Goal: Complete application form: Complete application form

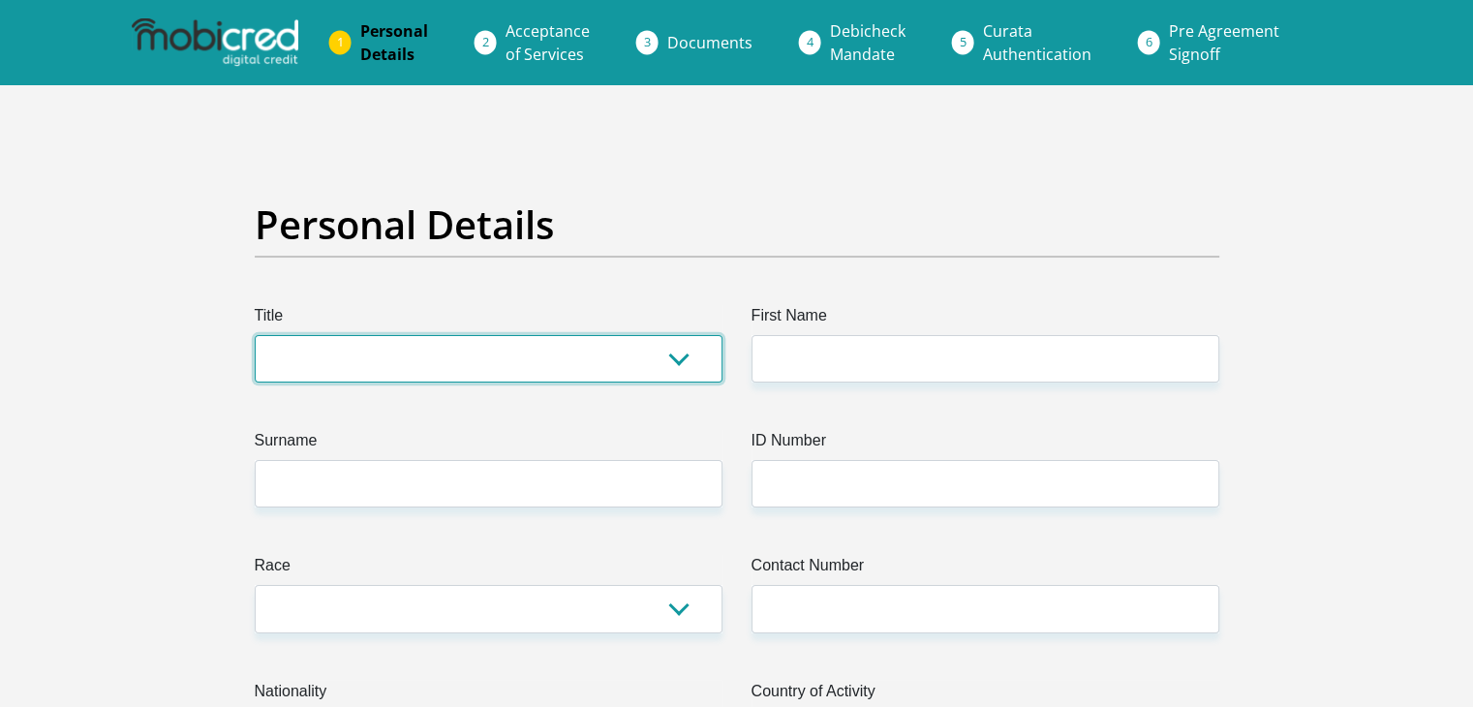
click at [612, 353] on select "Mr Ms Mrs Dr [PERSON_NAME]" at bounding box center [489, 358] width 468 height 47
select select "Ms"
click at [255, 335] on select "Mr Ms Mrs Dr [PERSON_NAME]" at bounding box center [489, 358] width 468 height 47
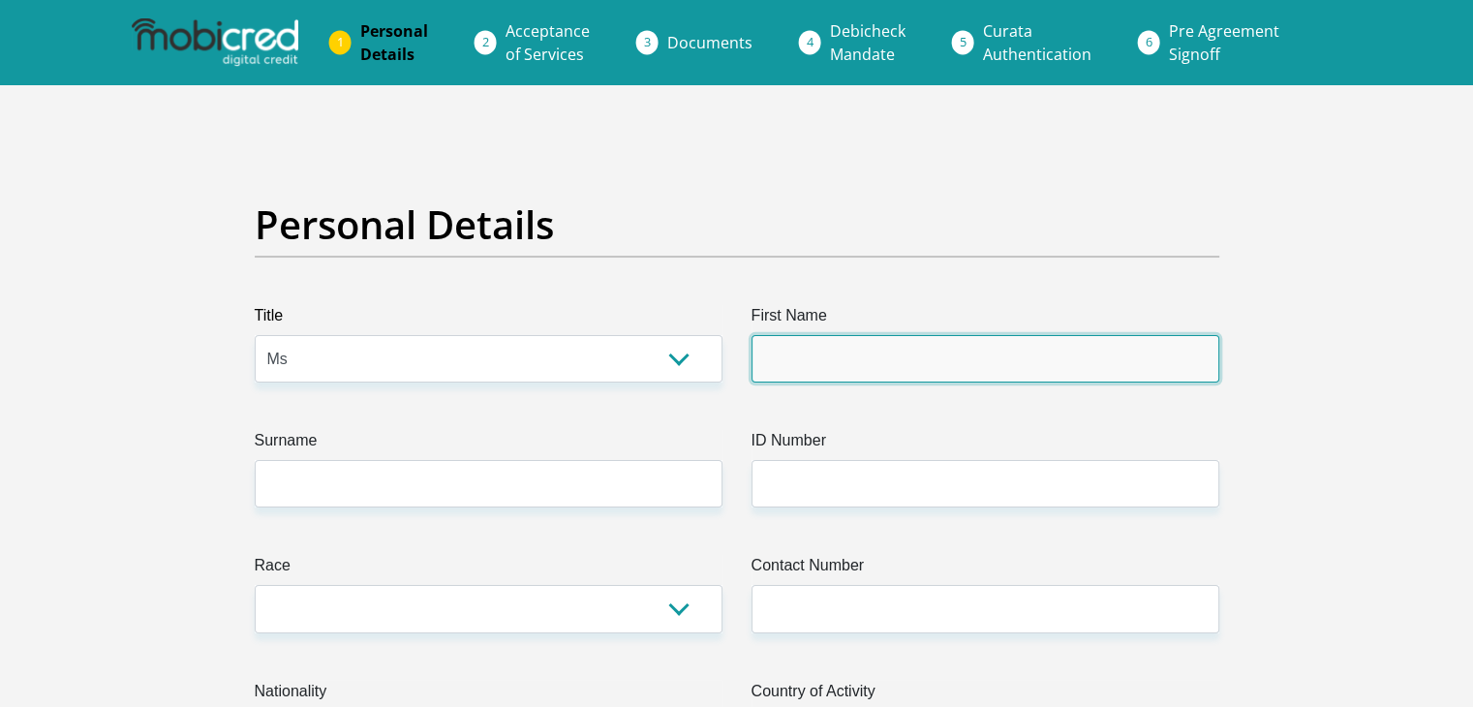
click at [784, 347] on input "First Name" at bounding box center [985, 358] width 468 height 47
type input "kamogelo"
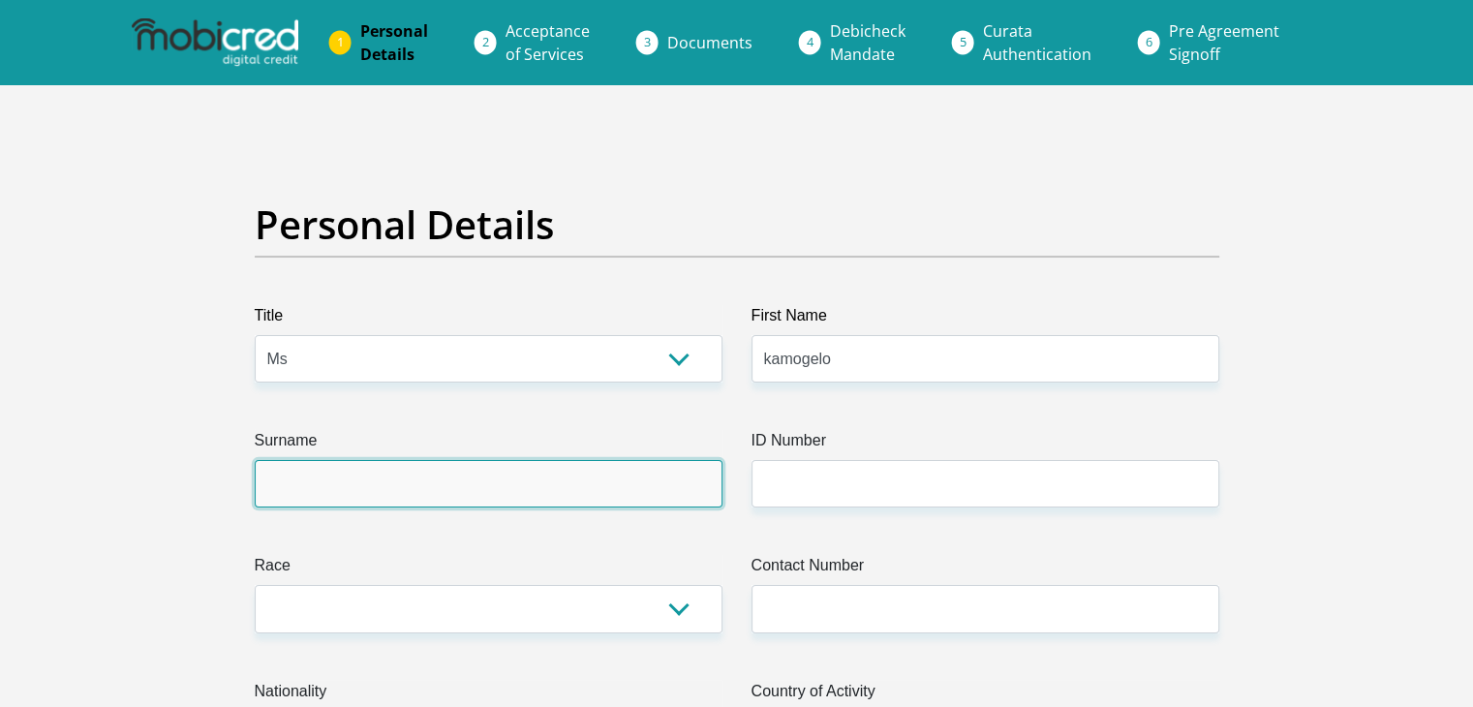
click at [519, 478] on input "Surname" at bounding box center [489, 483] width 468 height 47
type input "Ngomane"
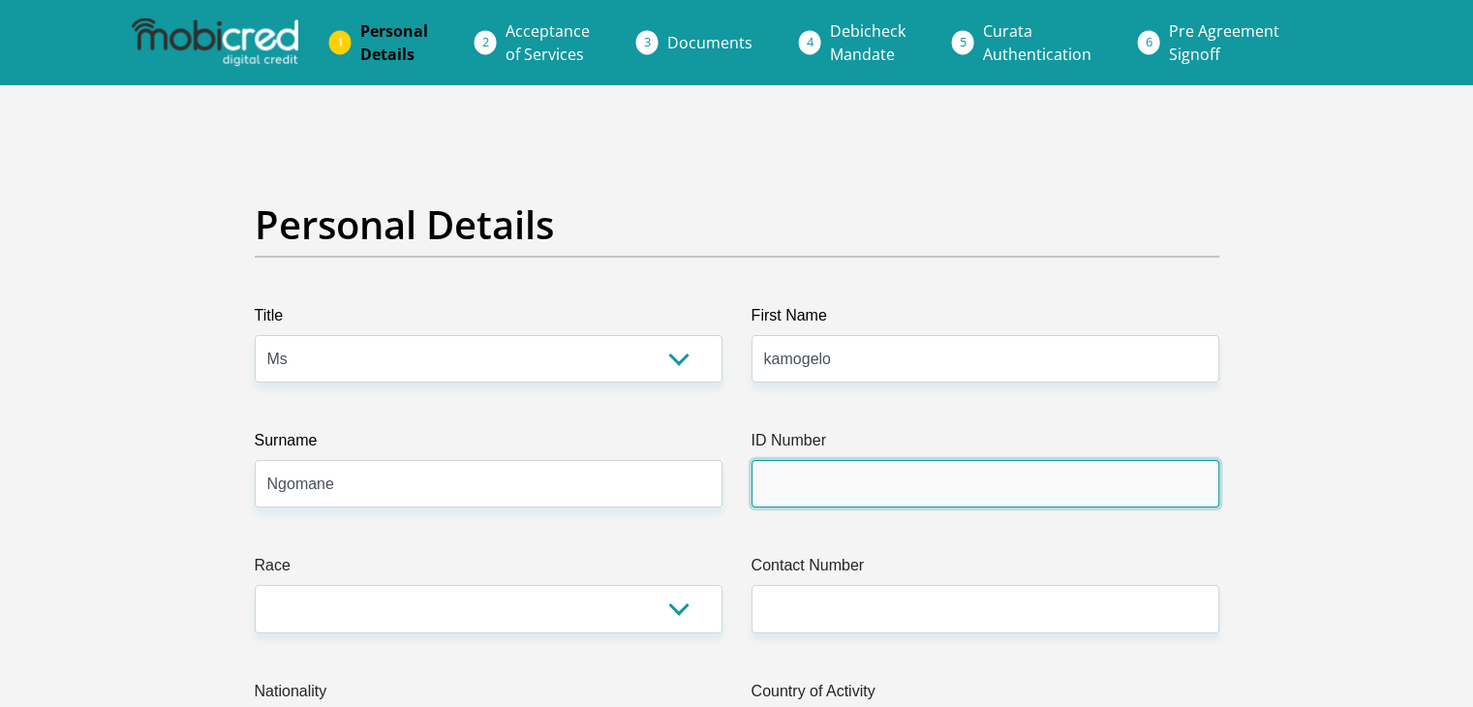
click at [782, 484] on input "ID Number" at bounding box center [985, 483] width 468 height 47
type input "9705300416083"
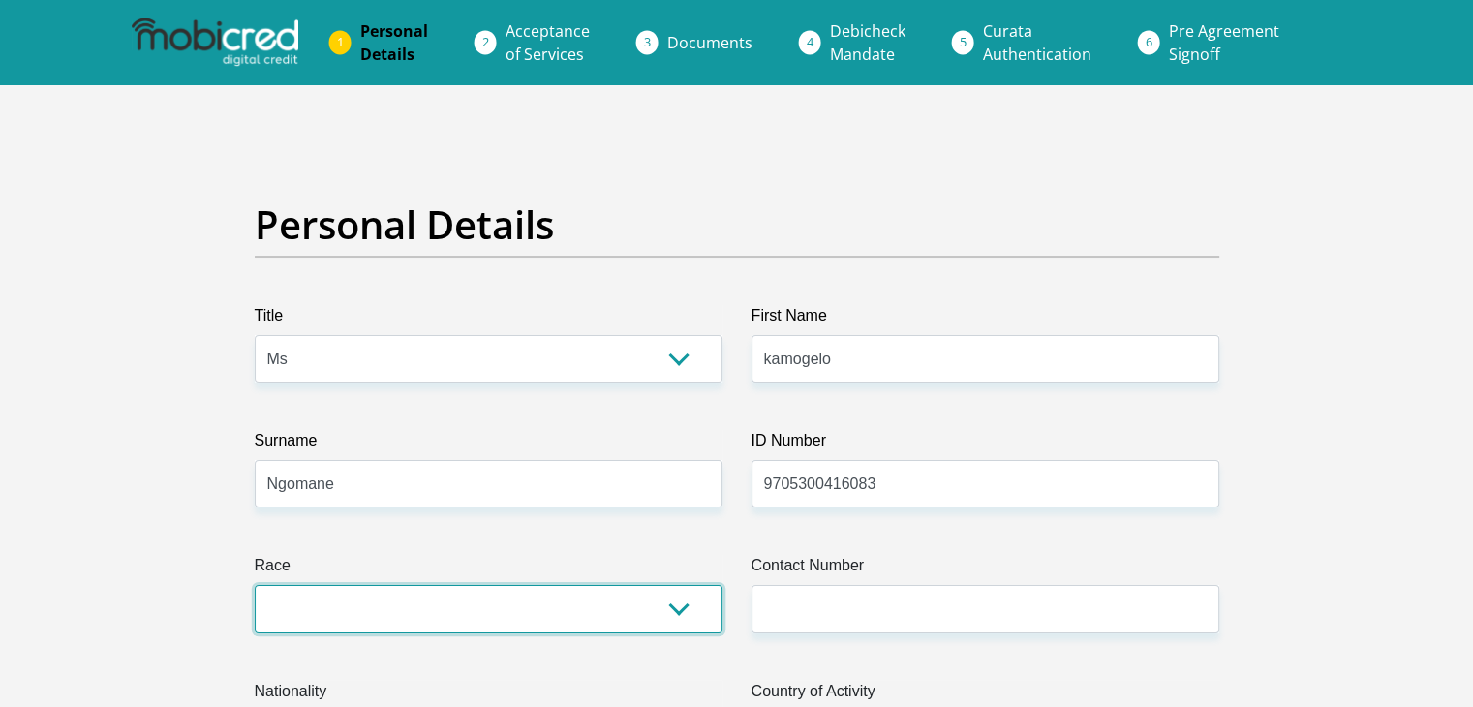
click at [562, 612] on select "Black Coloured Indian White Other" at bounding box center [489, 608] width 468 height 47
select select "1"
click at [255, 585] on select "Black Coloured Indian White Other" at bounding box center [489, 608] width 468 height 47
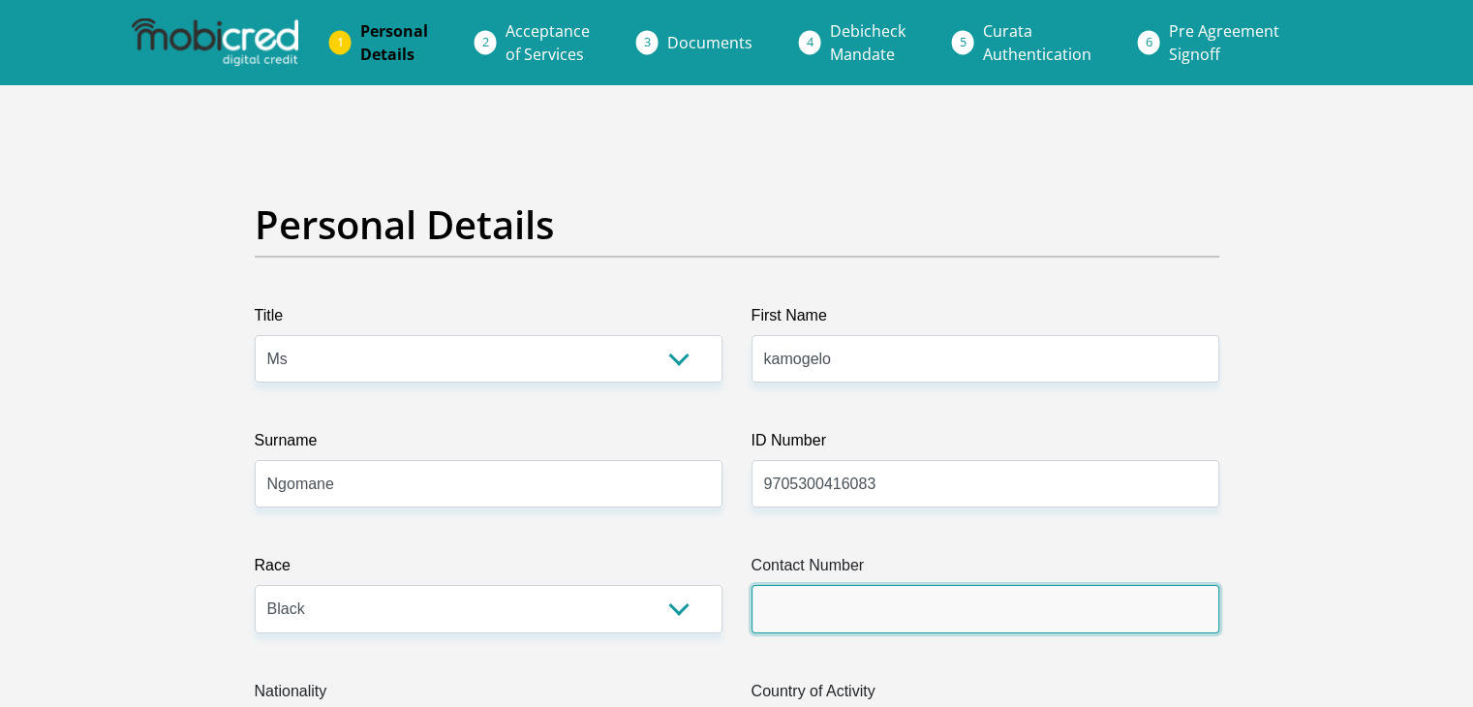
click at [848, 606] on input "Contact Number" at bounding box center [985, 608] width 468 height 47
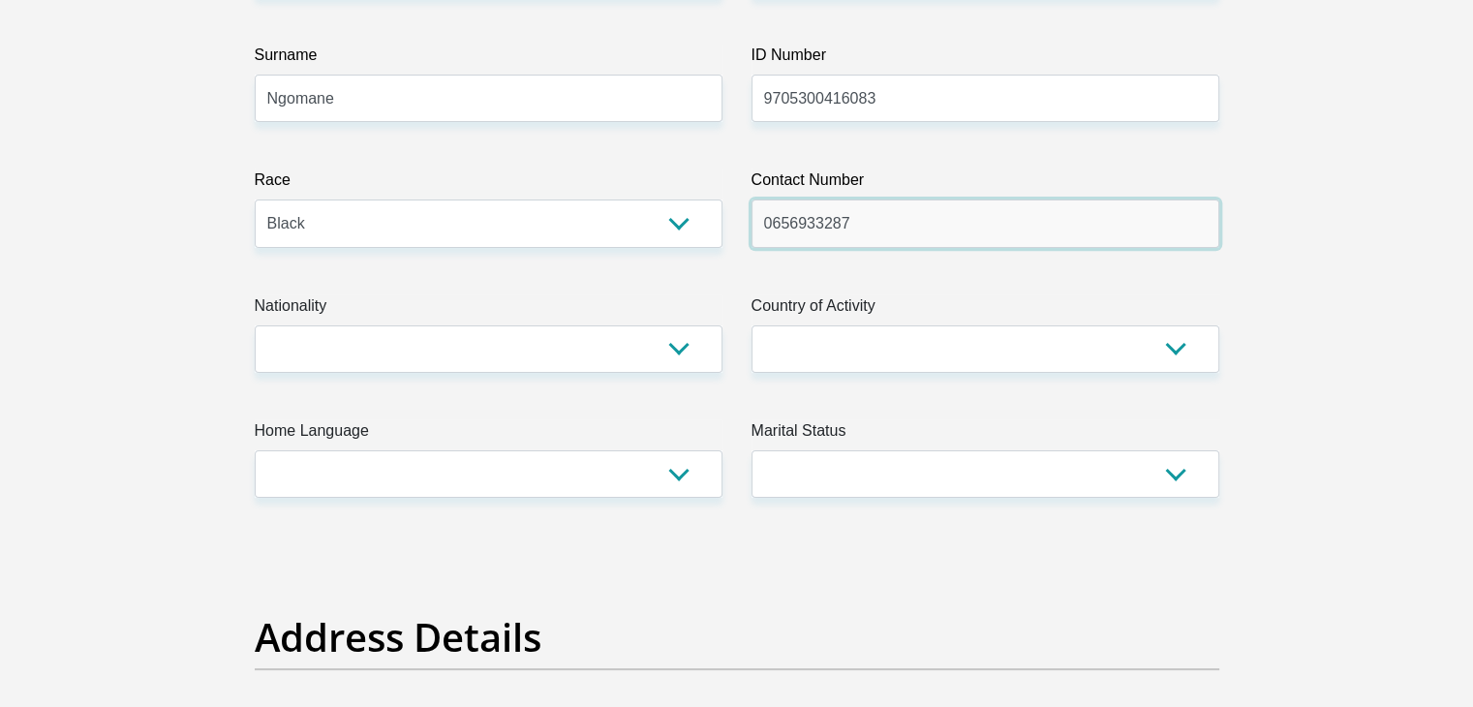
scroll to position [387, 0]
type input "0656933287"
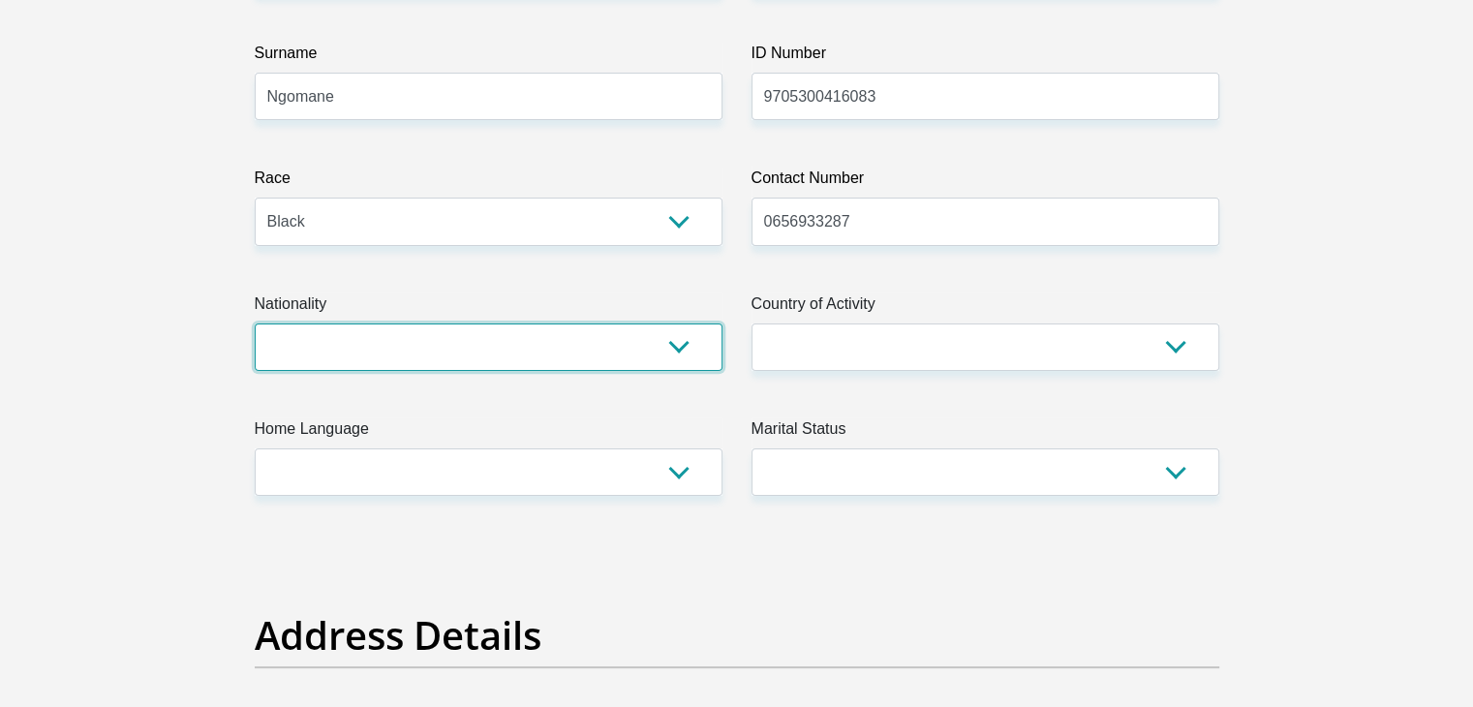
click at [656, 346] on select "[GEOGRAPHIC_DATA] [GEOGRAPHIC_DATA] [GEOGRAPHIC_DATA] [GEOGRAPHIC_DATA] [GEOGRA…" at bounding box center [489, 346] width 468 height 47
select select "ZAF"
click at [255, 323] on select "[GEOGRAPHIC_DATA] [GEOGRAPHIC_DATA] [GEOGRAPHIC_DATA] [GEOGRAPHIC_DATA] [GEOGRA…" at bounding box center [489, 346] width 468 height 47
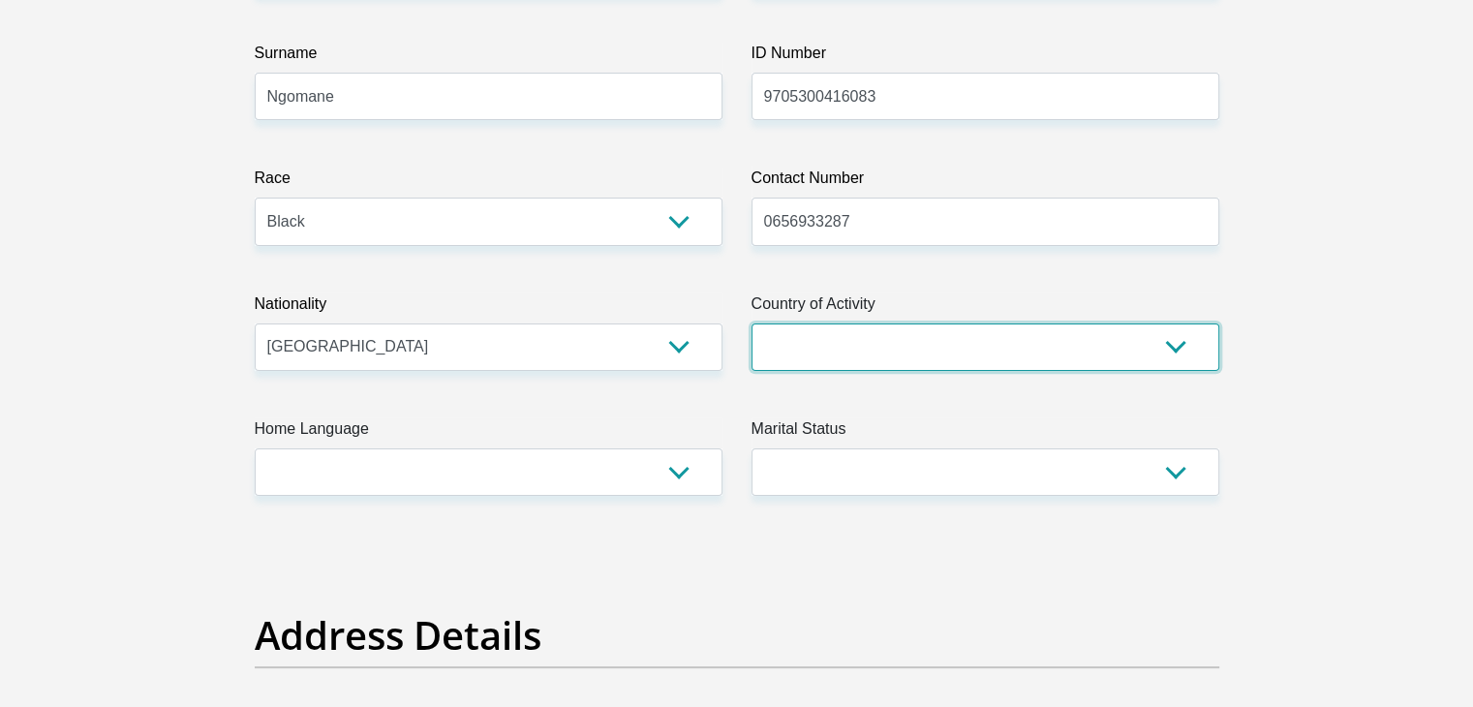
click at [948, 347] on select "[GEOGRAPHIC_DATA] [GEOGRAPHIC_DATA] [GEOGRAPHIC_DATA] [GEOGRAPHIC_DATA] [GEOGRA…" at bounding box center [985, 346] width 468 height 47
select select "ZAF"
click at [751, 323] on select "[GEOGRAPHIC_DATA] [GEOGRAPHIC_DATA] [GEOGRAPHIC_DATA] [GEOGRAPHIC_DATA] [GEOGRA…" at bounding box center [985, 346] width 468 height 47
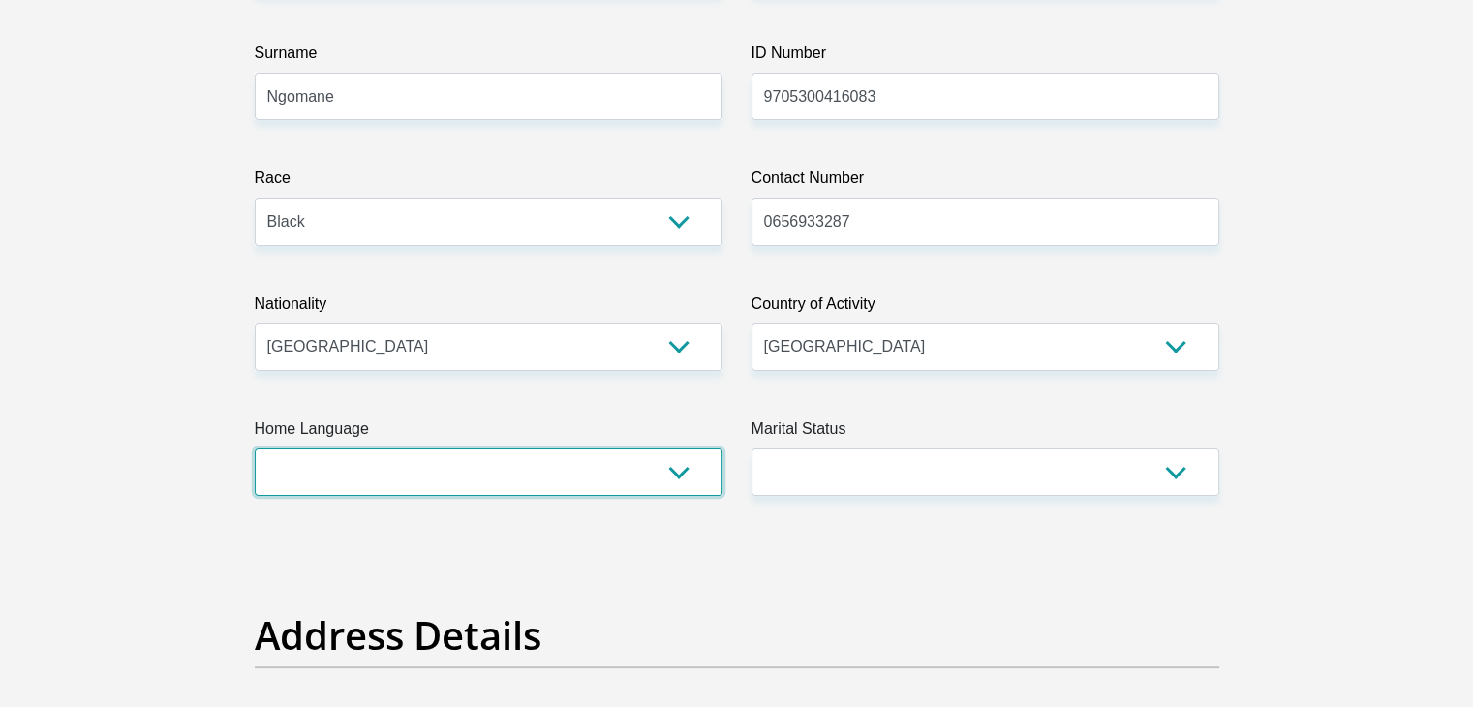
click at [662, 462] on select "Afrikaans English Sepedi South Ndebele Southern Sotho Swati Tsonga Tswana Venda…" at bounding box center [489, 471] width 468 height 47
select select "ssw"
click at [255, 448] on select "Afrikaans English Sepedi South Ndebele Southern Sotho Swati Tsonga Tswana Venda…" at bounding box center [489, 471] width 468 height 47
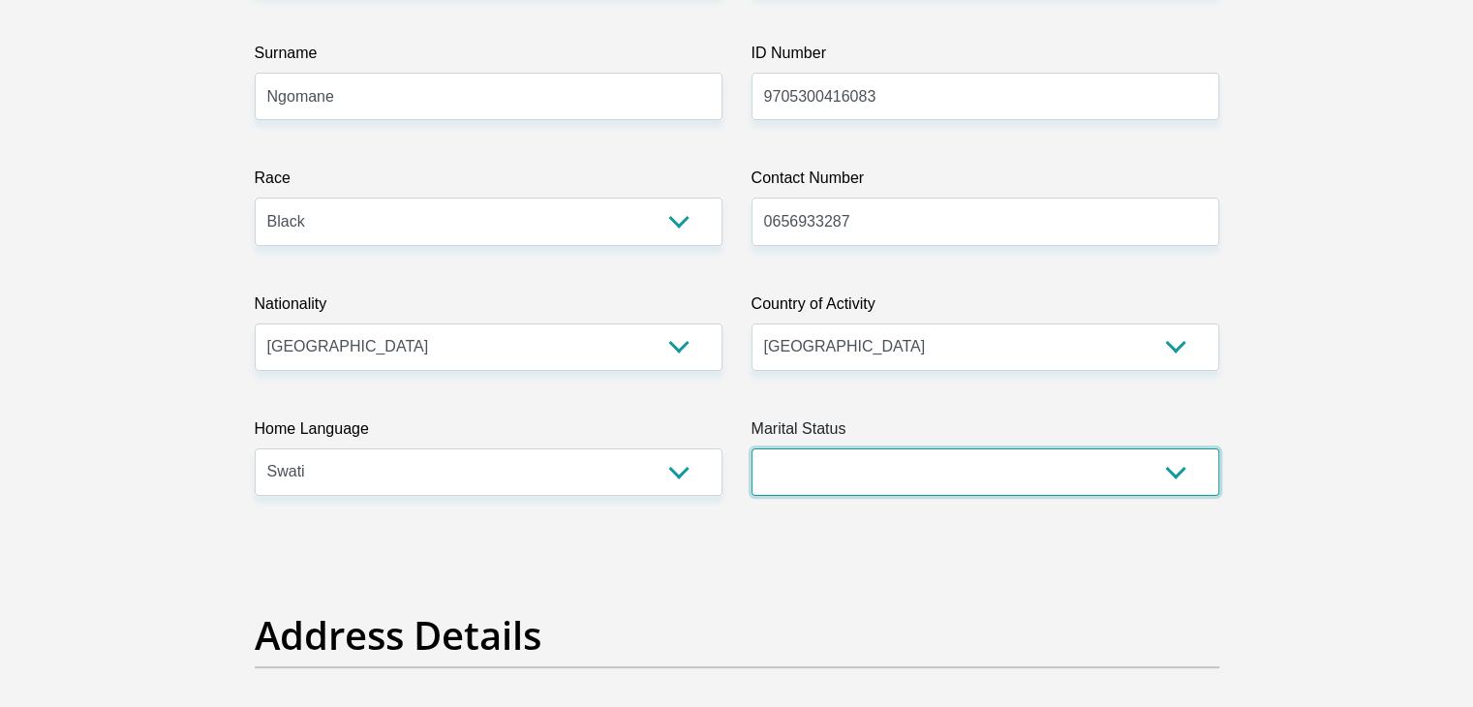
click at [771, 477] on select "Married ANC Single Divorced Widowed Married COP or Customary Law" at bounding box center [985, 471] width 468 height 47
select select "2"
click at [751, 448] on select "Married ANC Single Divorced Widowed Married COP or Customary Law" at bounding box center [985, 471] width 468 height 47
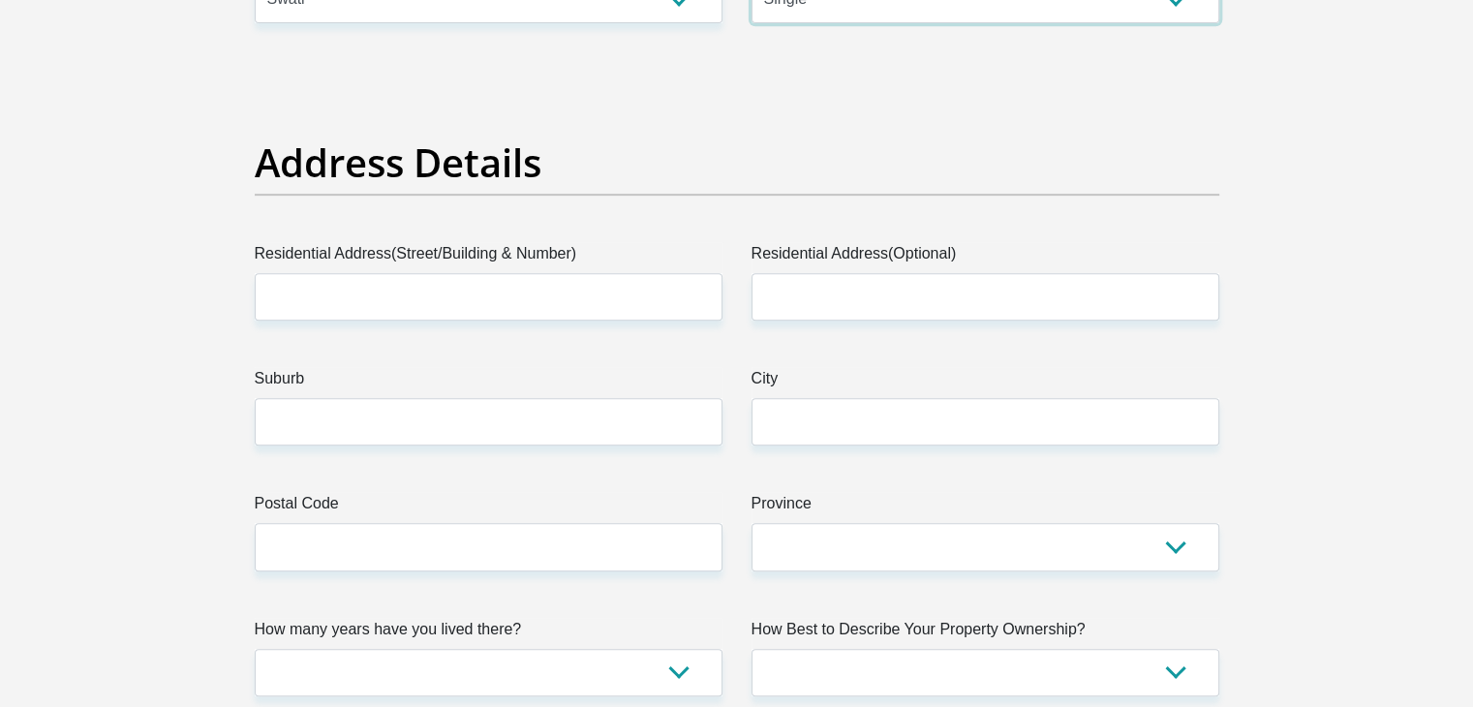
scroll to position [871, 0]
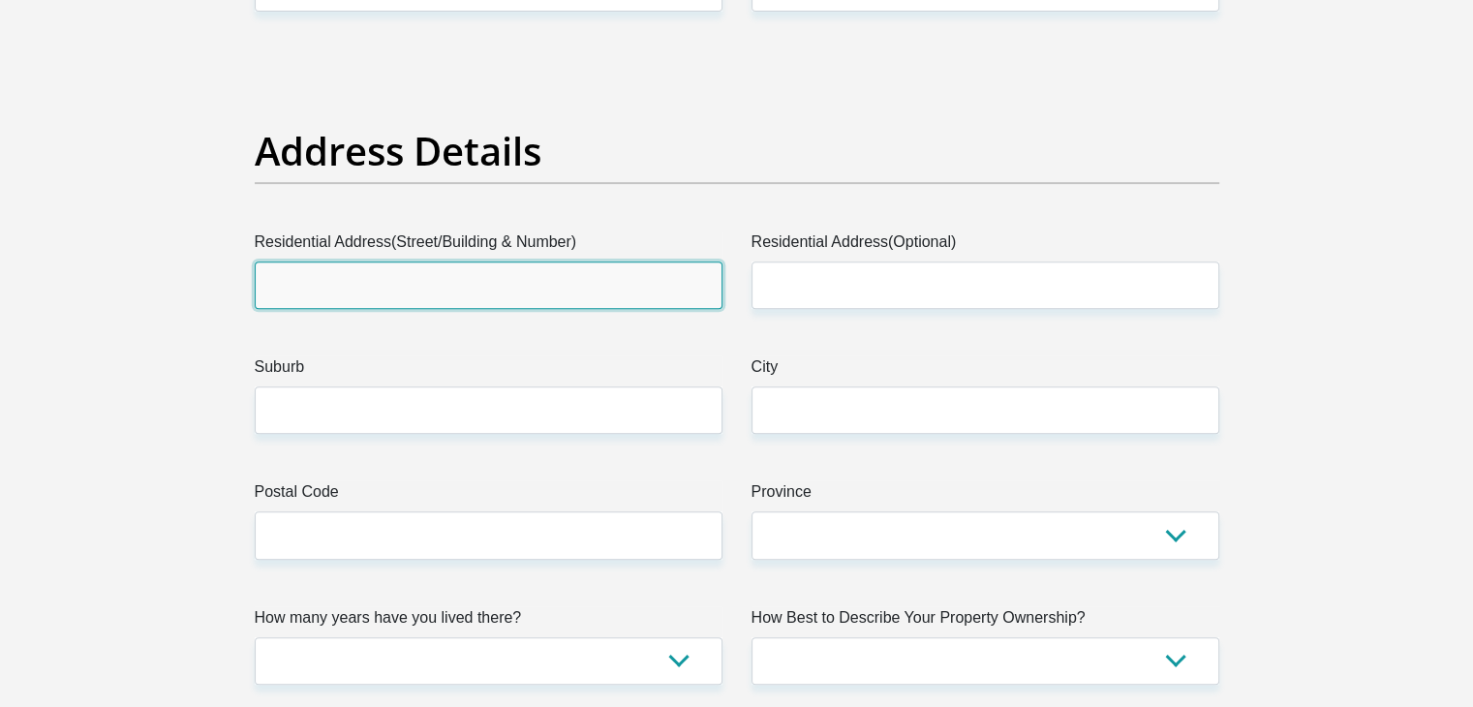
click at [568, 276] on input "Residential Address(Street/Building & Number)" at bounding box center [489, 284] width 468 height 47
type input "[STREET_ADDRESS]"
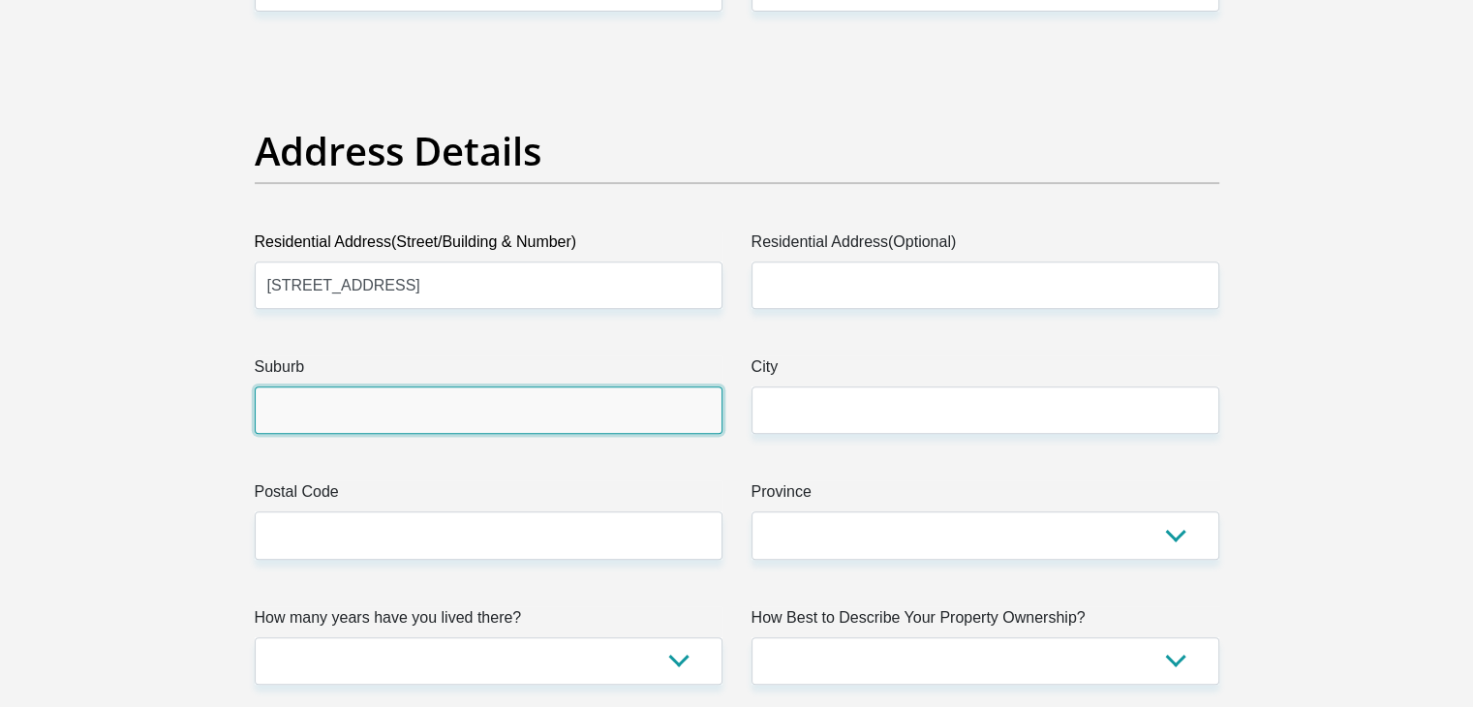
click at [502, 403] on input "Suburb" at bounding box center [489, 409] width 468 height 47
type input "[GEOGRAPHIC_DATA]"
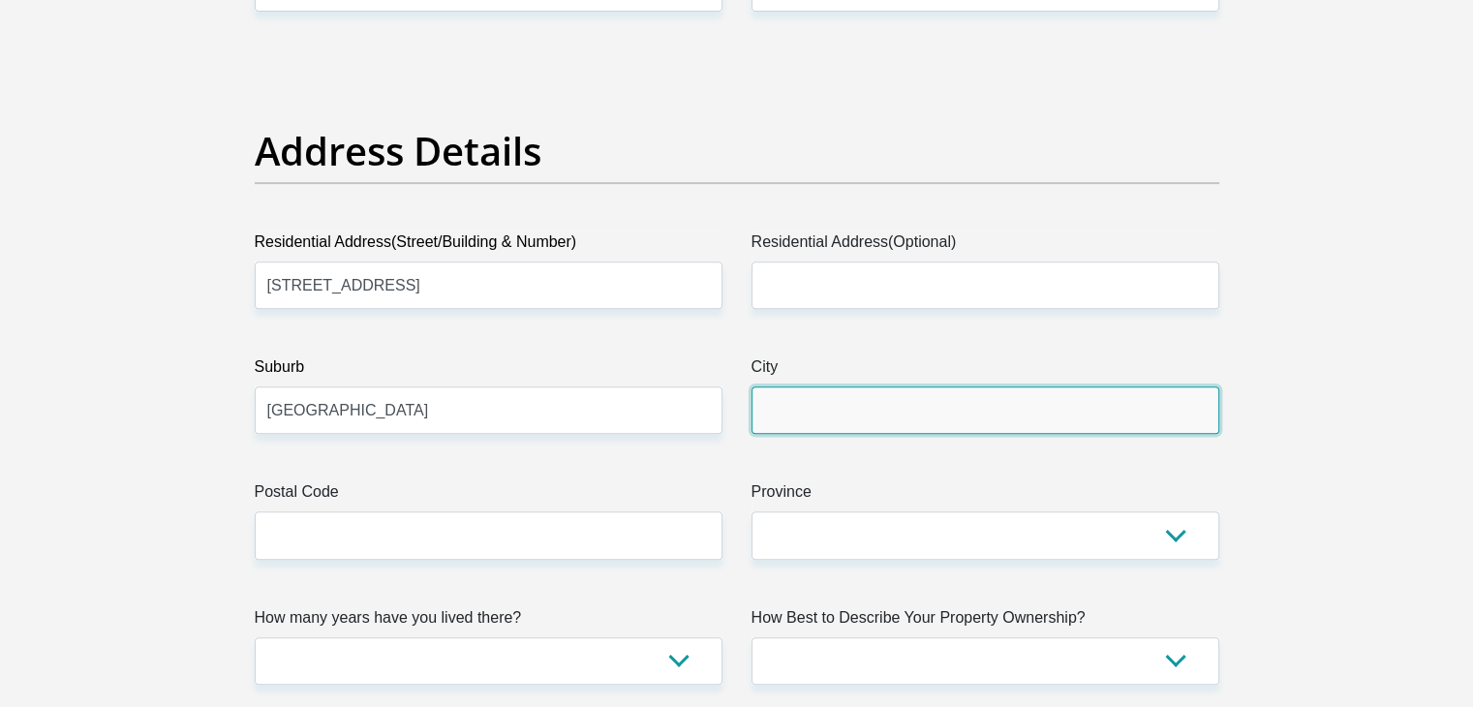
click at [874, 412] on input "City" at bounding box center [985, 409] width 468 height 47
type input "roodepoort"
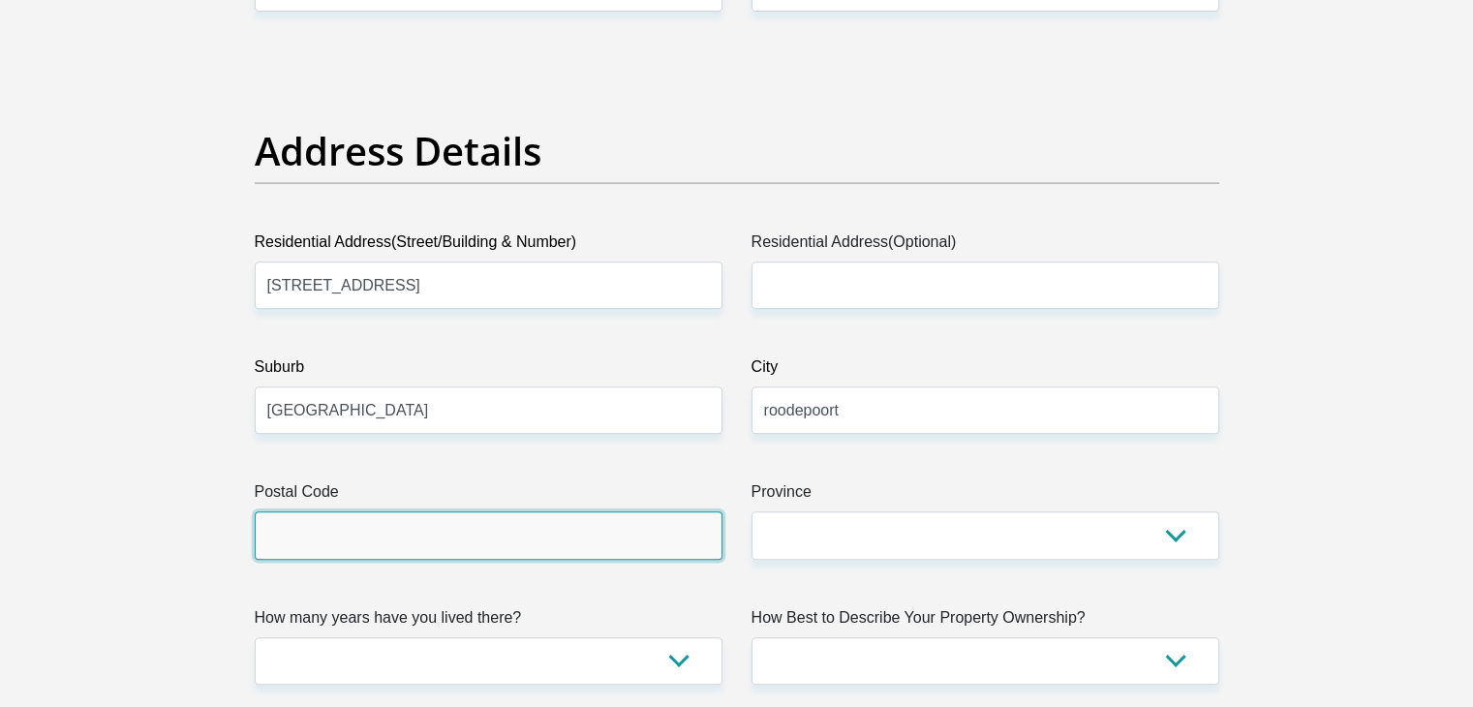
click at [624, 527] on input "Postal Code" at bounding box center [489, 534] width 468 height 47
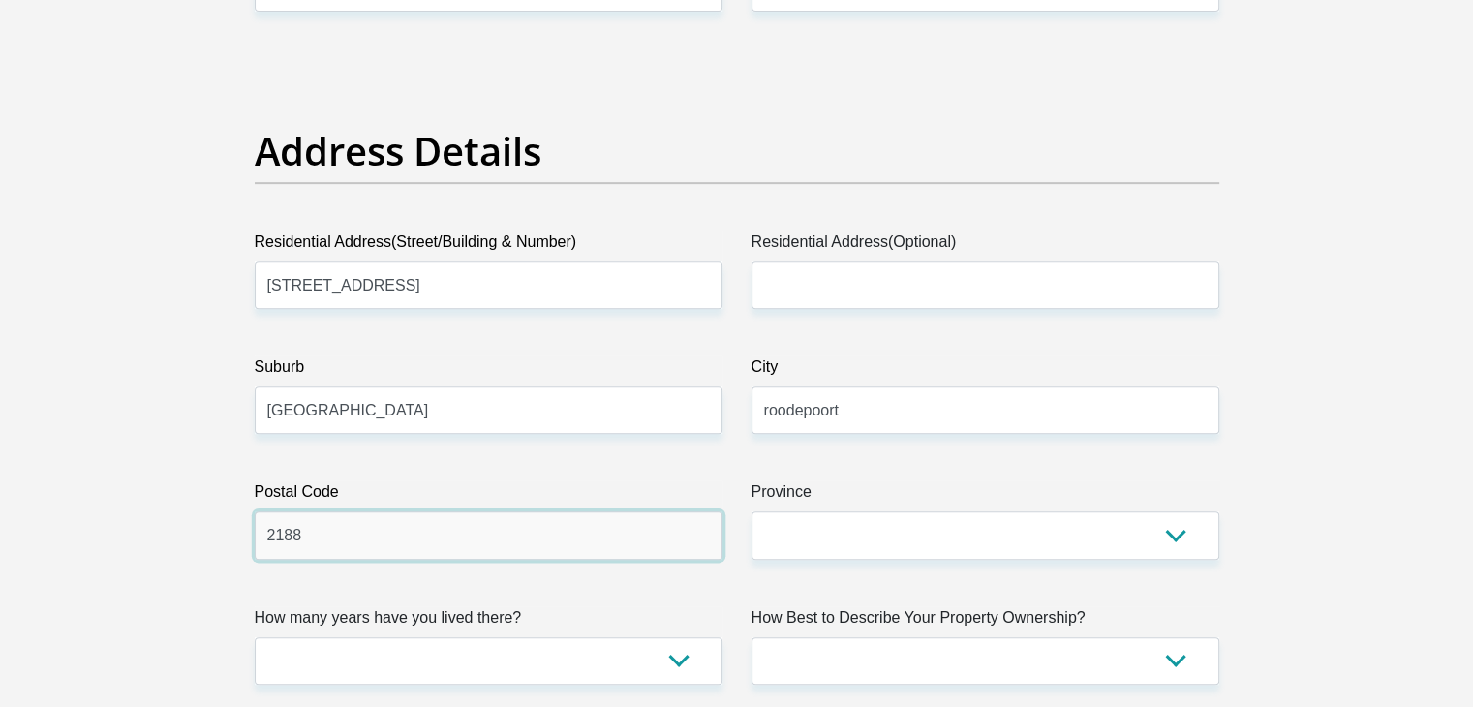
type input "2188"
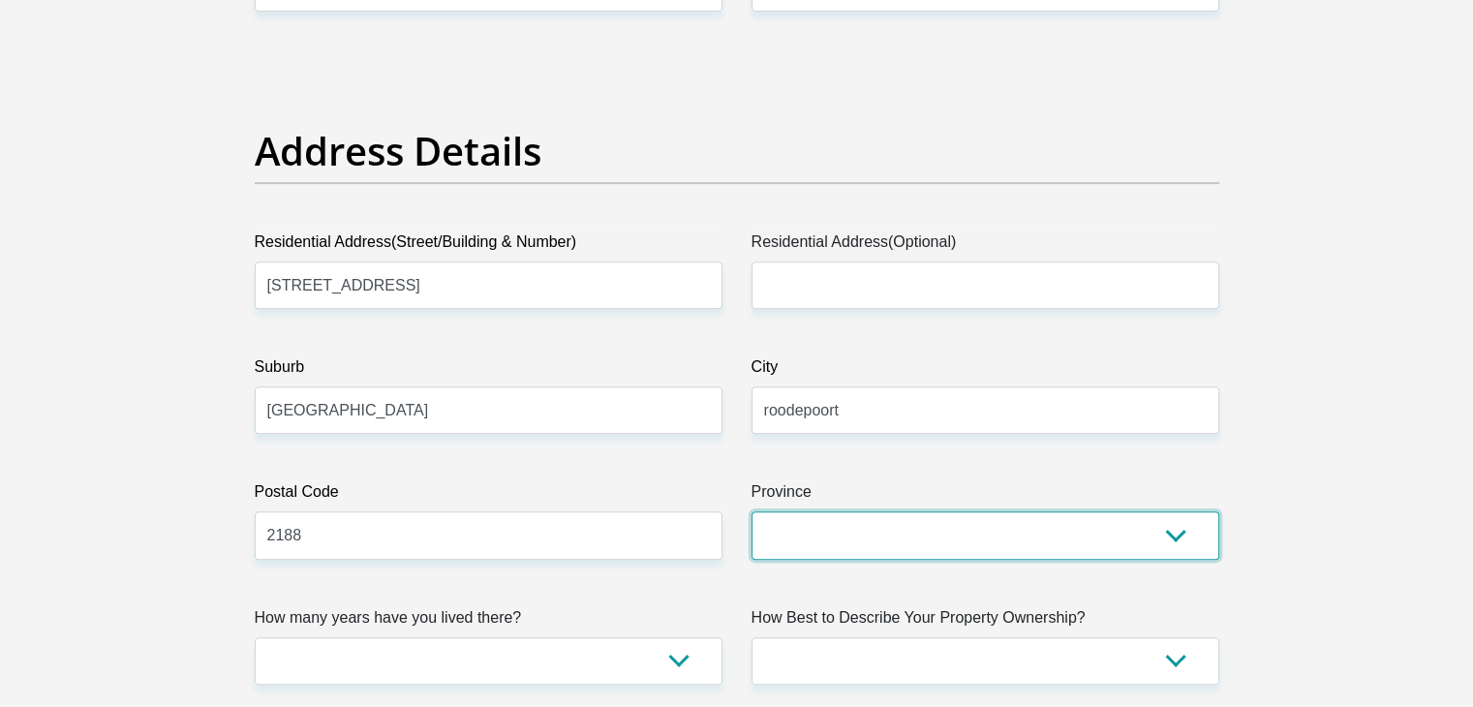
click at [826, 531] on select "Eastern Cape Free State [GEOGRAPHIC_DATA] [GEOGRAPHIC_DATA][DATE] [GEOGRAPHIC_D…" at bounding box center [985, 534] width 468 height 47
select select "Gauteng"
click at [751, 511] on select "Eastern Cape Free State [GEOGRAPHIC_DATA] [GEOGRAPHIC_DATA][DATE] [GEOGRAPHIC_D…" at bounding box center [985, 534] width 468 height 47
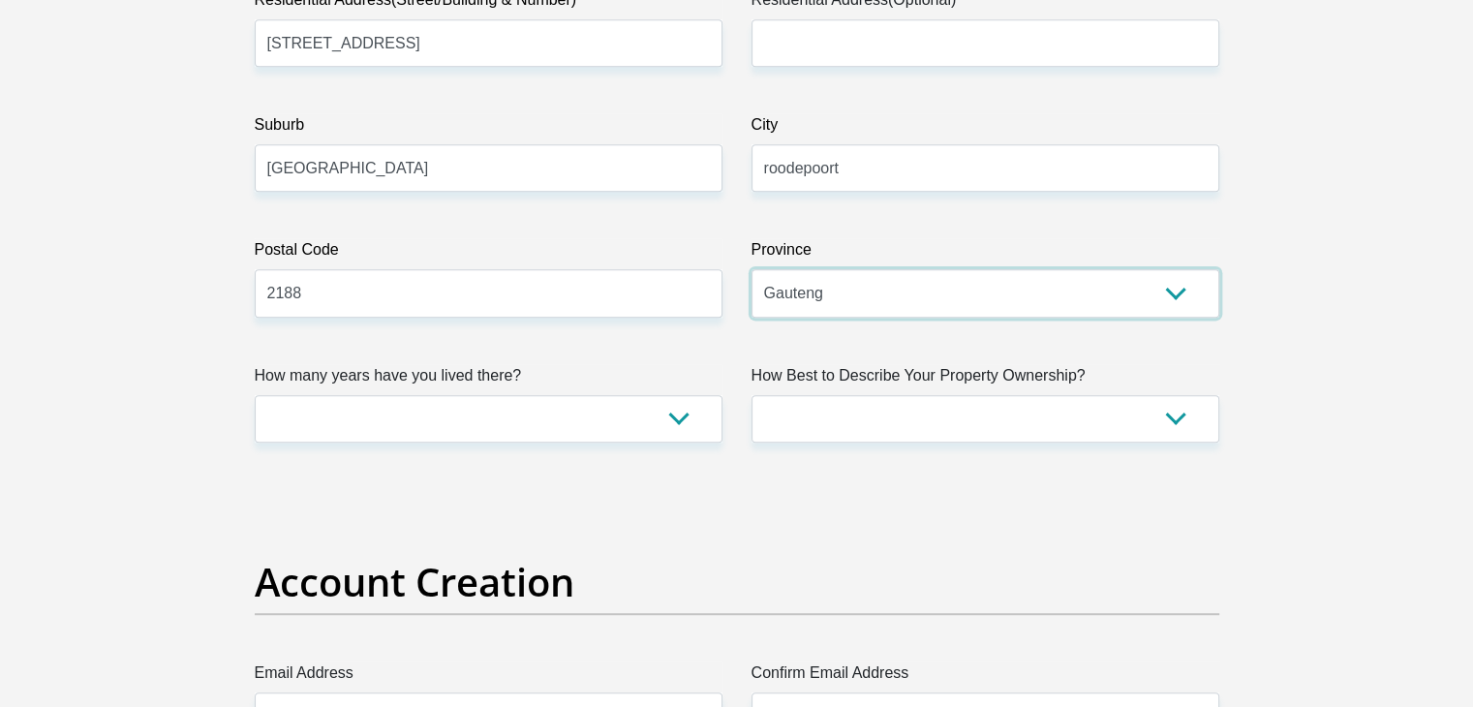
scroll to position [1162, 0]
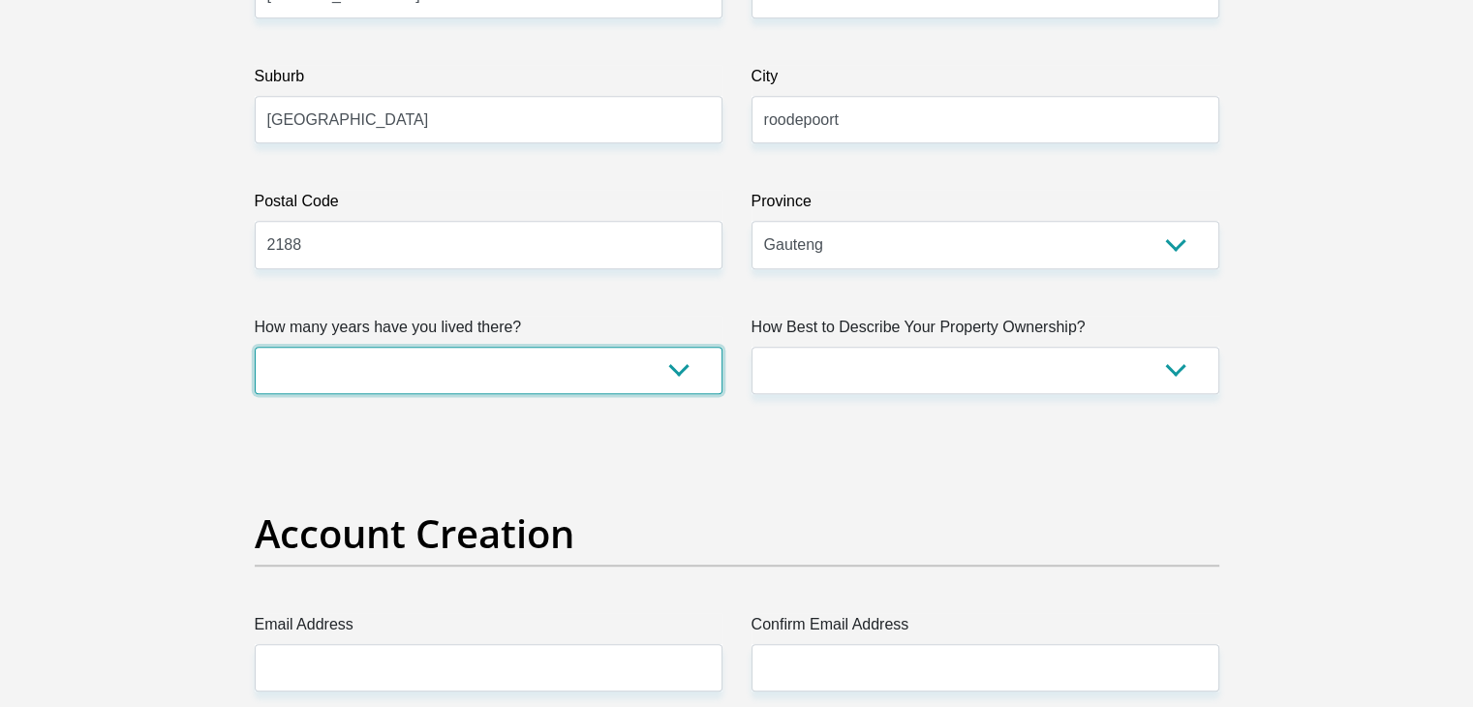
click at [658, 369] on select "less than 1 year 1-3 years 3-5 years 5+ years" at bounding box center [489, 370] width 468 height 47
select select "2"
click at [255, 347] on select "less than 1 year 1-3 years 3-5 years 5+ years" at bounding box center [489, 370] width 468 height 47
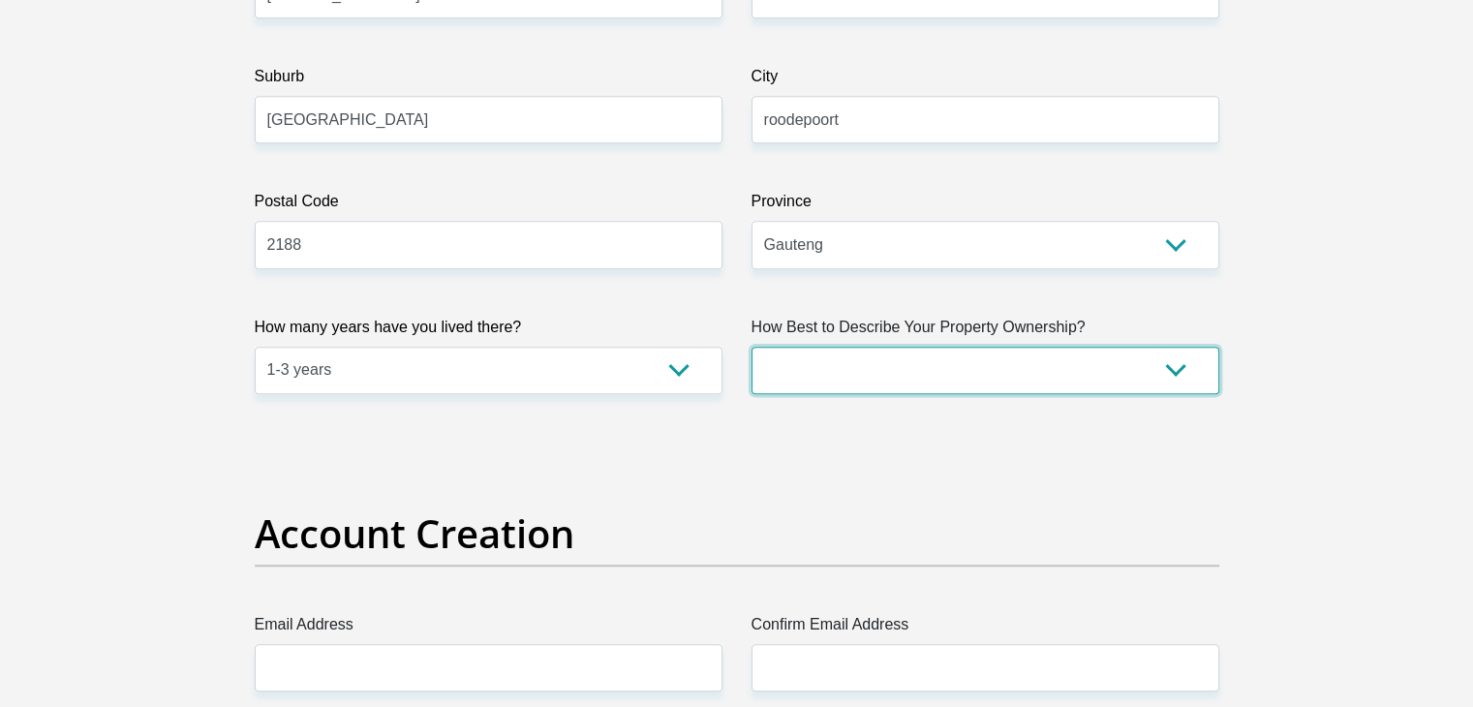
click at [934, 365] on select "Owned Rented Family Owned Company Dwelling" at bounding box center [985, 370] width 468 height 47
select select "Rented"
click at [751, 347] on select "Owned Rented Family Owned Company Dwelling" at bounding box center [985, 370] width 468 height 47
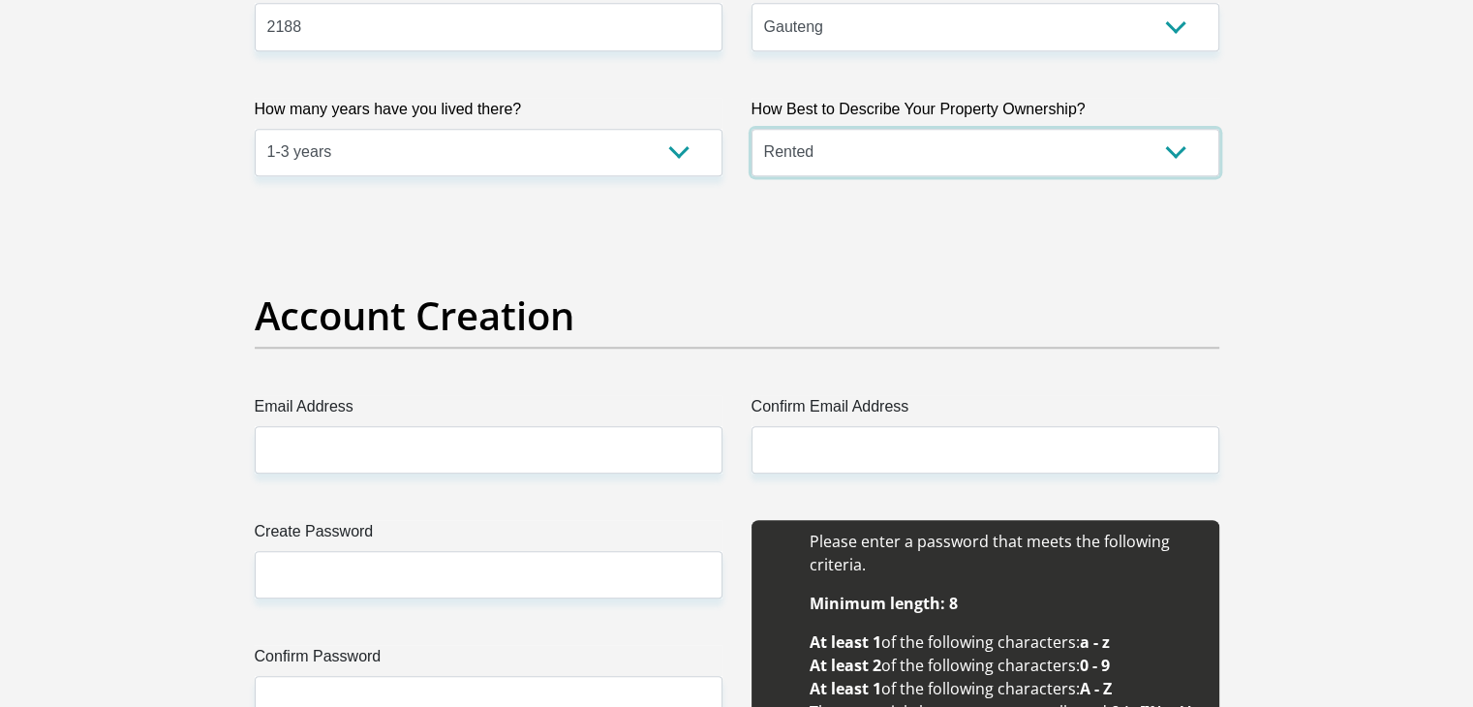
scroll to position [1549, 0]
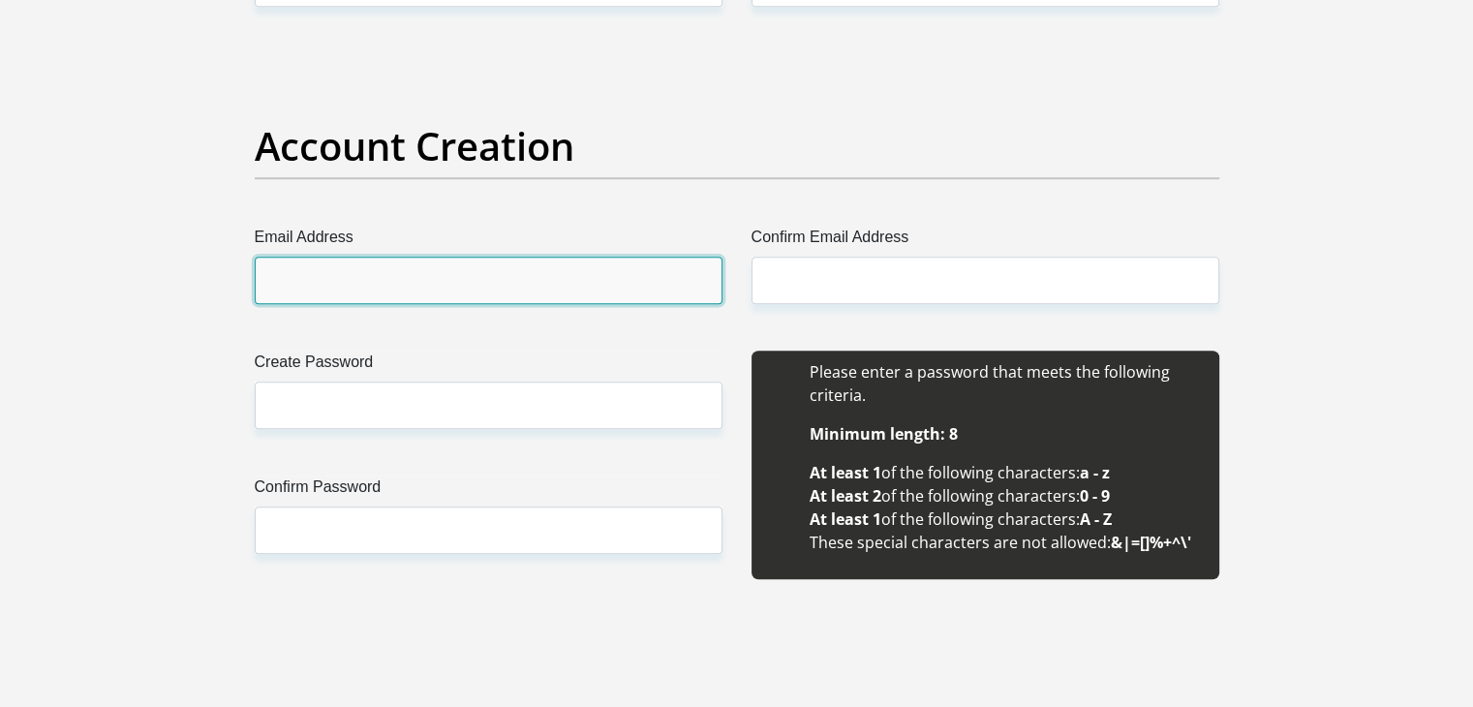
click at [635, 281] on input "Email Address" at bounding box center [489, 280] width 468 height 47
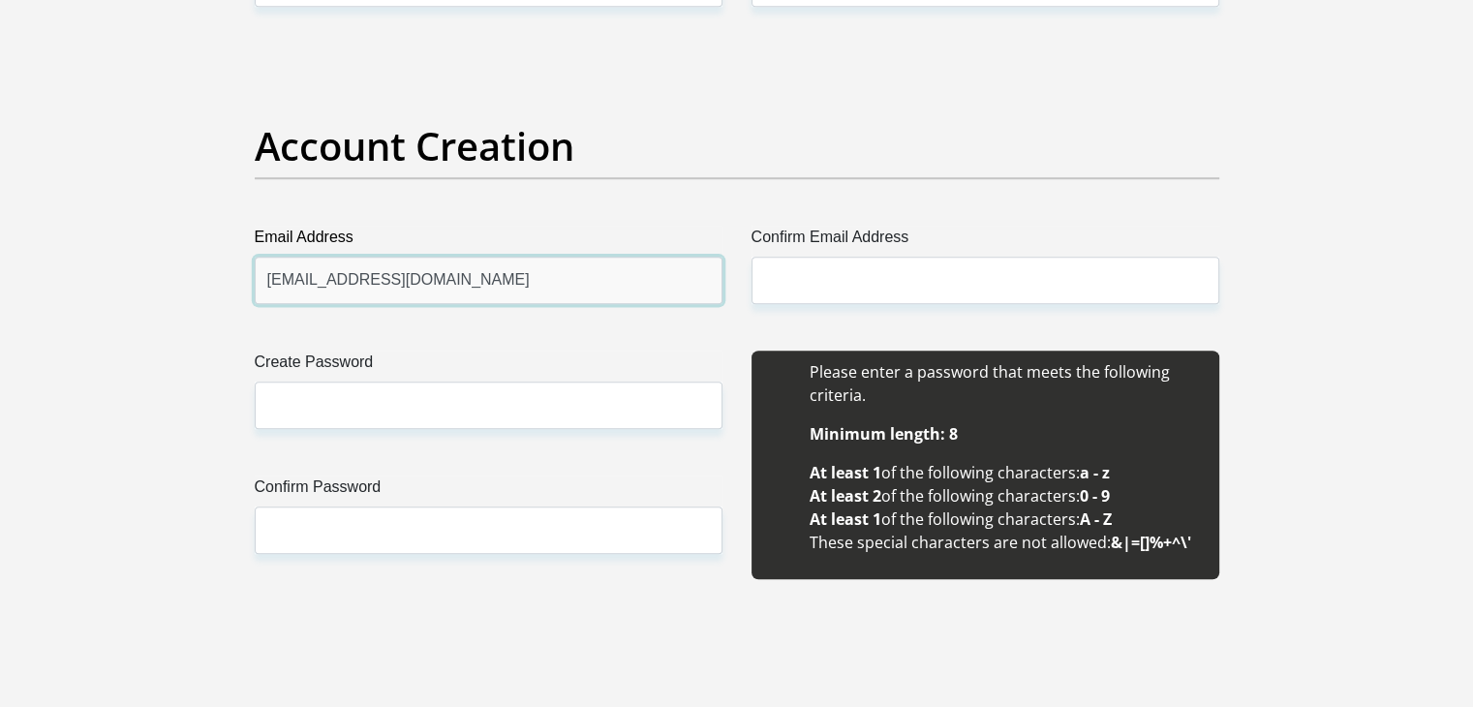
type input "[EMAIL_ADDRESS][DOMAIN_NAME]"
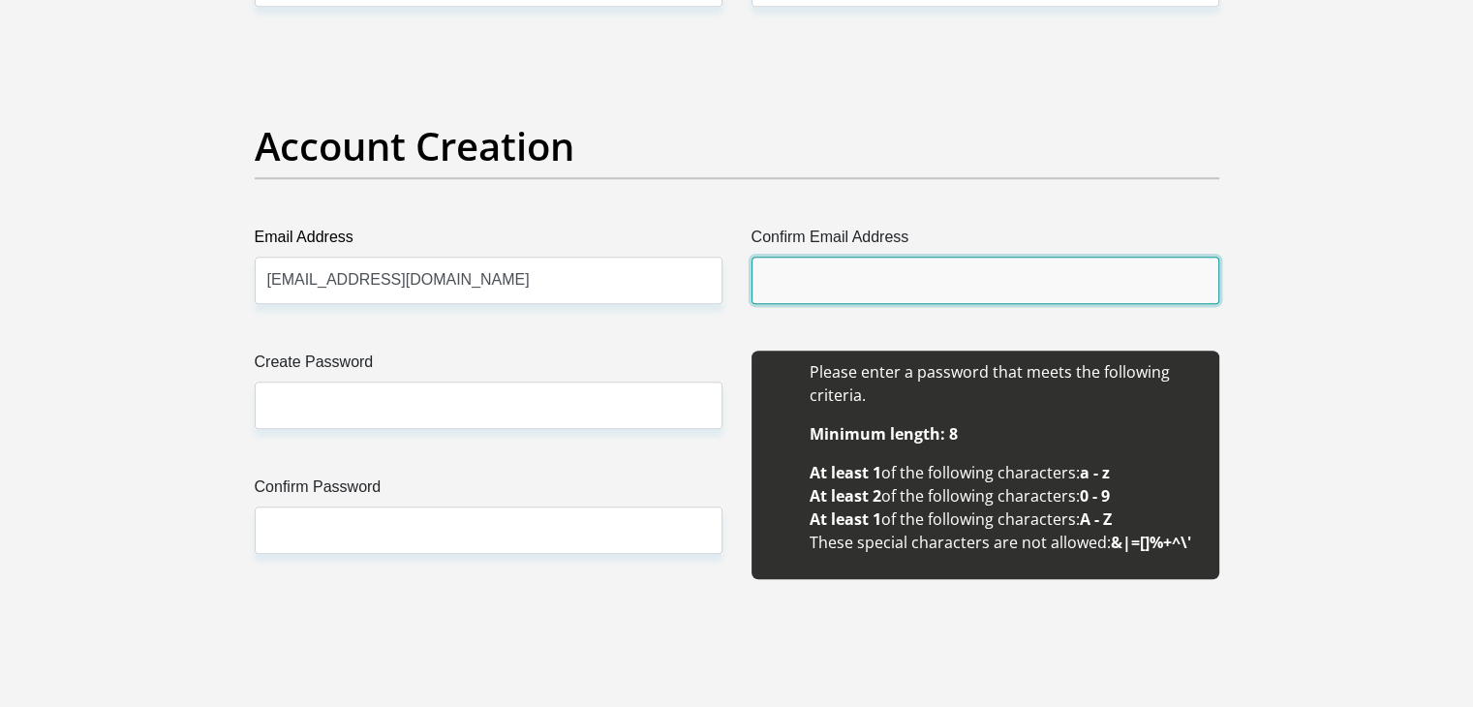
click at [858, 280] on input "Confirm Email Address" at bounding box center [985, 280] width 468 height 47
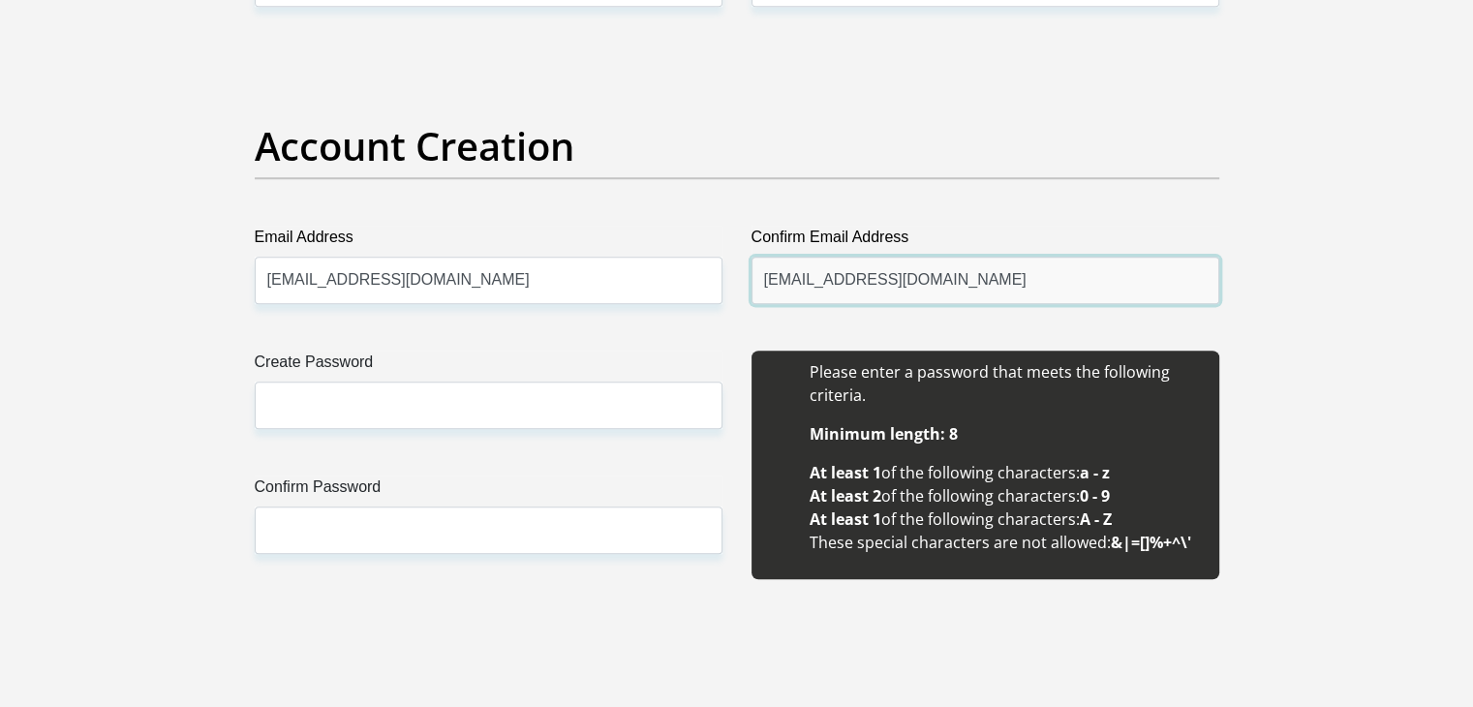
type input "[EMAIL_ADDRESS][DOMAIN_NAME]"
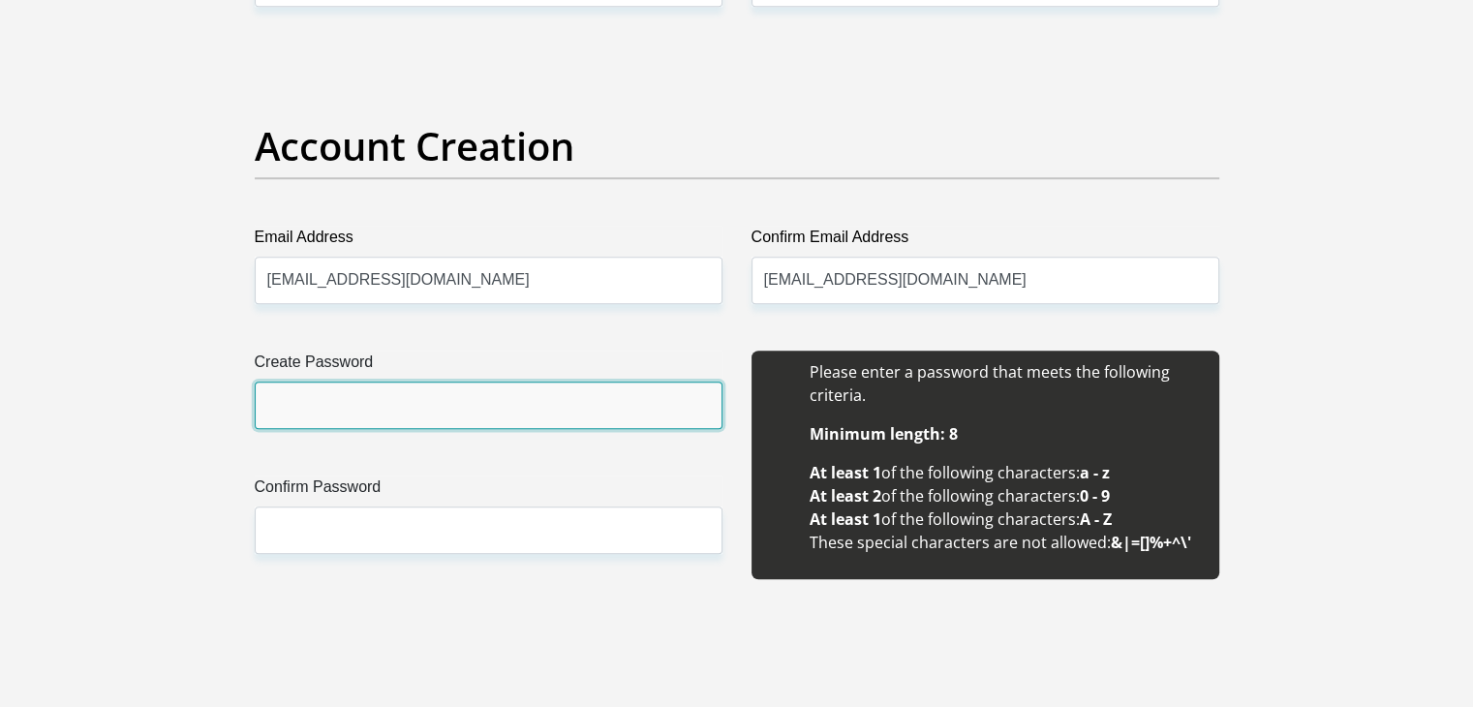
click at [365, 393] on input "Create Password" at bounding box center [489, 405] width 468 height 47
type input "Goitse@2016"
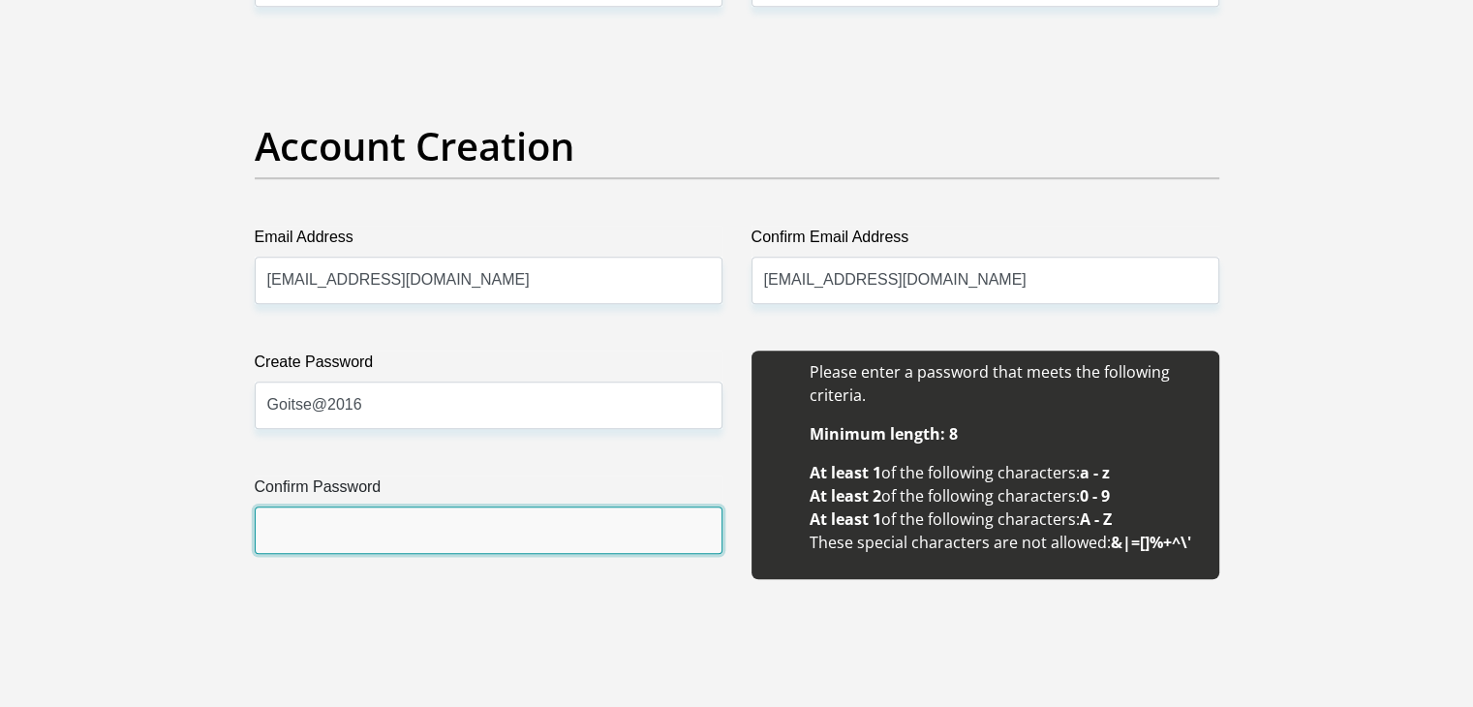
click at [326, 524] on input "Confirm Password" at bounding box center [489, 529] width 468 height 47
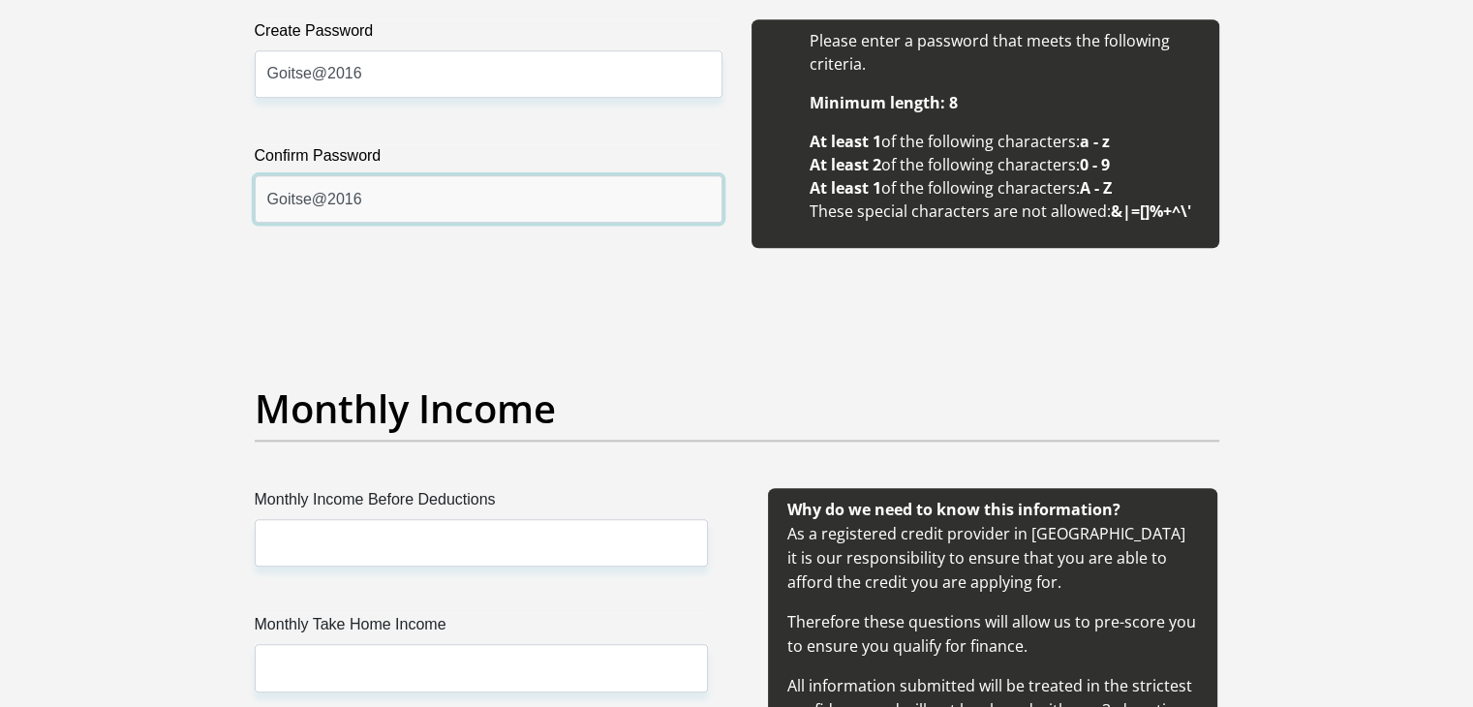
scroll to position [1937, 0]
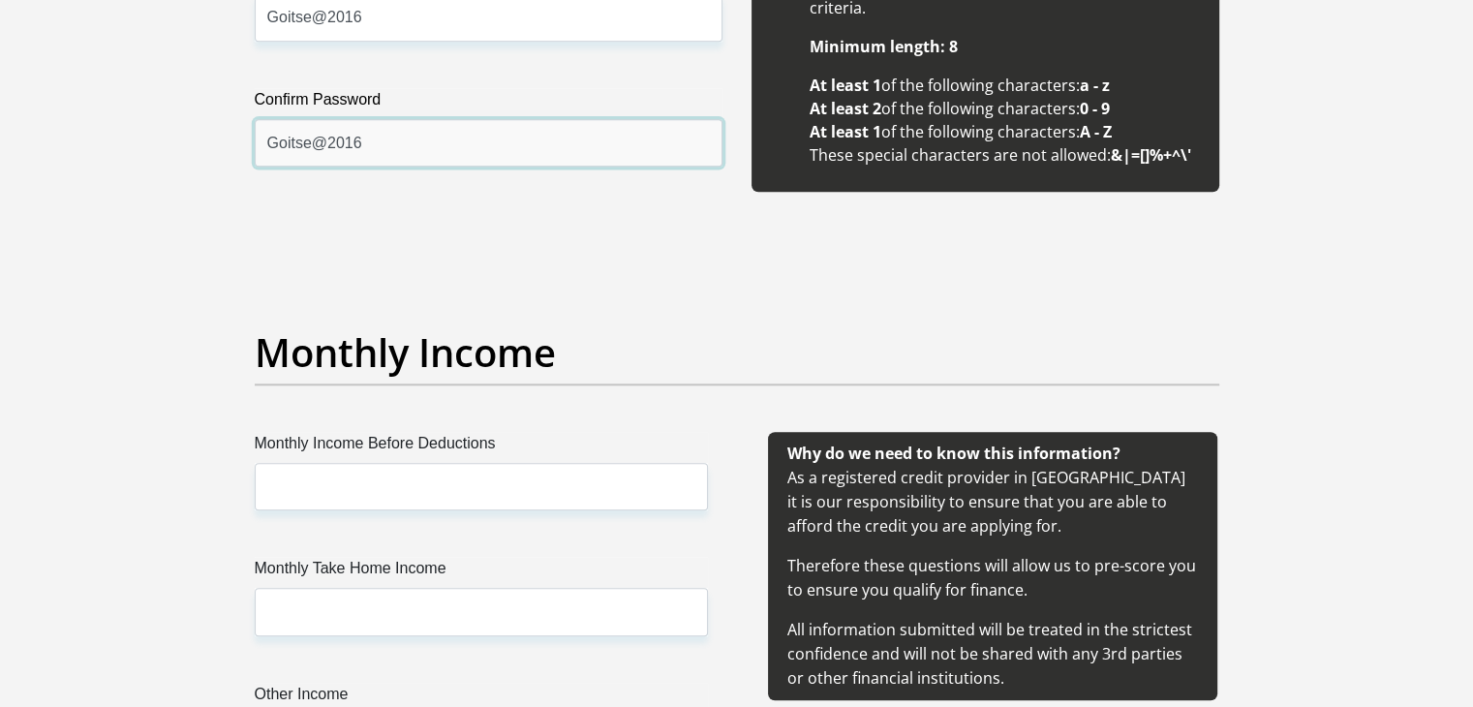
type input "Goitse@2016"
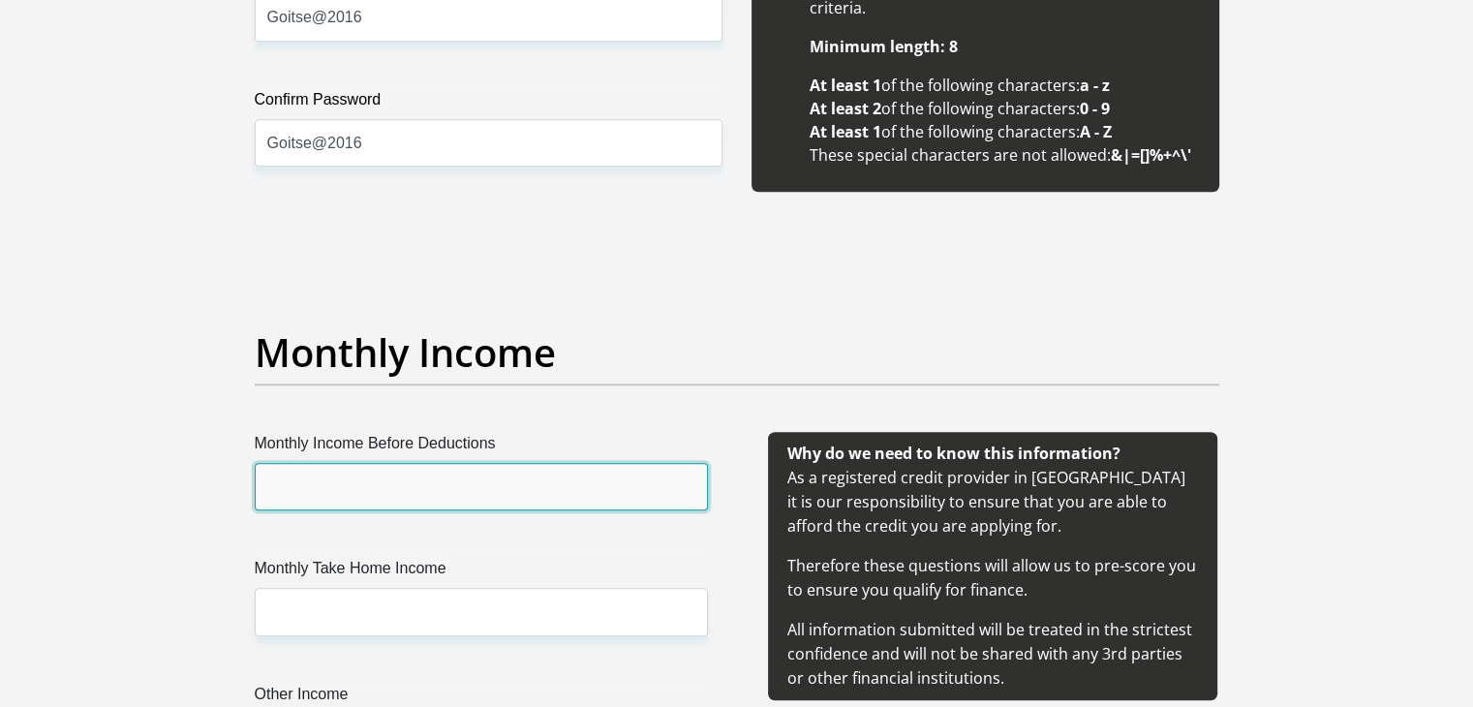
click at [426, 465] on input "Monthly Income Before Deductions" at bounding box center [481, 486] width 453 height 47
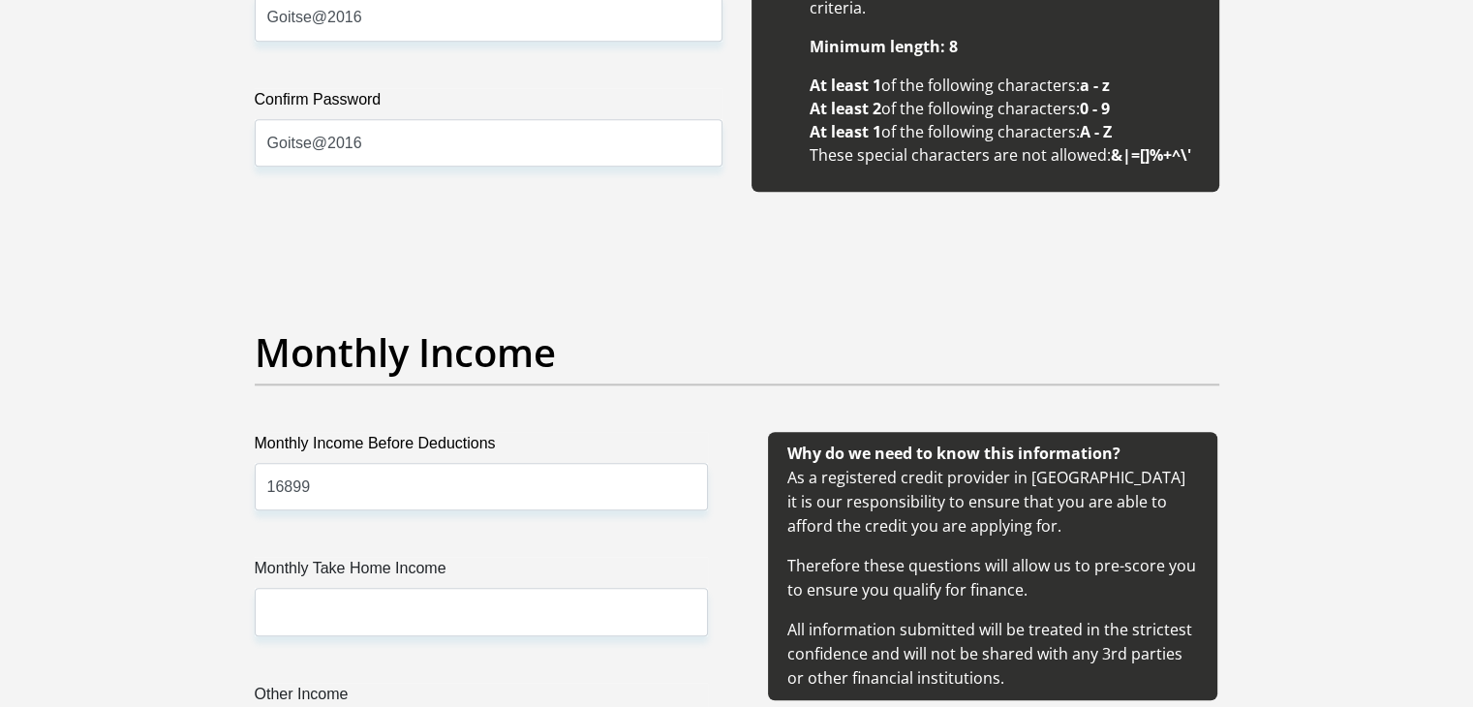
drag, startPoint x: 974, startPoint y: 250, endPoint x: 1000, endPoint y: 187, distance: 68.2
click at [326, 486] on input "16899" at bounding box center [481, 486] width 453 height 47
type input "16799"
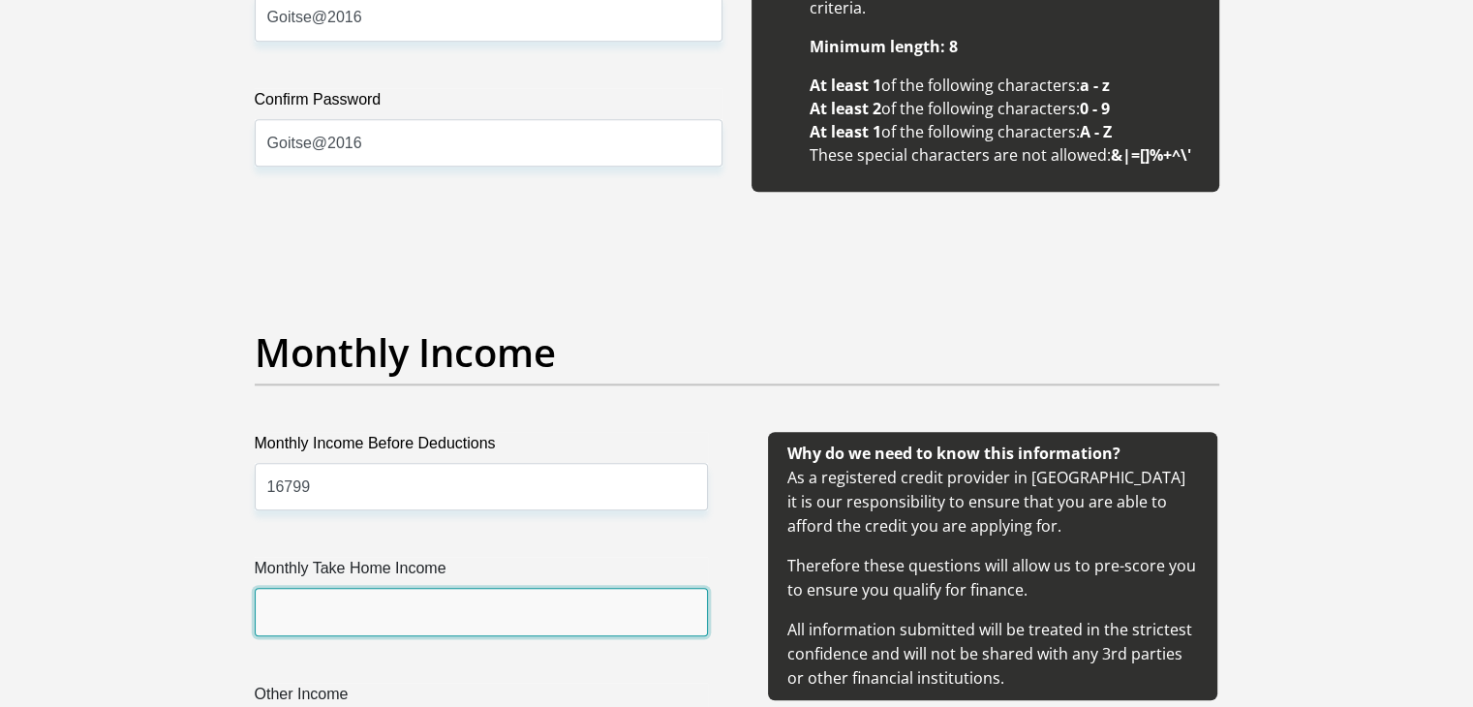
click at [426, 626] on input "Monthly Take Home Income" at bounding box center [481, 611] width 453 height 47
type input "14382"
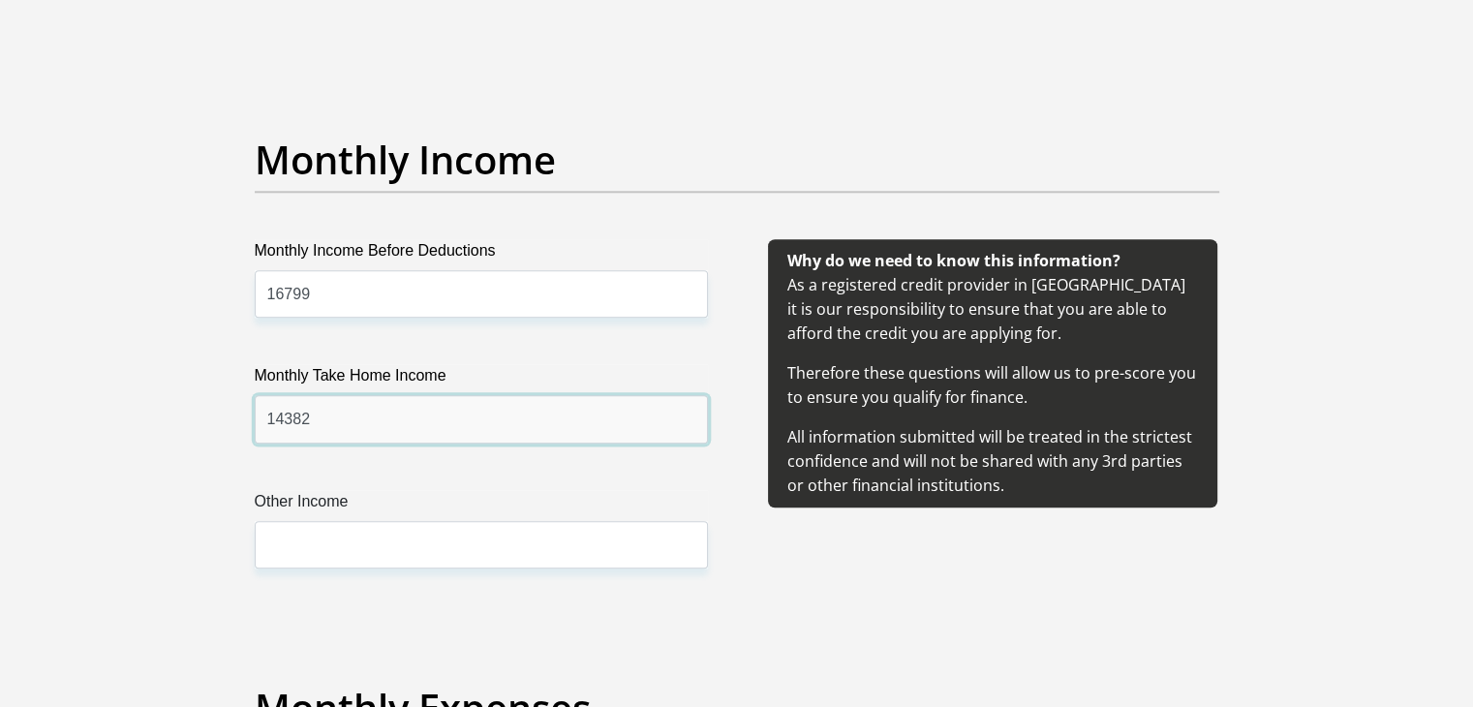
scroll to position [2130, 0]
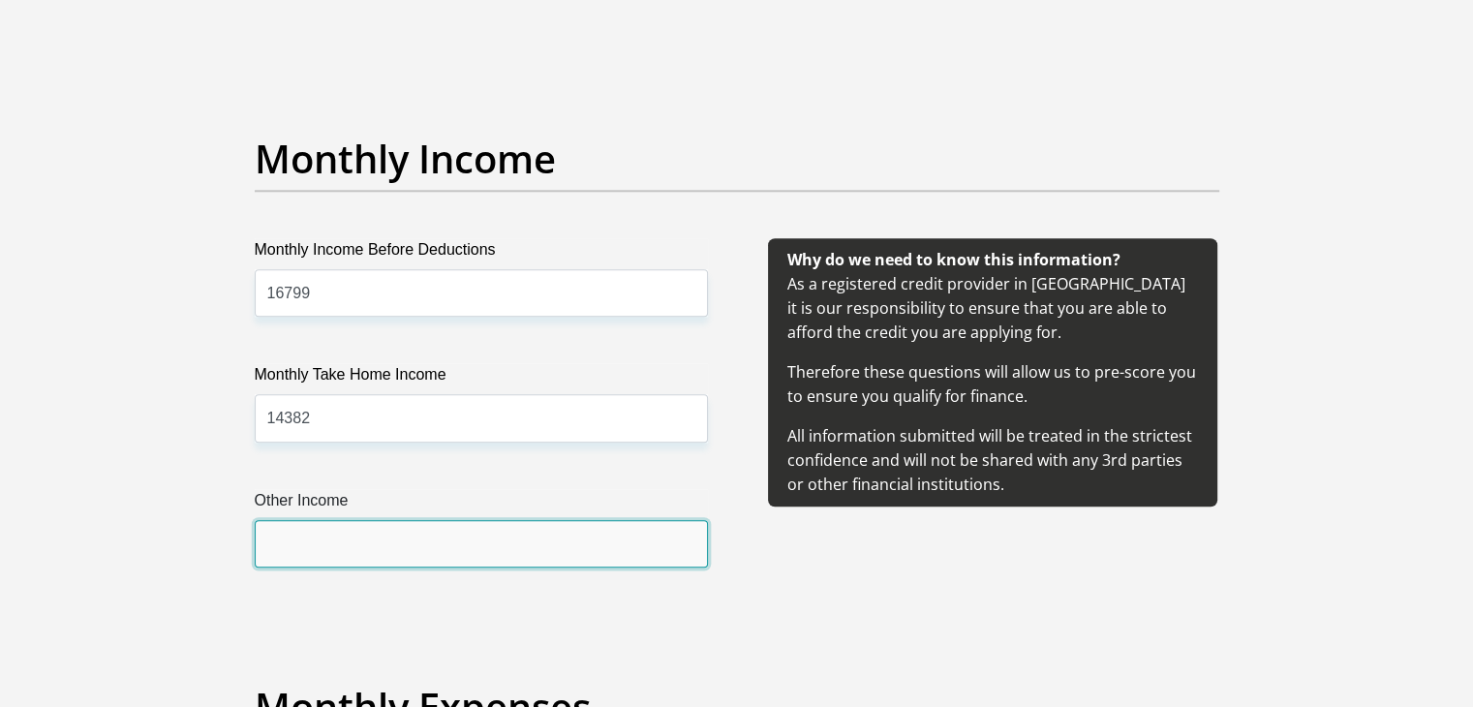
click at [494, 553] on input "Other Income" at bounding box center [481, 543] width 453 height 47
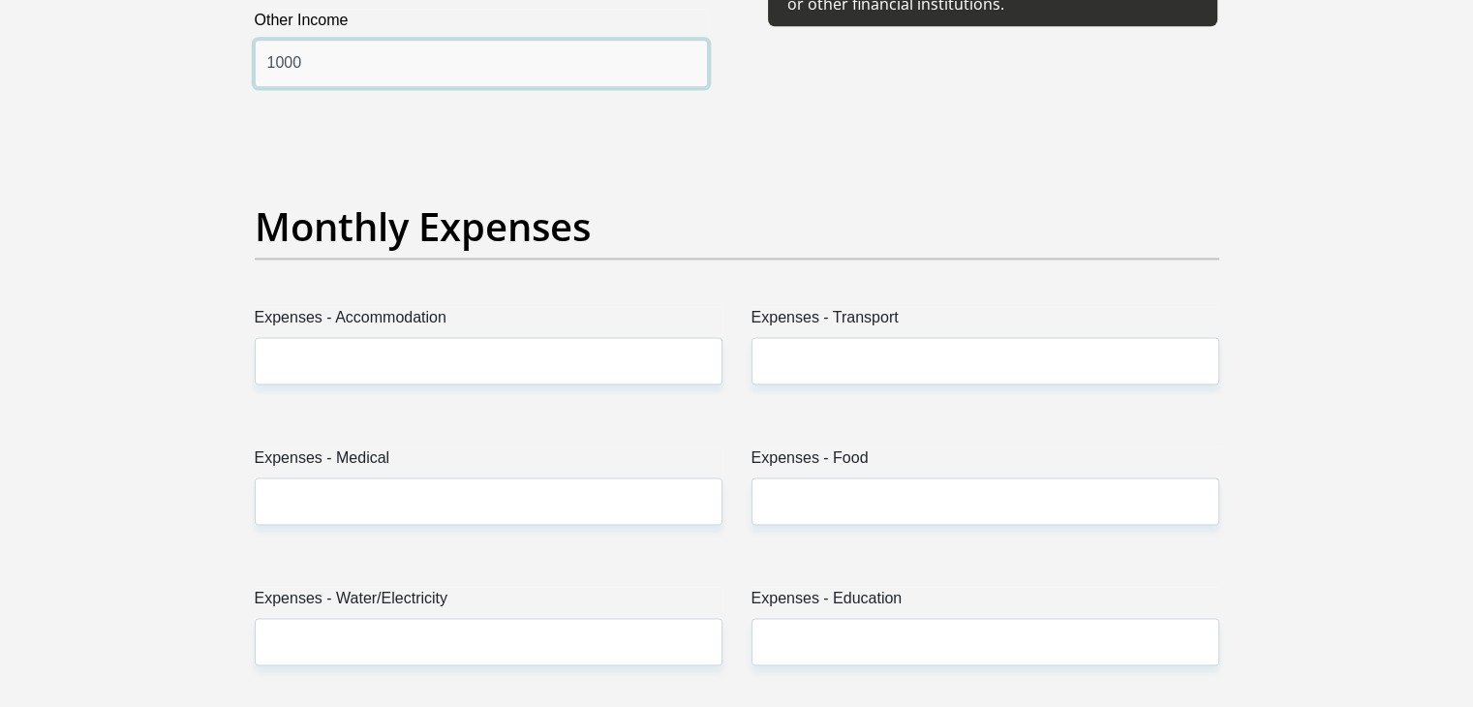
scroll to position [2614, 0]
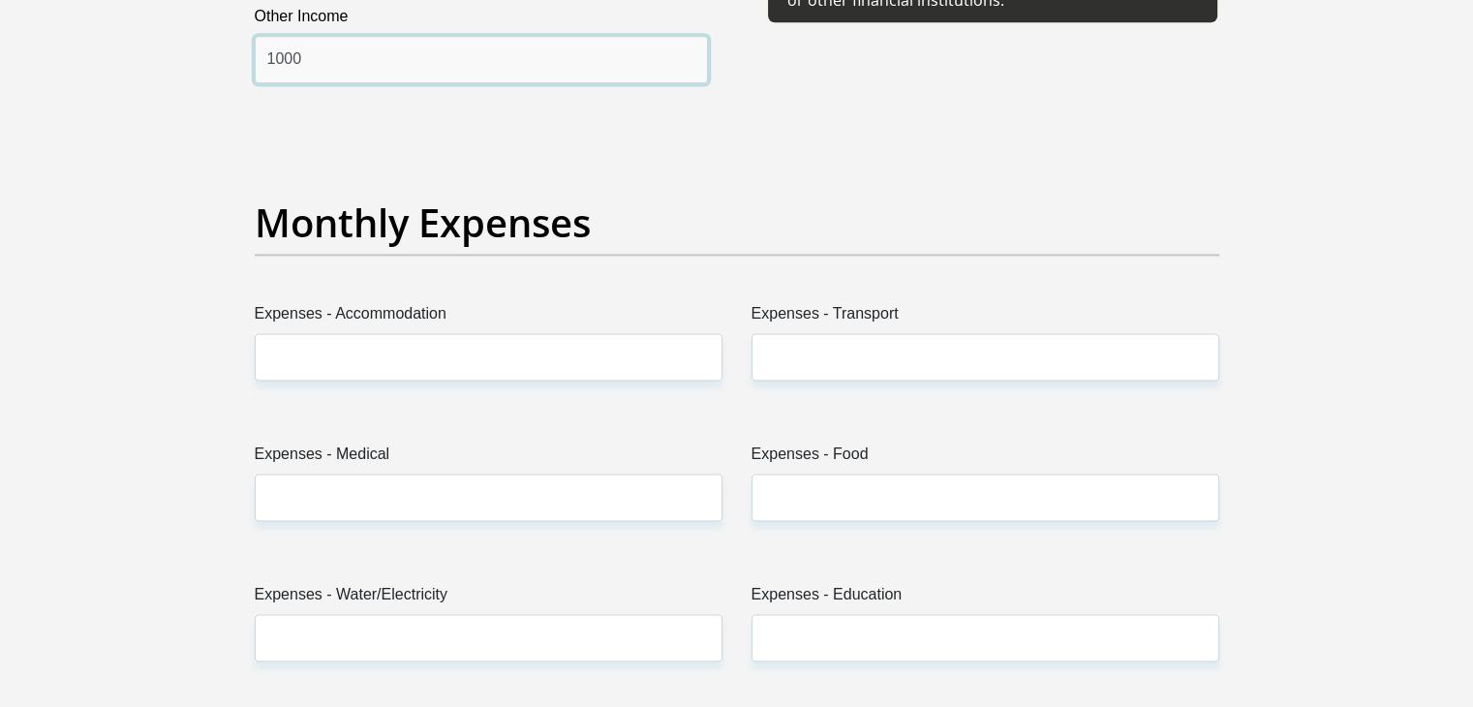
type input "1000"
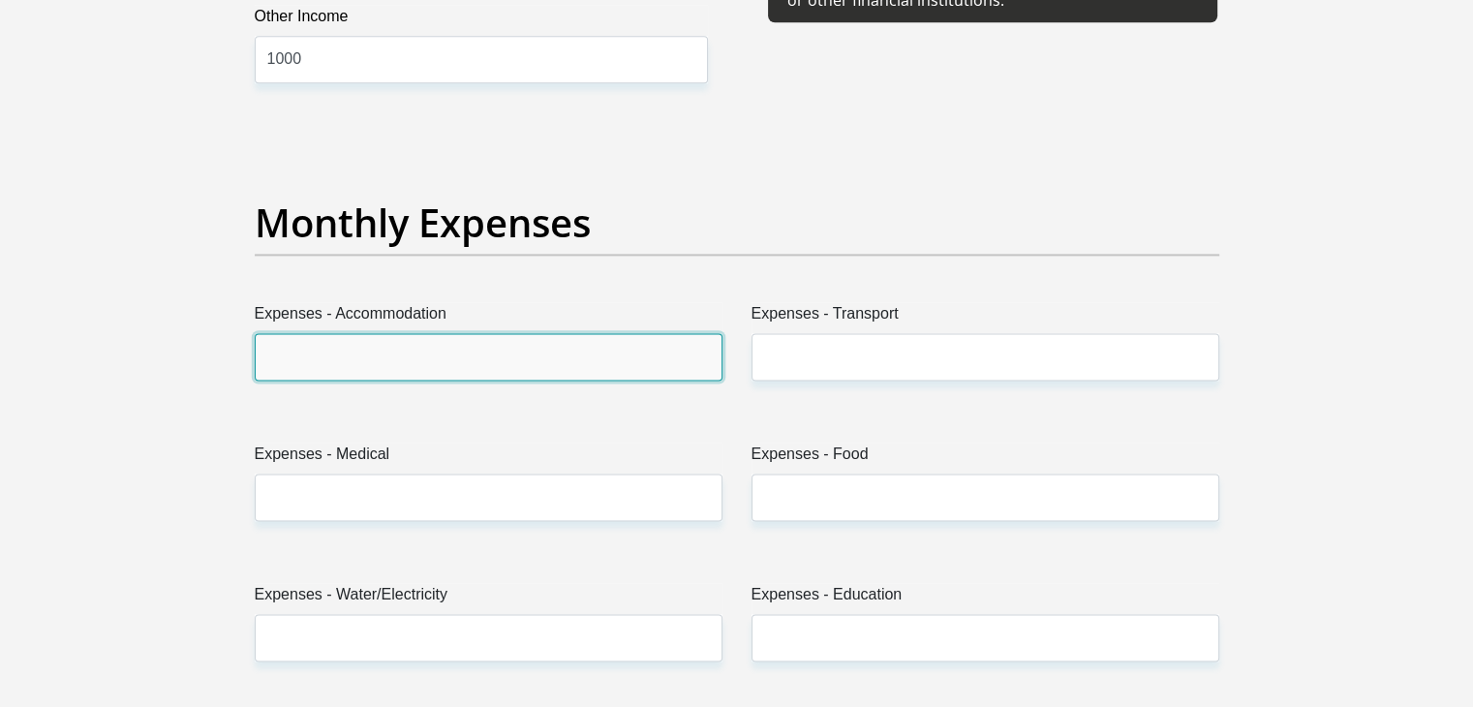
click at [526, 350] on input "Expenses - Accommodation" at bounding box center [489, 356] width 468 height 47
type input "2000"
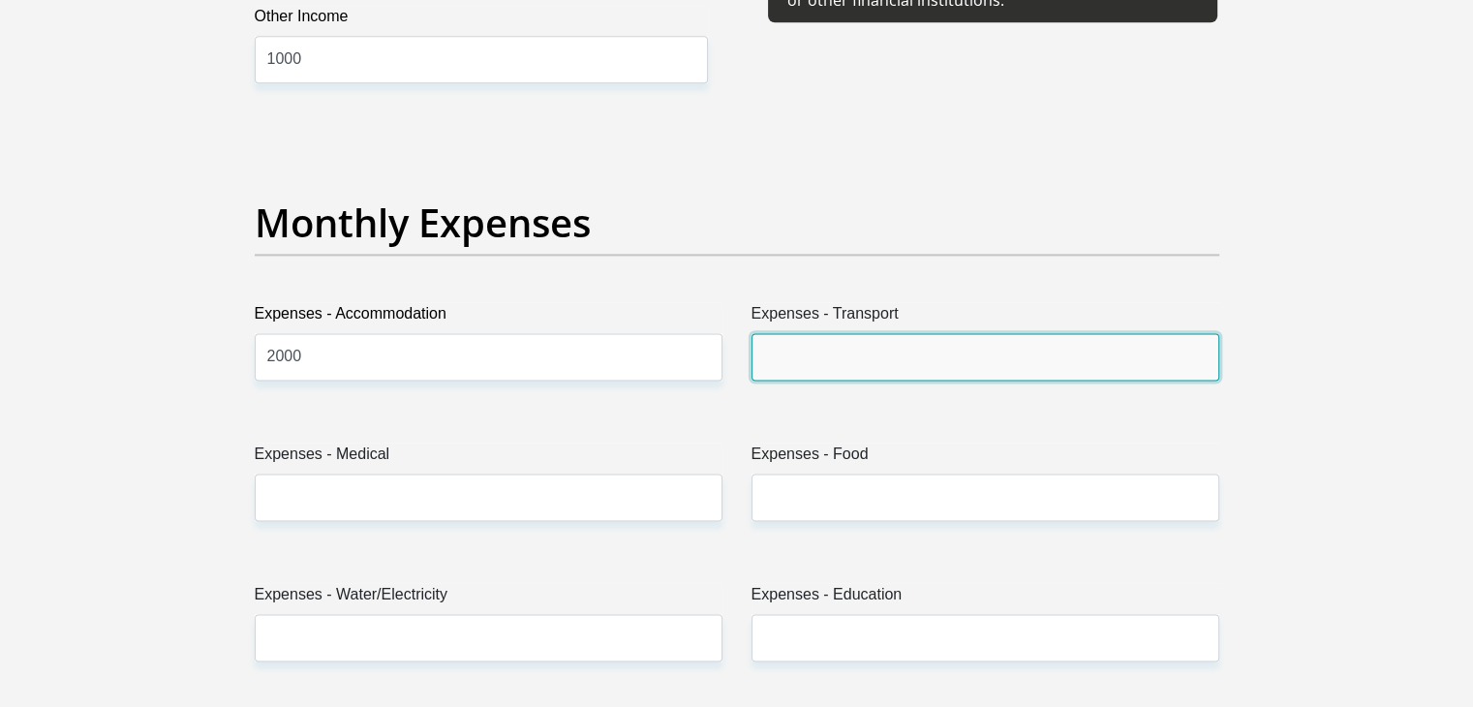
click at [852, 353] on input "Expenses - Transport" at bounding box center [985, 356] width 468 height 47
type input "550"
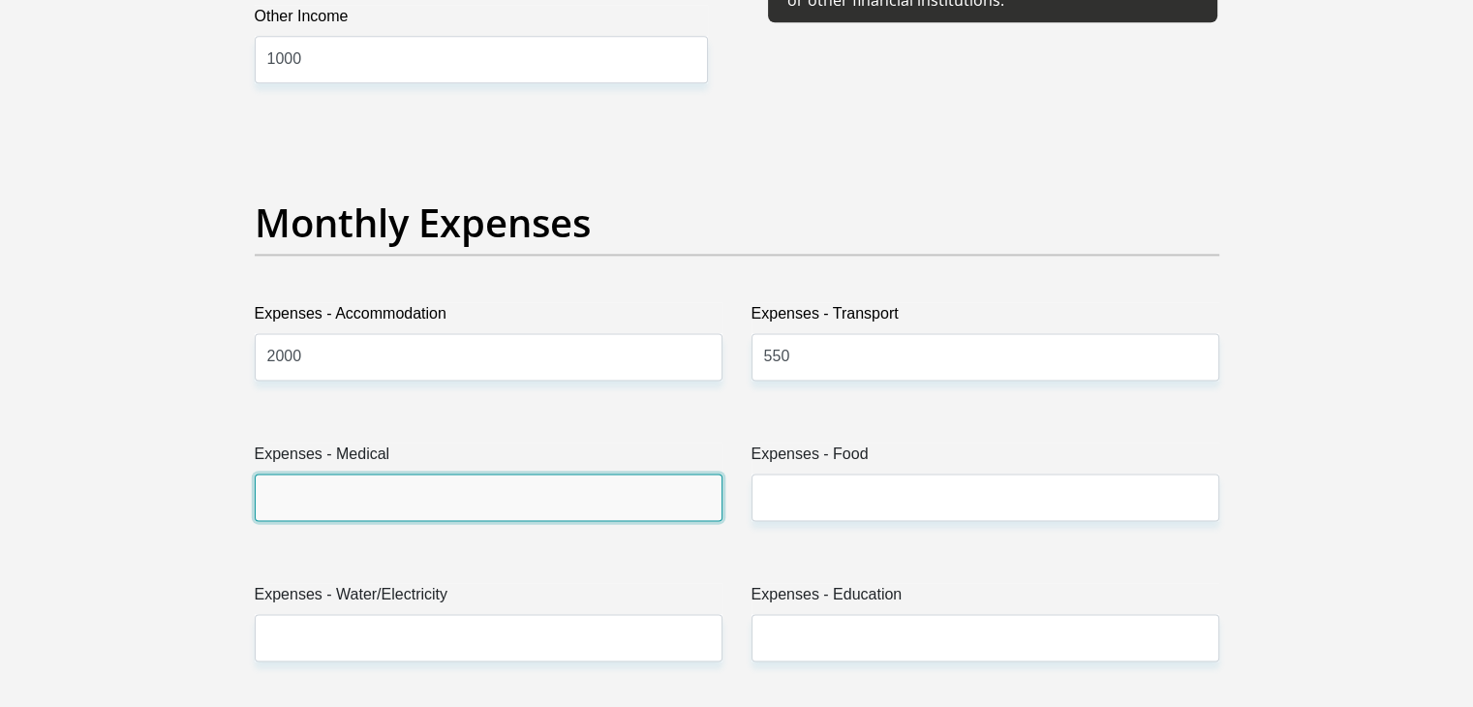
click at [554, 474] on input "Expenses - Medical" at bounding box center [489, 497] width 468 height 47
type input "0"
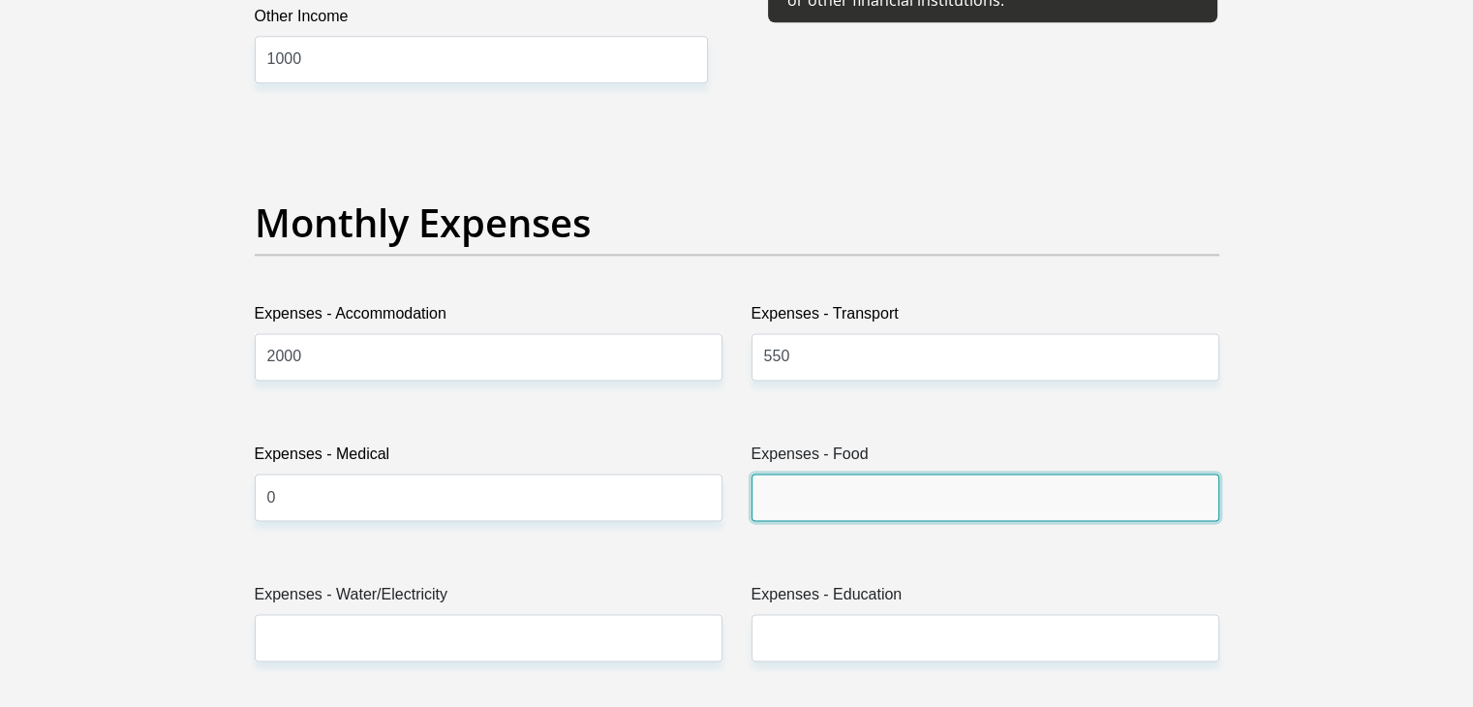
click at [805, 493] on input "Expenses - Food" at bounding box center [985, 497] width 468 height 47
type input "1500"
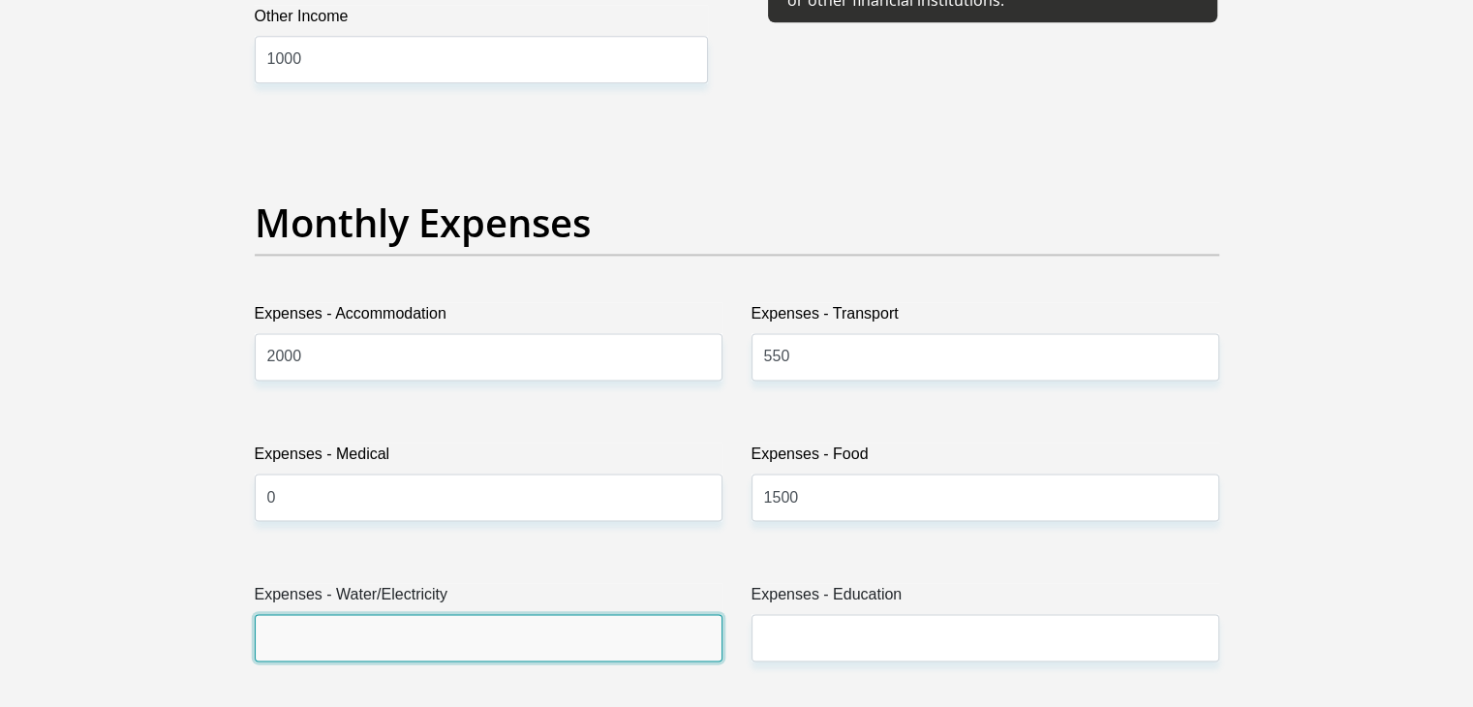
click at [593, 637] on input "Expenses - Water/Electricity" at bounding box center [489, 637] width 468 height 47
type input "500"
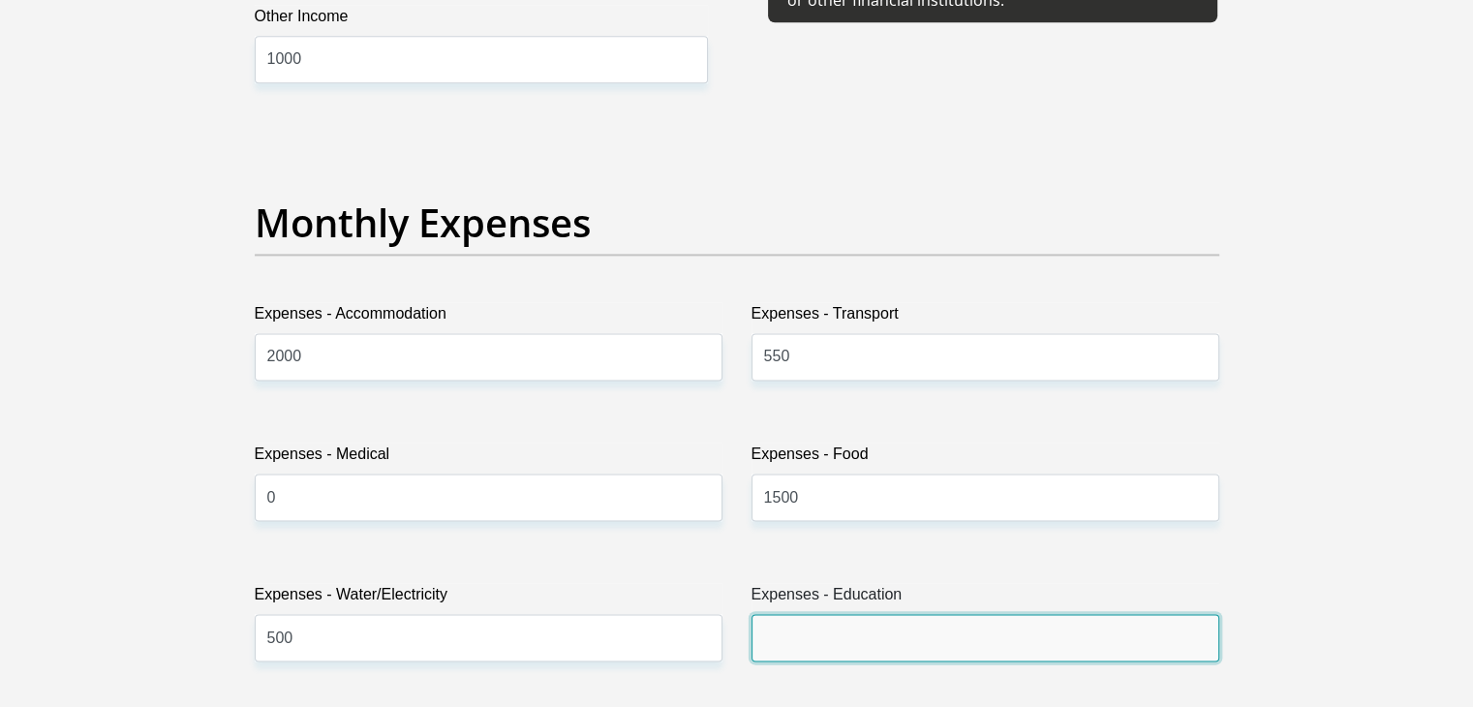
click at [840, 628] on input "Expenses - Education" at bounding box center [985, 637] width 468 height 47
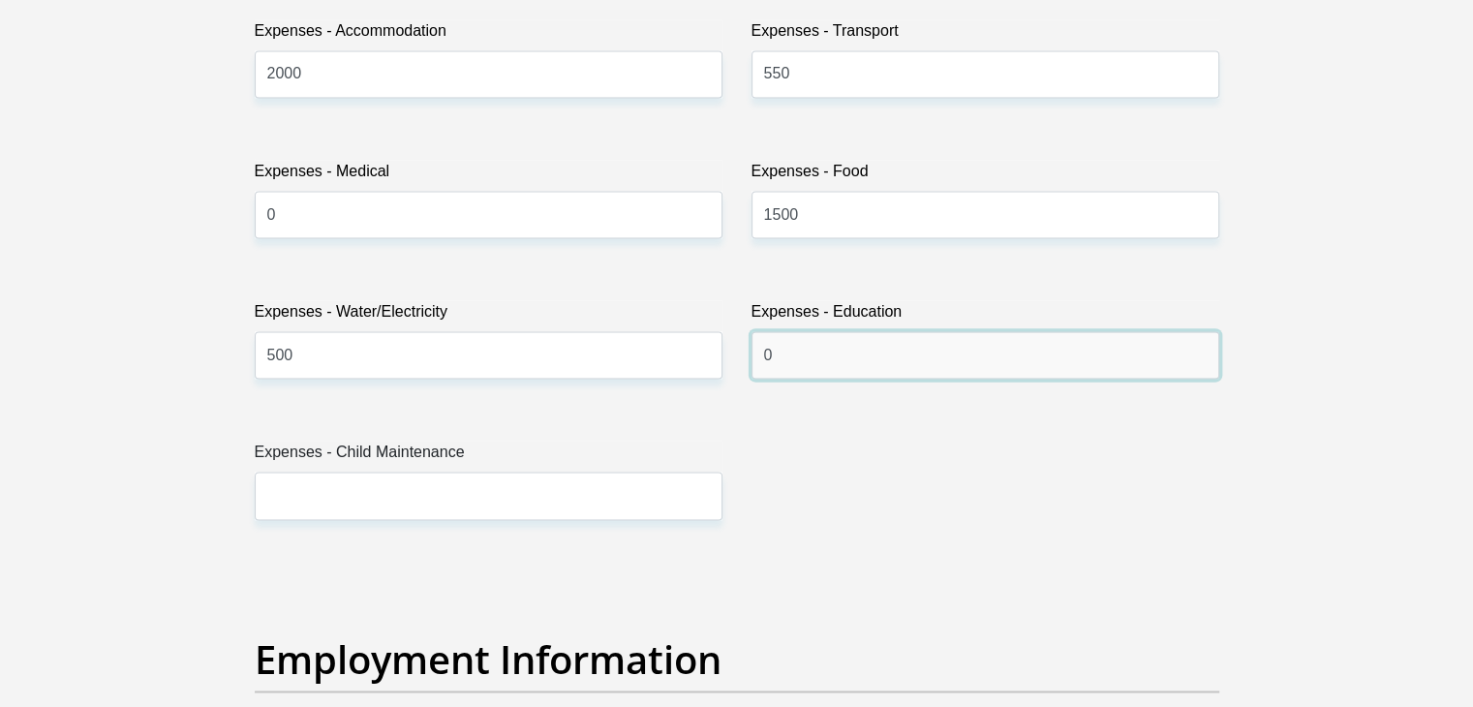
scroll to position [2905, 0]
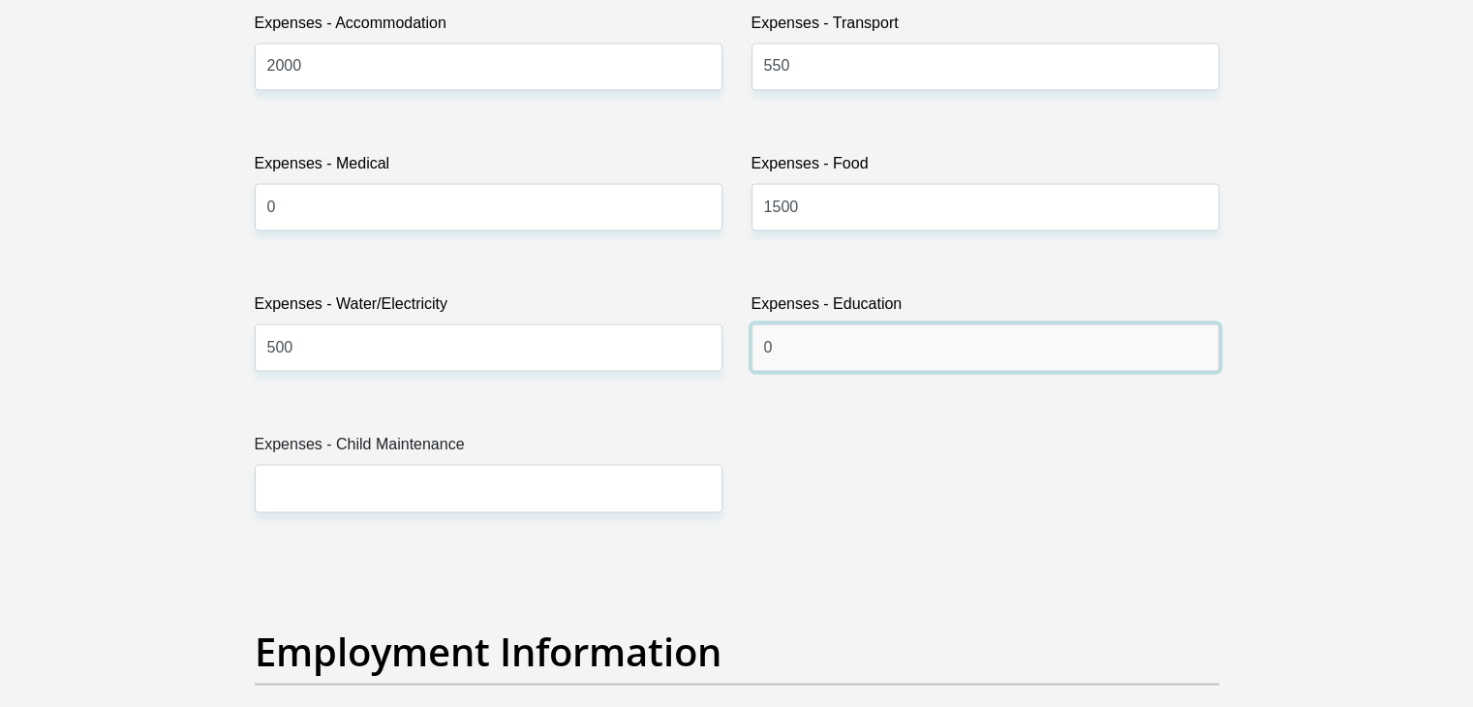
type input "0"
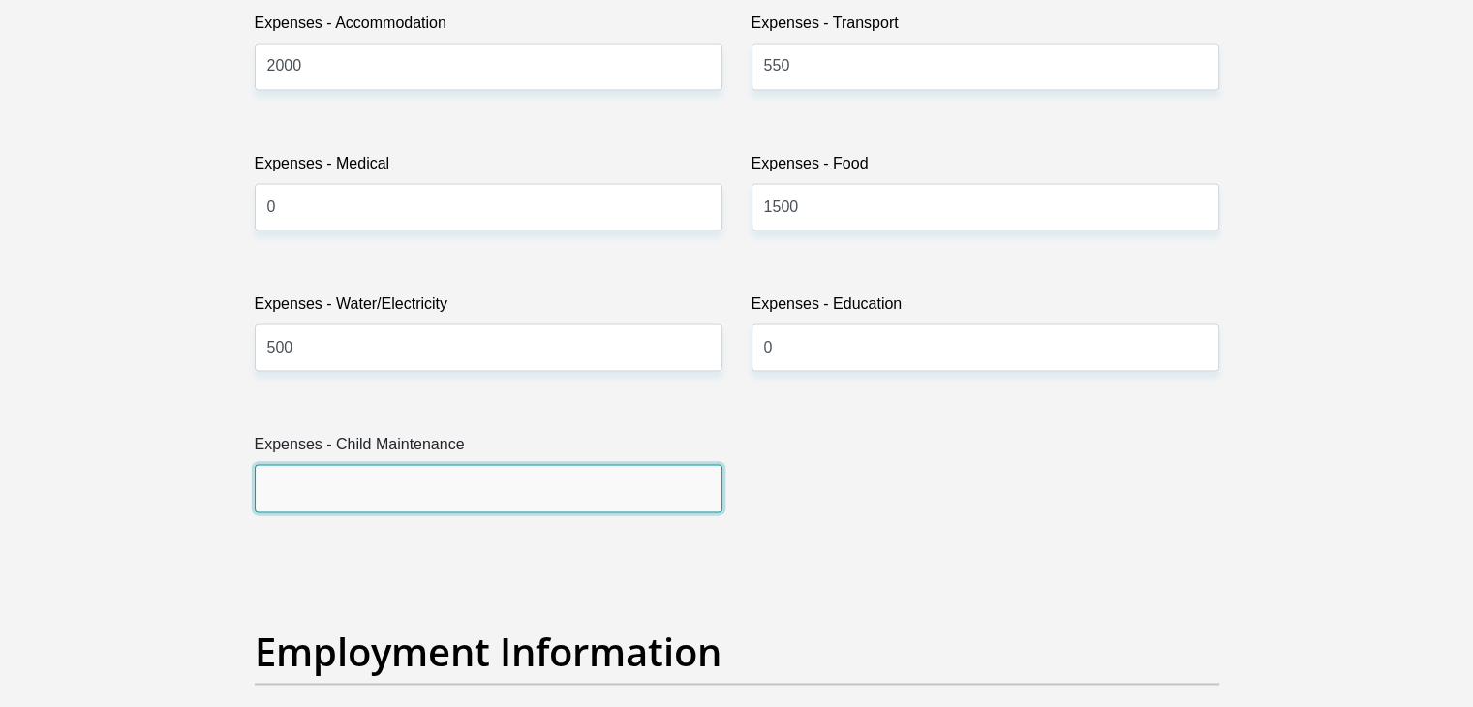
click at [649, 479] on input "Expenses - Child Maintenance" at bounding box center [489, 487] width 468 height 47
type input "1"
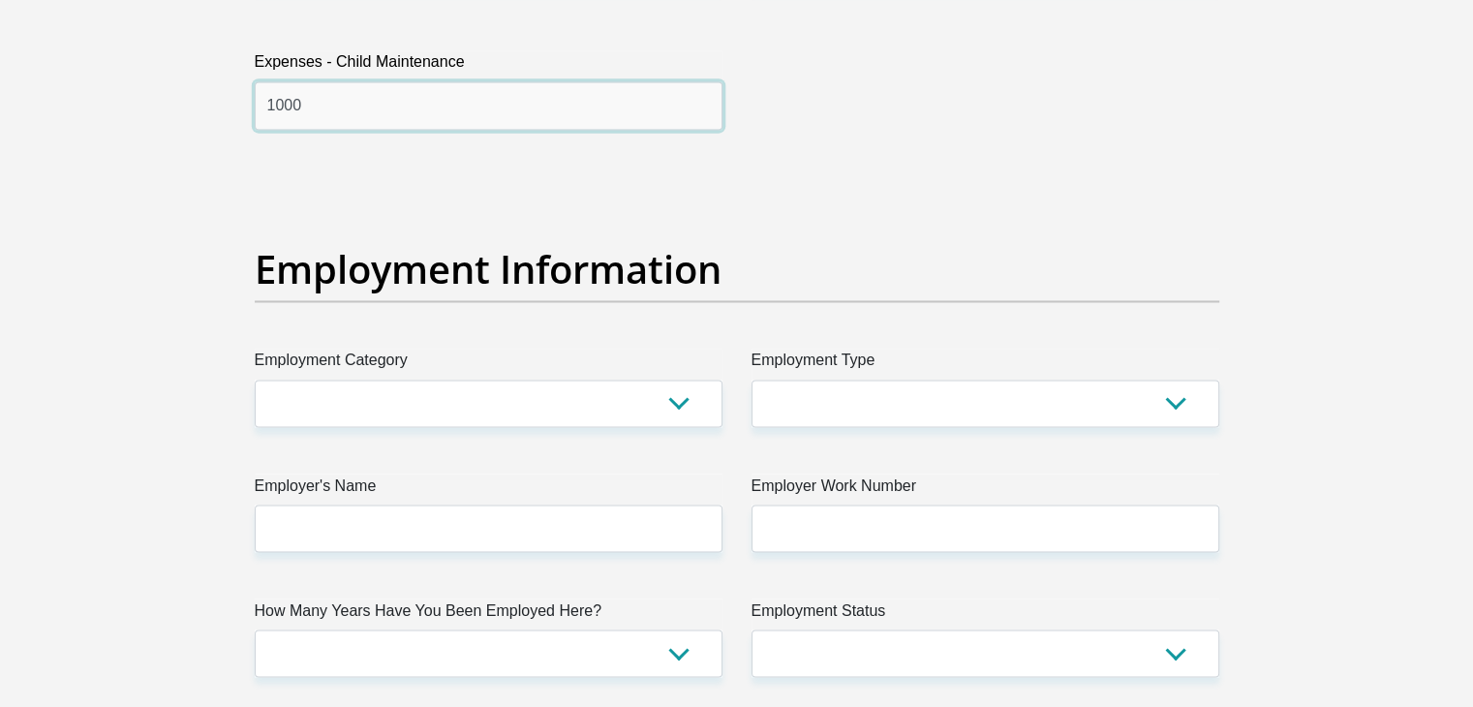
scroll to position [3292, 0]
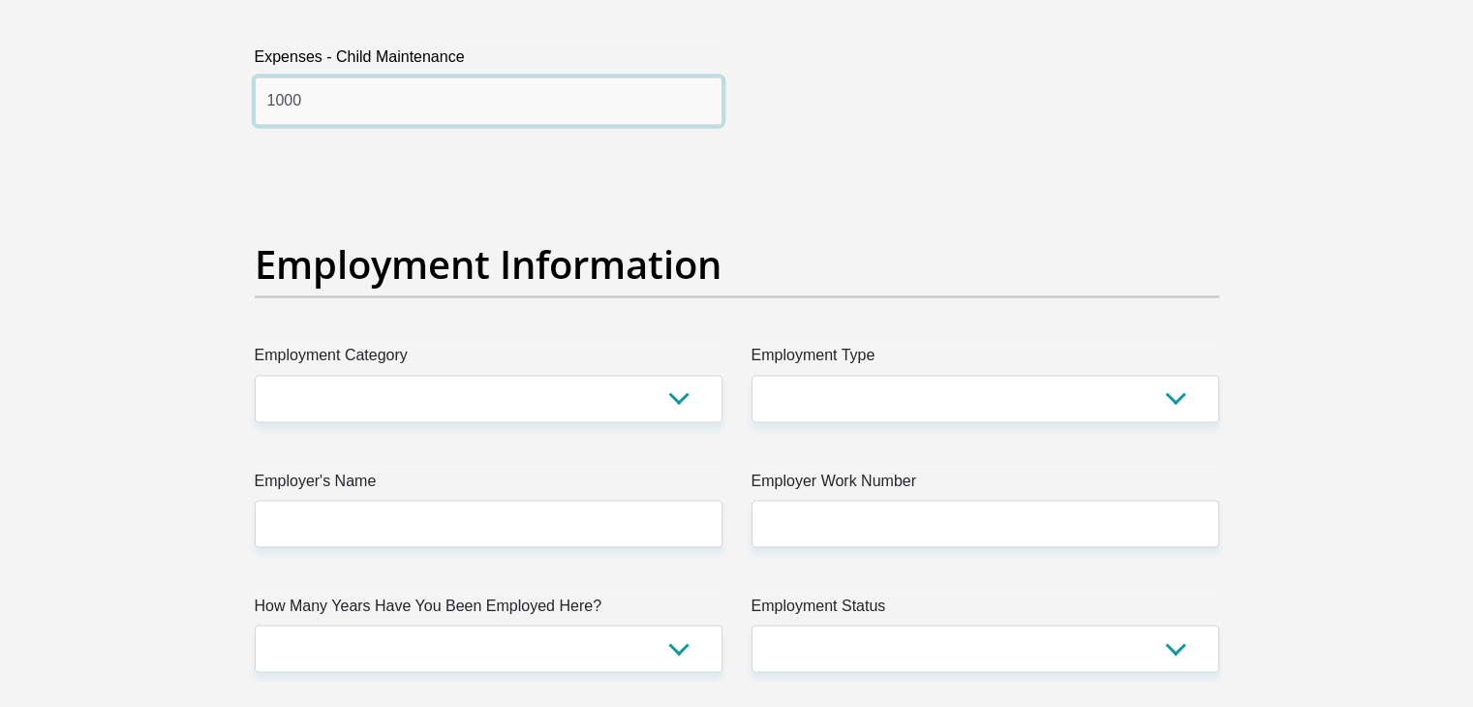
type input "1000"
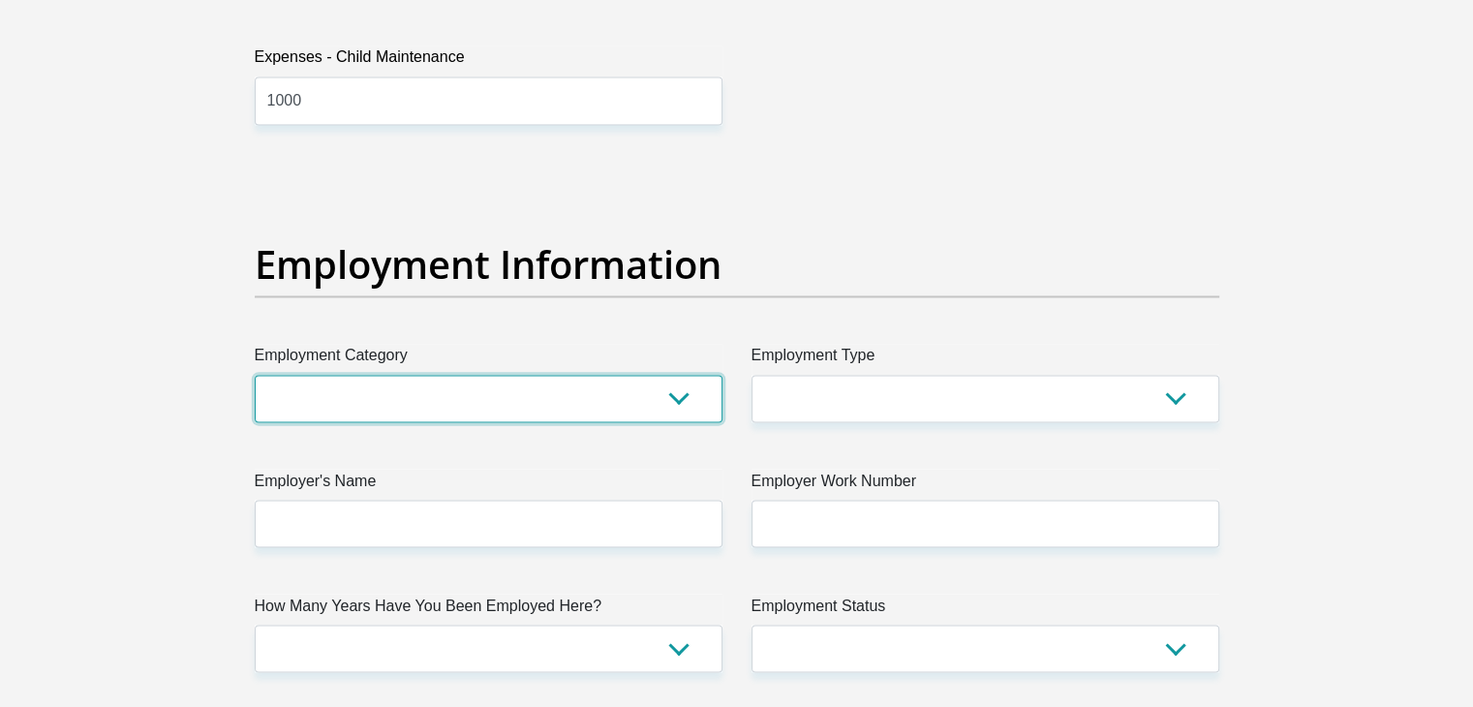
click at [661, 412] on select "AGRICULTURE ALCOHOL & TOBACCO CONSTRUCTION MATERIALS METALLURGY EQUIPMENT FOR R…" at bounding box center [489, 398] width 468 height 47
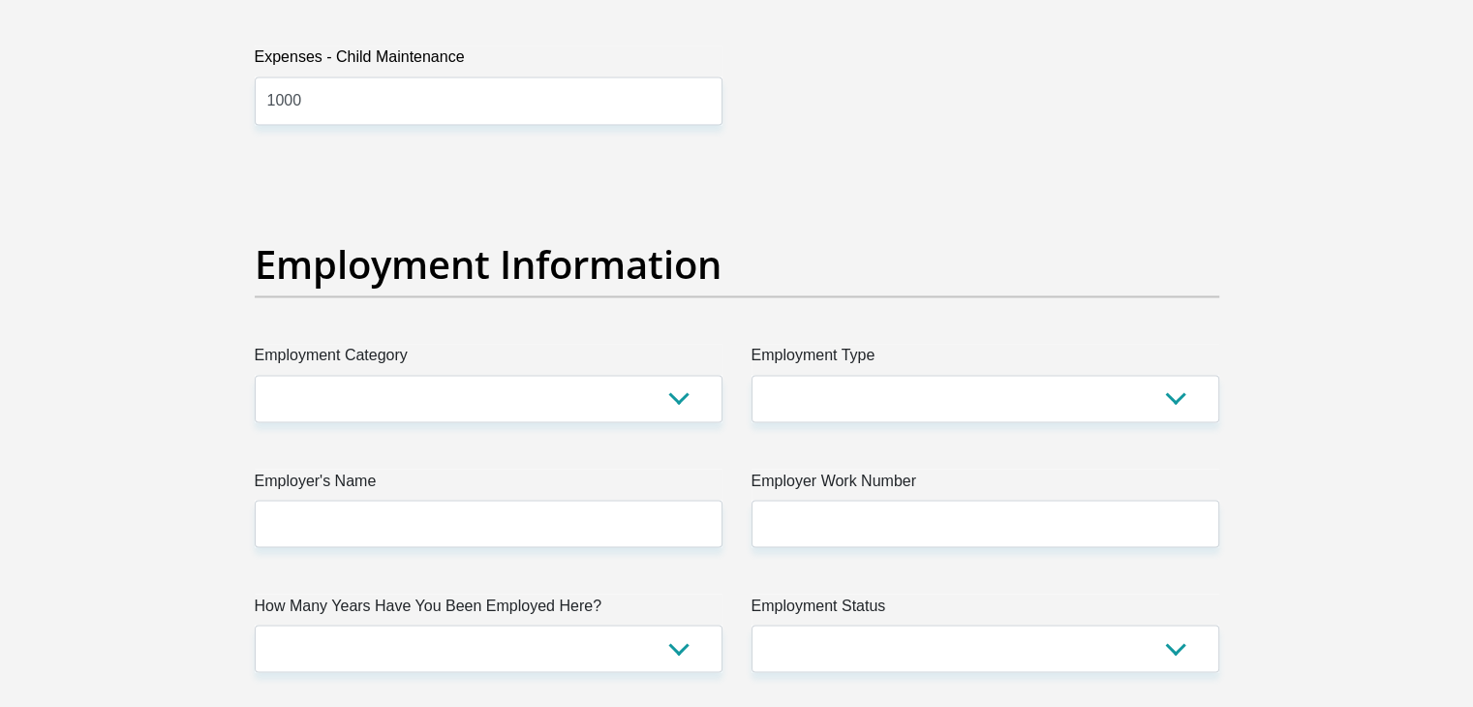
click at [976, 119] on div "Title Mr Ms Mrs Dr [PERSON_NAME] First Name kamogelo Surname Ngomane ID Number …" at bounding box center [736, 162] width 993 height 6301
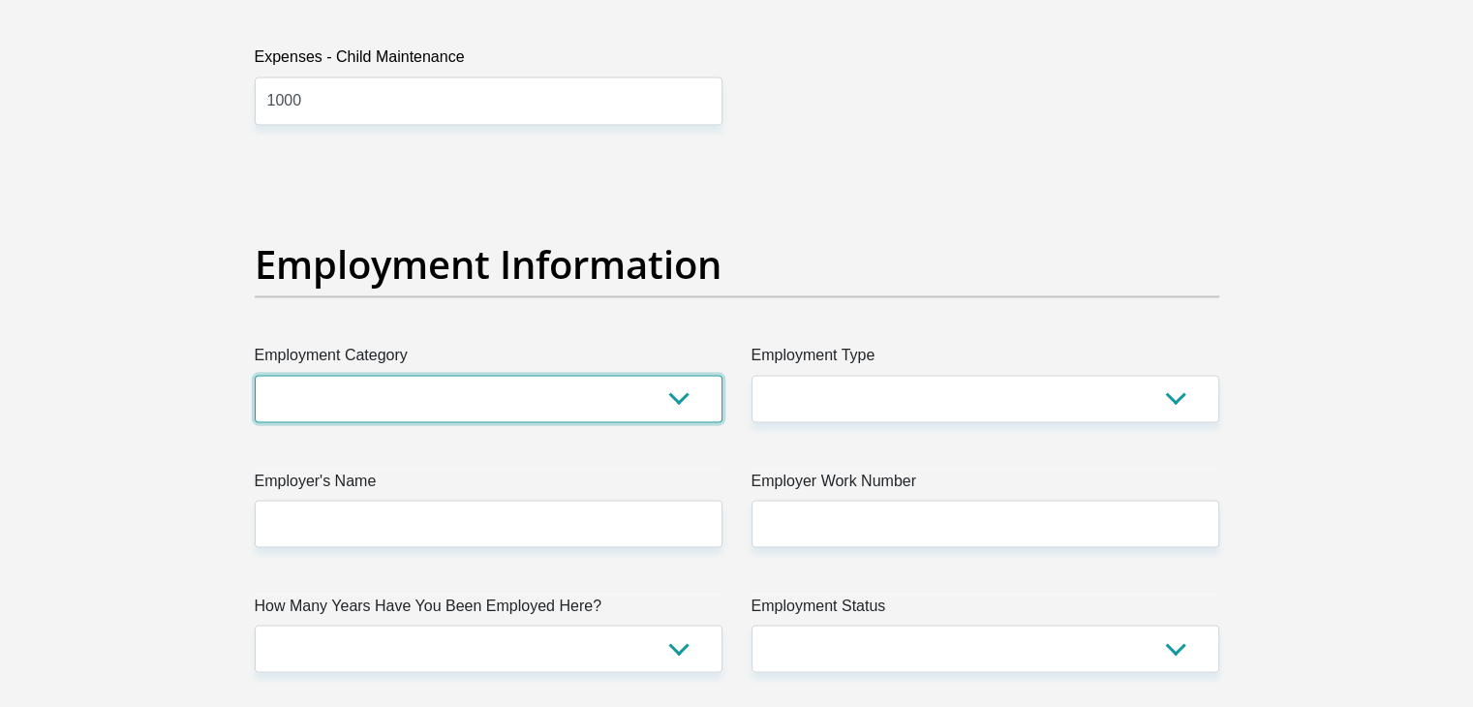
click at [568, 381] on select "AGRICULTURE ALCOHOL & TOBACCO CONSTRUCTION MATERIALS METALLURGY EQUIPMENT FOR R…" at bounding box center [489, 398] width 468 height 47
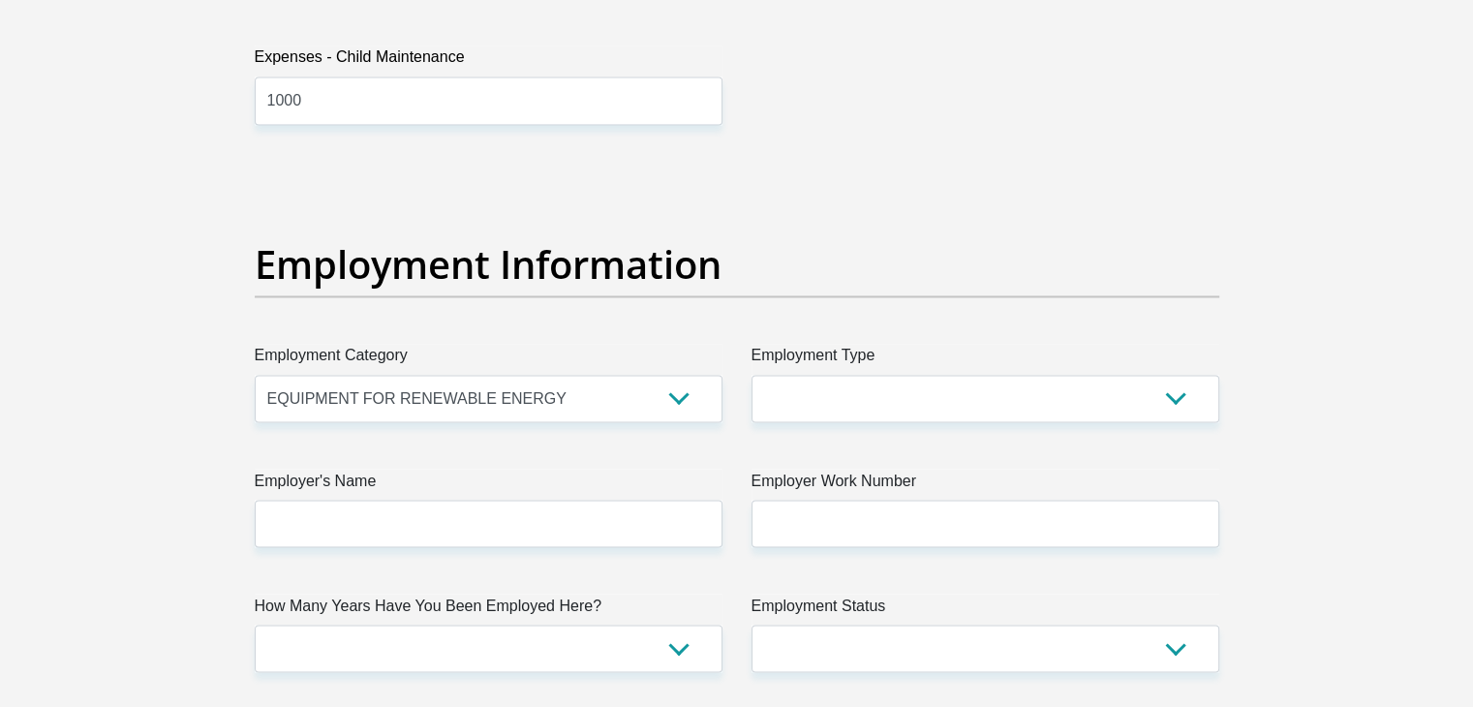
click at [1130, 176] on div "Title Mr Ms Mrs Dr [PERSON_NAME] First Name kamogelo Surname Ngomane ID Number …" at bounding box center [736, 162] width 993 height 6301
click at [643, 396] on select "AGRICULTURE ALCOHOL & TOBACCO CONSTRUCTION MATERIALS METALLURGY EQUIPMENT FOR R…" at bounding box center [489, 398] width 468 height 47
select select "32"
click at [255, 375] on select "AGRICULTURE ALCOHOL & TOBACCO CONSTRUCTION MATERIALS METALLURGY EQUIPMENT FOR R…" at bounding box center [489, 398] width 468 height 47
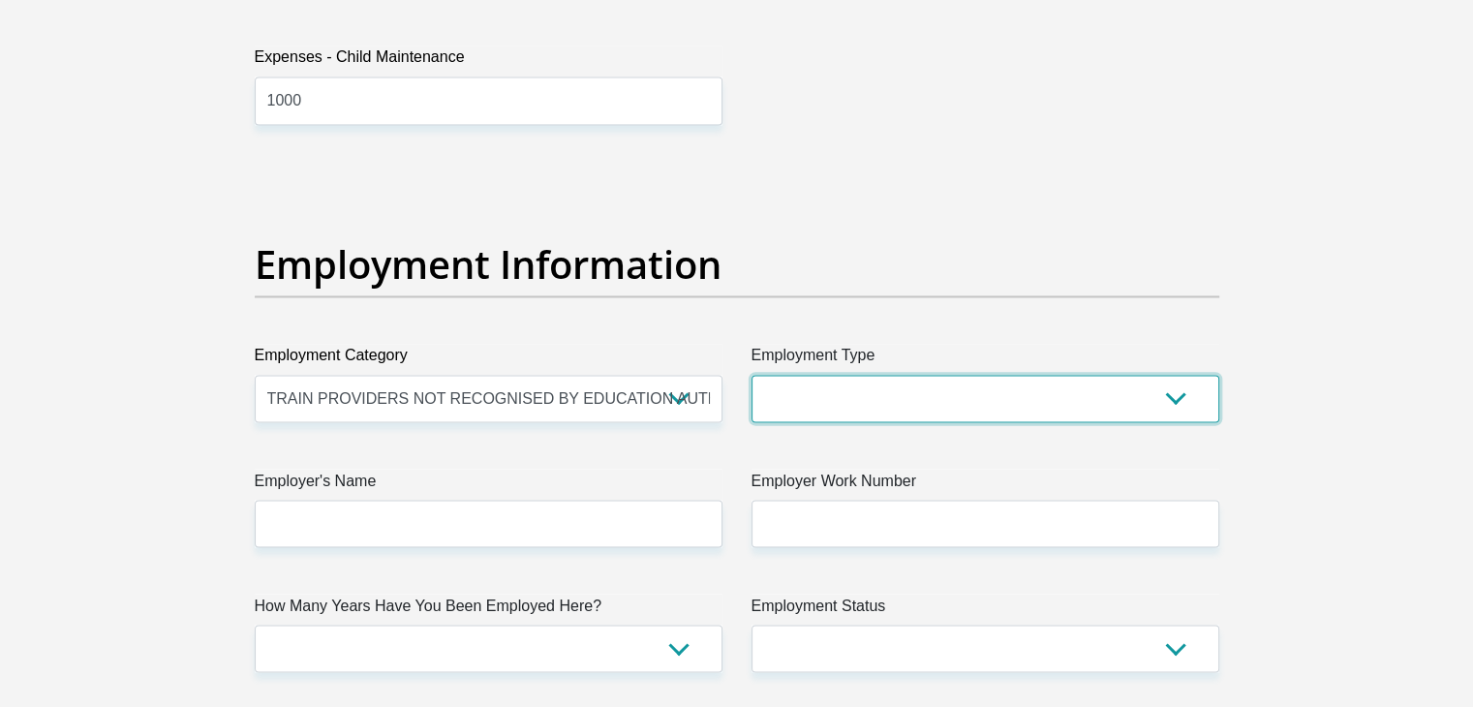
click at [827, 389] on select "College/Lecturer Craft Seller Creative Driver Executive Farmer Forces - Non Com…" at bounding box center [985, 398] width 468 height 47
select select "Teacher"
click at [751, 375] on select "College/Lecturer Craft Seller Creative Driver Executive Farmer Forces - Non Com…" at bounding box center [985, 398] width 468 height 47
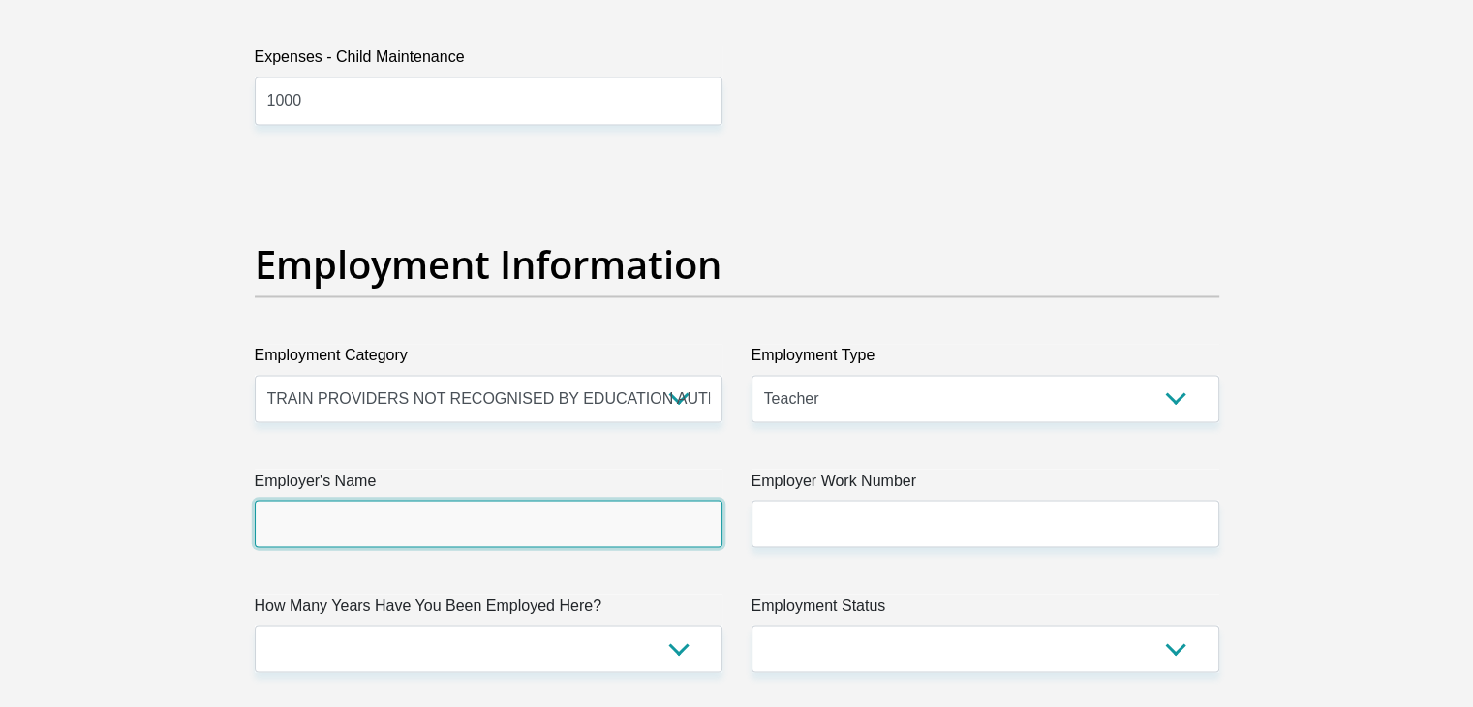
click at [696, 521] on input "Employer's Name" at bounding box center [489, 523] width 468 height 47
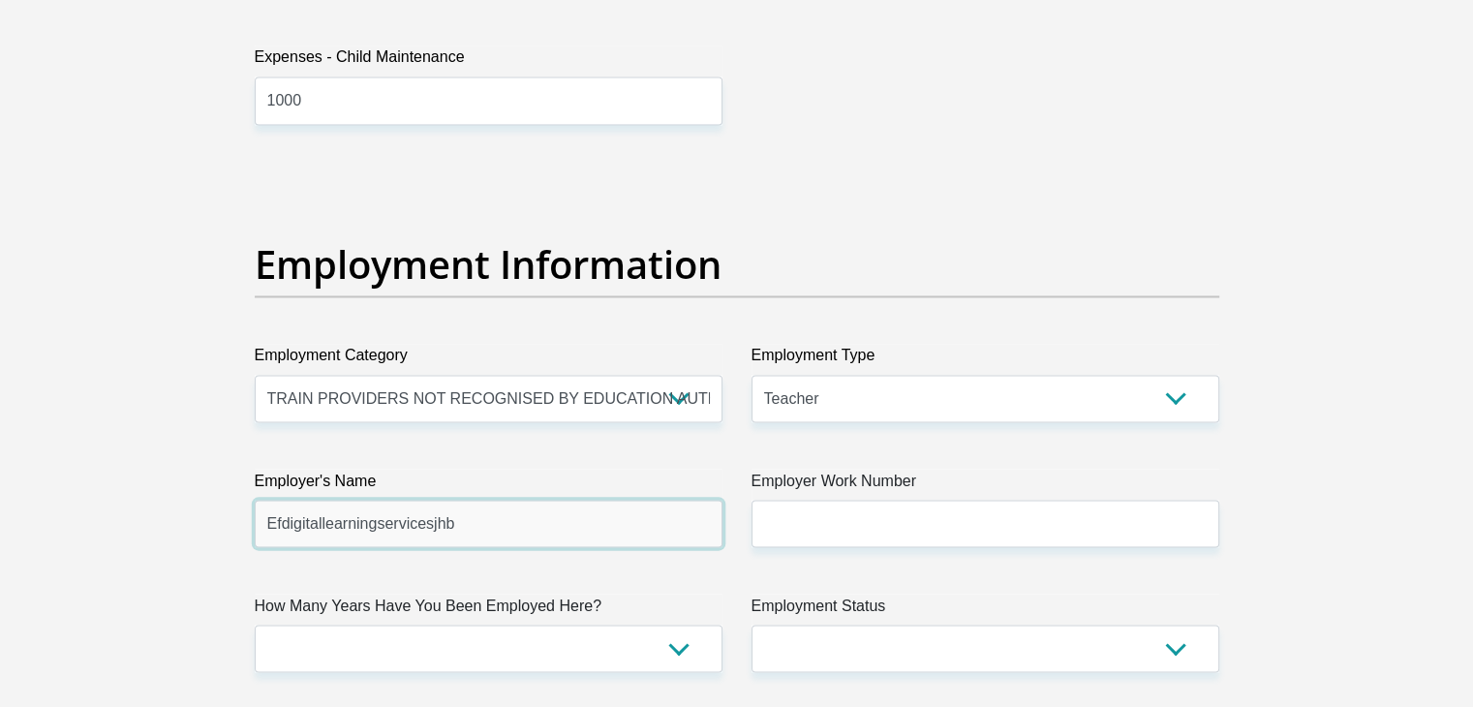
type input "Efdigitallearningservicesjhb"
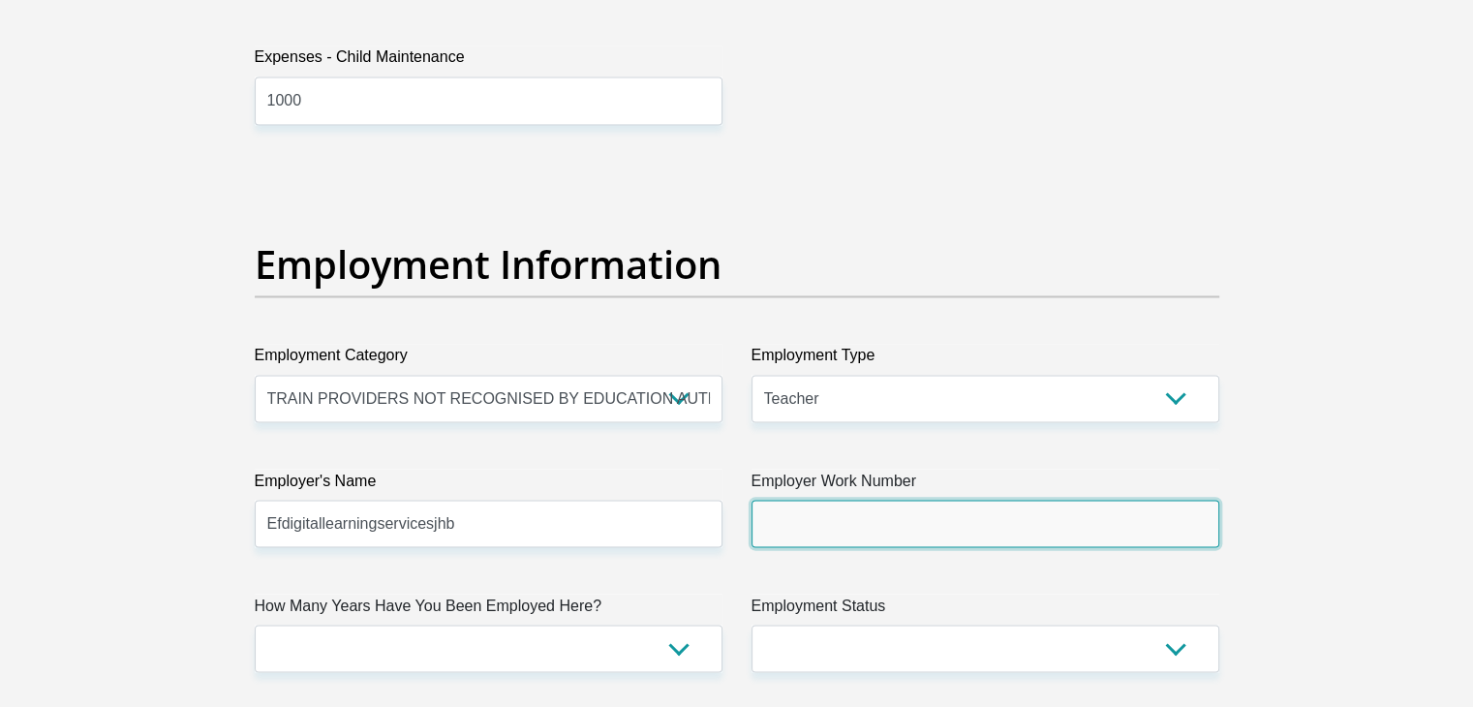
click at [902, 530] on input "Employer Work Number" at bounding box center [985, 523] width 468 height 47
paste input "010 865 0249"
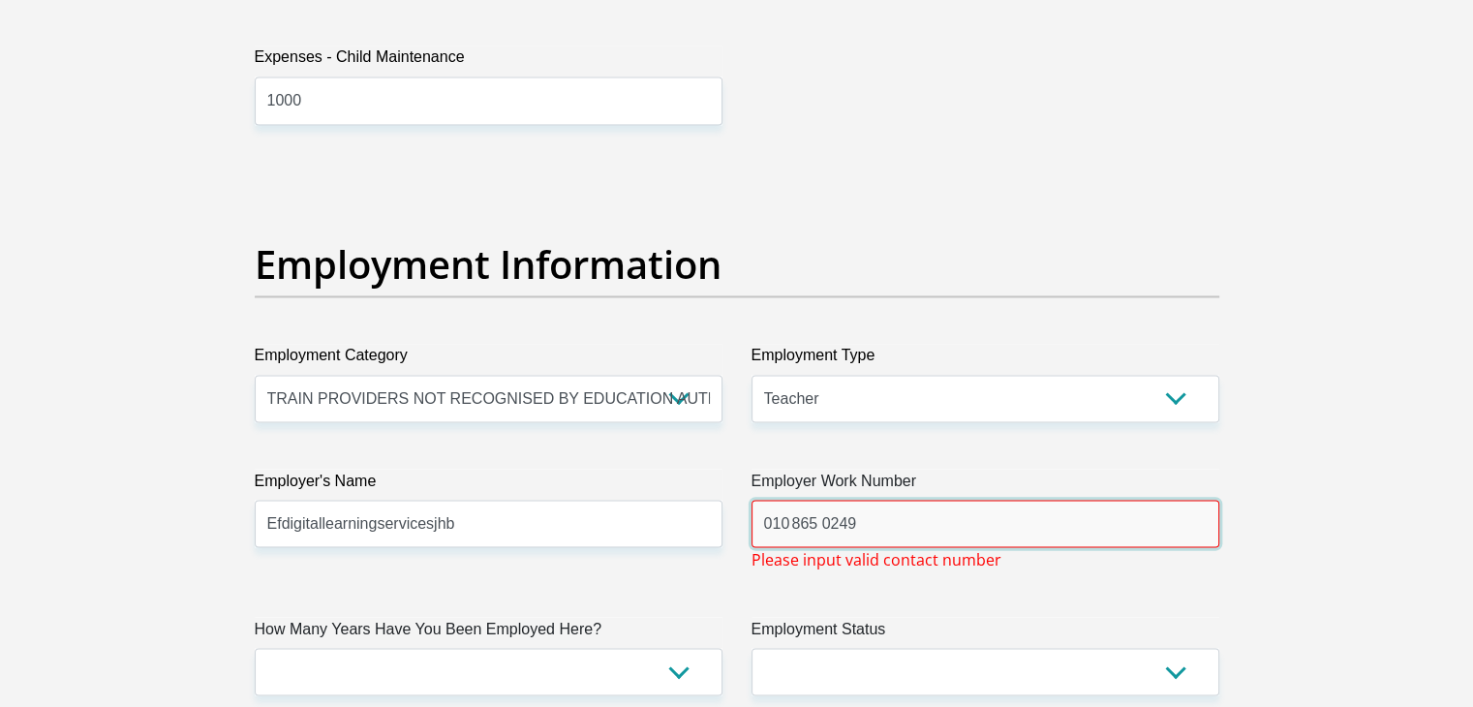
click at [775, 524] on input "010 865 0249" at bounding box center [985, 523] width 468 height 47
click at [765, 524] on input "010 865 0249" at bounding box center [985, 523] width 468 height 47
click at [856, 523] on input "010 865 0249" at bounding box center [985, 523] width 468 height 47
click at [803, 605] on div "Title Mr Ms Mrs Dr [PERSON_NAME] First Name kamogelo Surname Ngomane ID Number …" at bounding box center [736, 174] width 993 height 6324
click at [825, 521] on input "010 865 0249" at bounding box center [985, 523] width 468 height 47
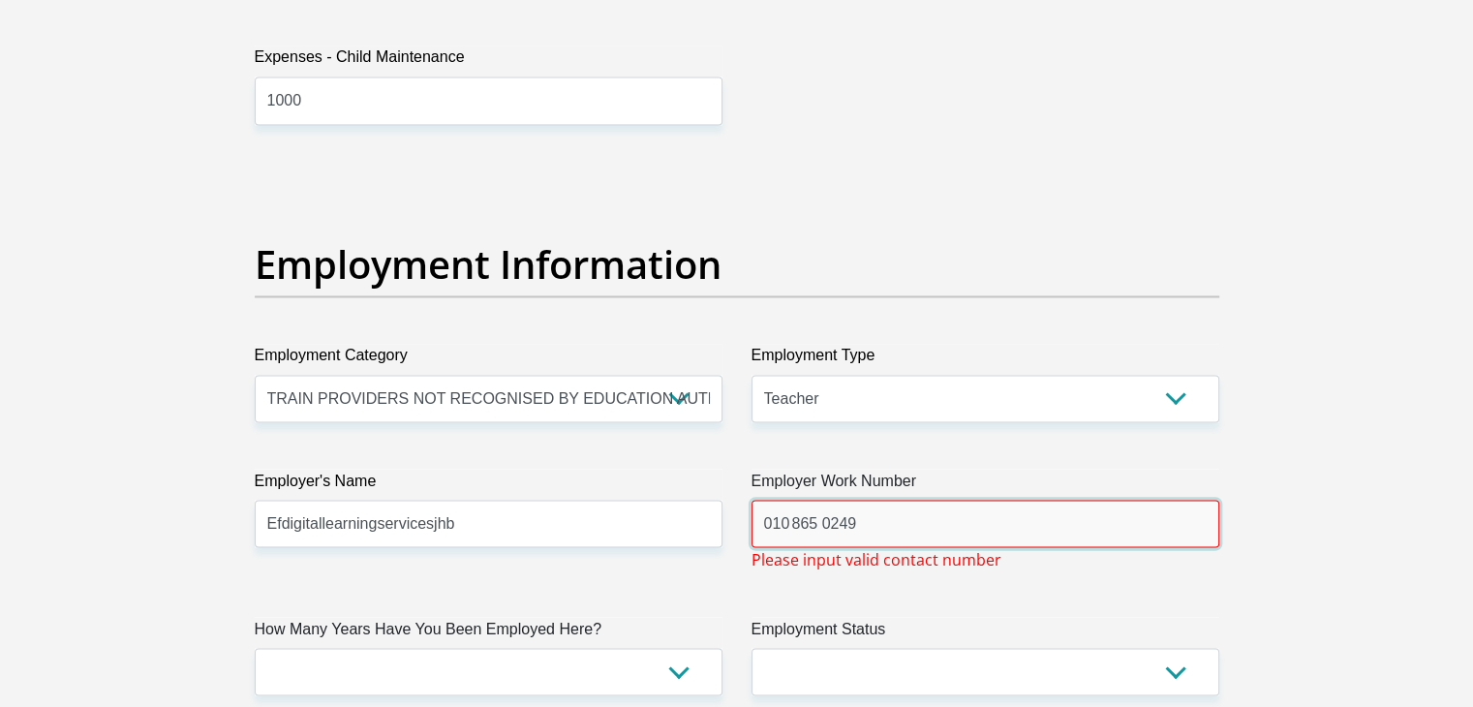
click at [823, 522] on input "010 865 0249" at bounding box center [985, 523] width 468 height 47
click at [841, 575] on div "Title Mr Ms Mrs Dr [PERSON_NAME] First Name kamogelo Surname Ngomane ID Number …" at bounding box center [736, 174] width 993 height 6324
click at [857, 515] on input "010 8650249" at bounding box center [985, 523] width 468 height 47
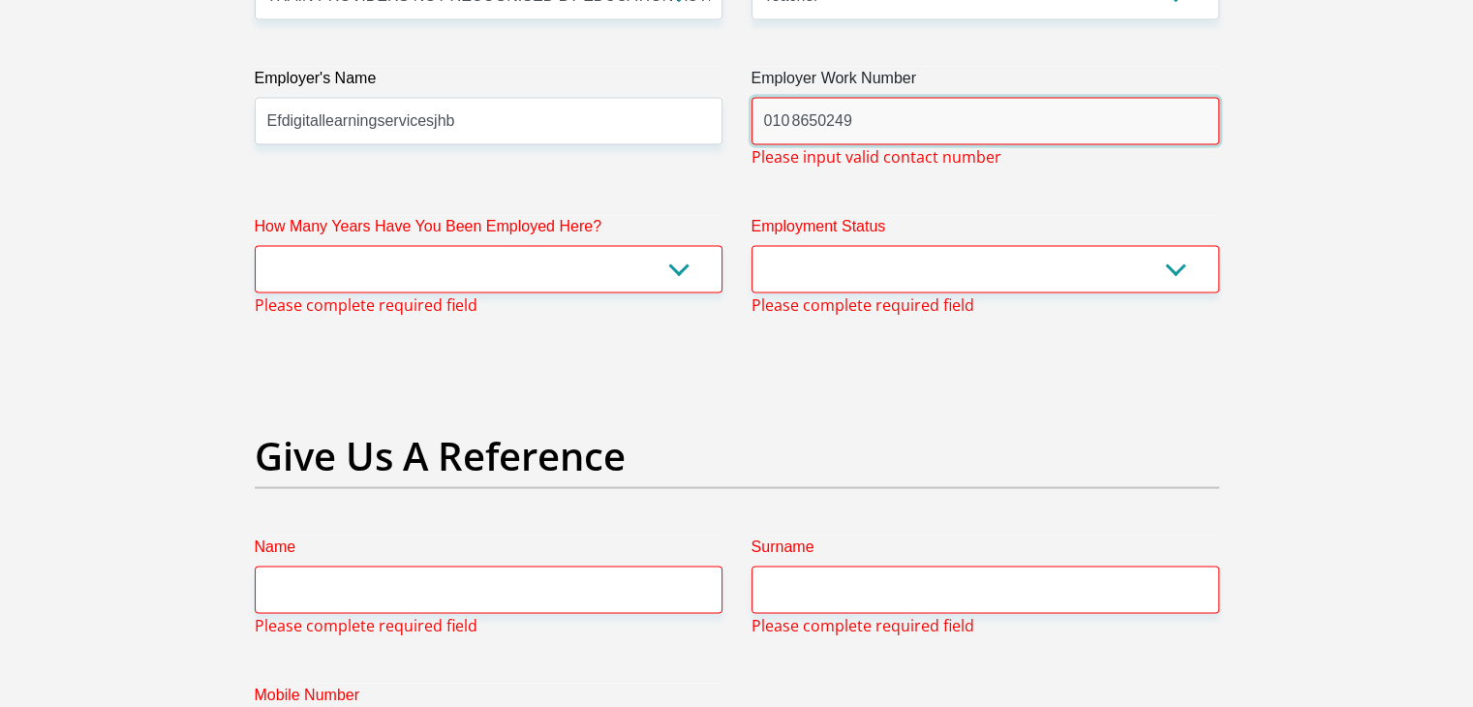
scroll to position [3695, 0]
click at [789, 109] on input "010 8650249" at bounding box center [985, 120] width 468 height 47
click at [817, 120] on input "010  8650249" at bounding box center [985, 120] width 468 height 47
click at [891, 111] on input "010  865 0249" at bounding box center [985, 120] width 468 height 47
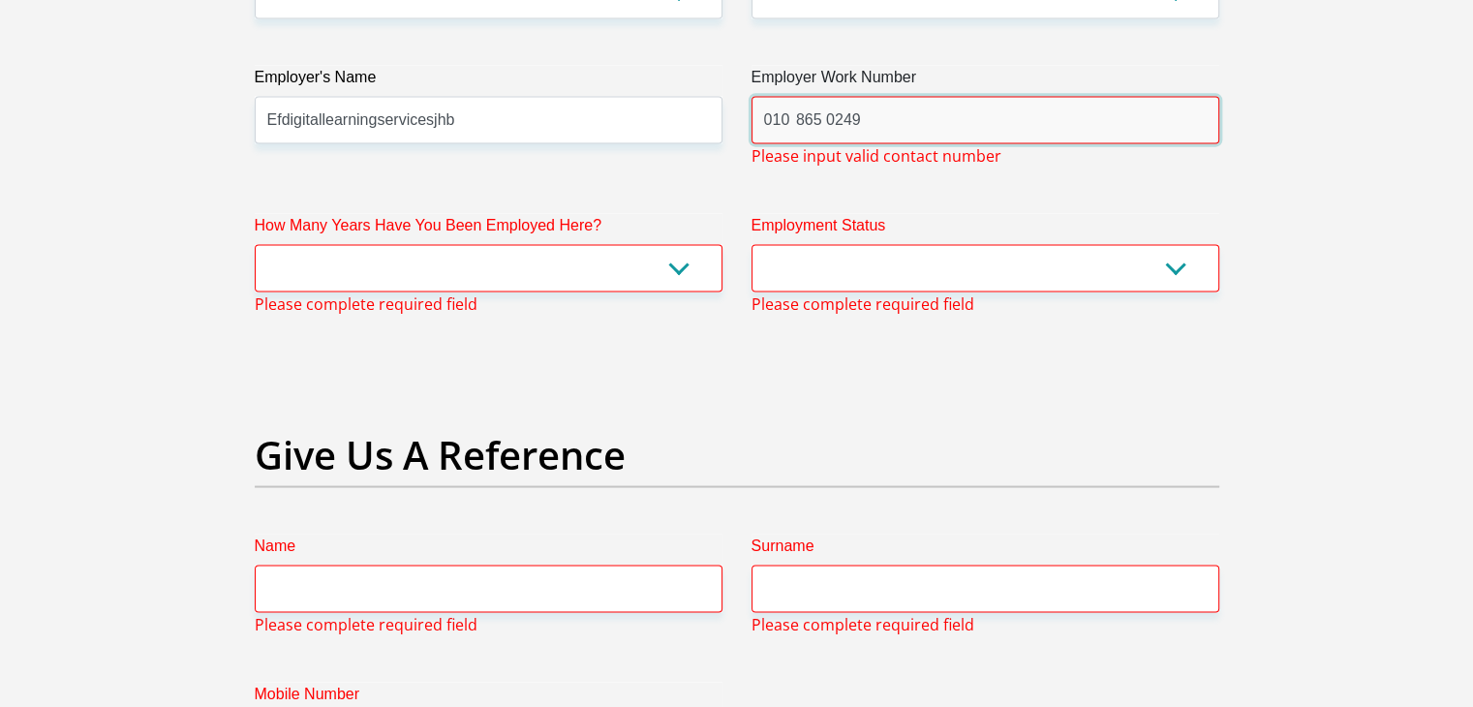
click at [764, 123] on input "010  865 0249" at bounding box center [985, 120] width 468 height 47
click at [871, 114] on input "[PHONE_NUMBER]" at bounding box center [985, 120] width 468 height 47
click at [887, 118] on input "[PHONE_NUMBER]" at bounding box center [985, 120] width 468 height 47
type input "+"
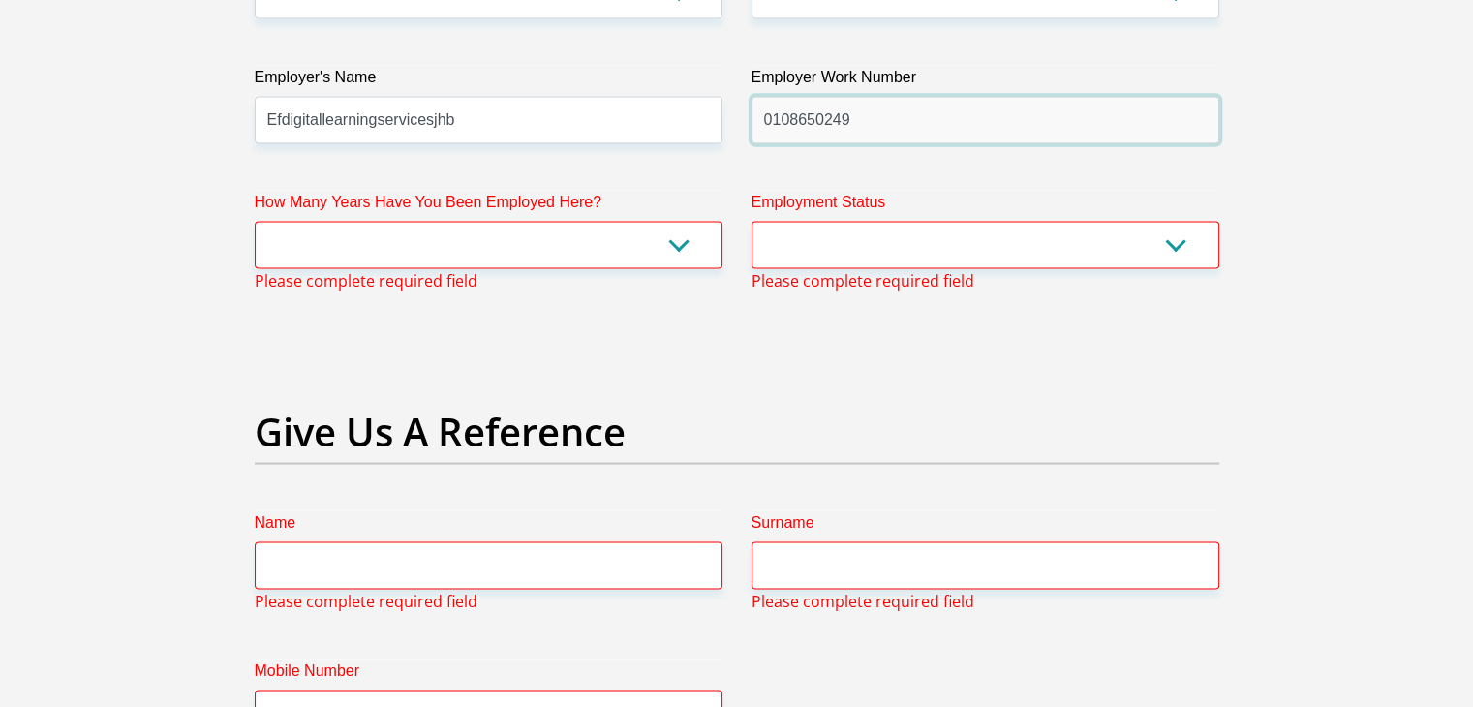
type input "0108650249"
click at [676, 246] on select "less than 1 year 1-3 years 3-5 years 5+ years" at bounding box center [489, 245] width 468 height 47
select select "24"
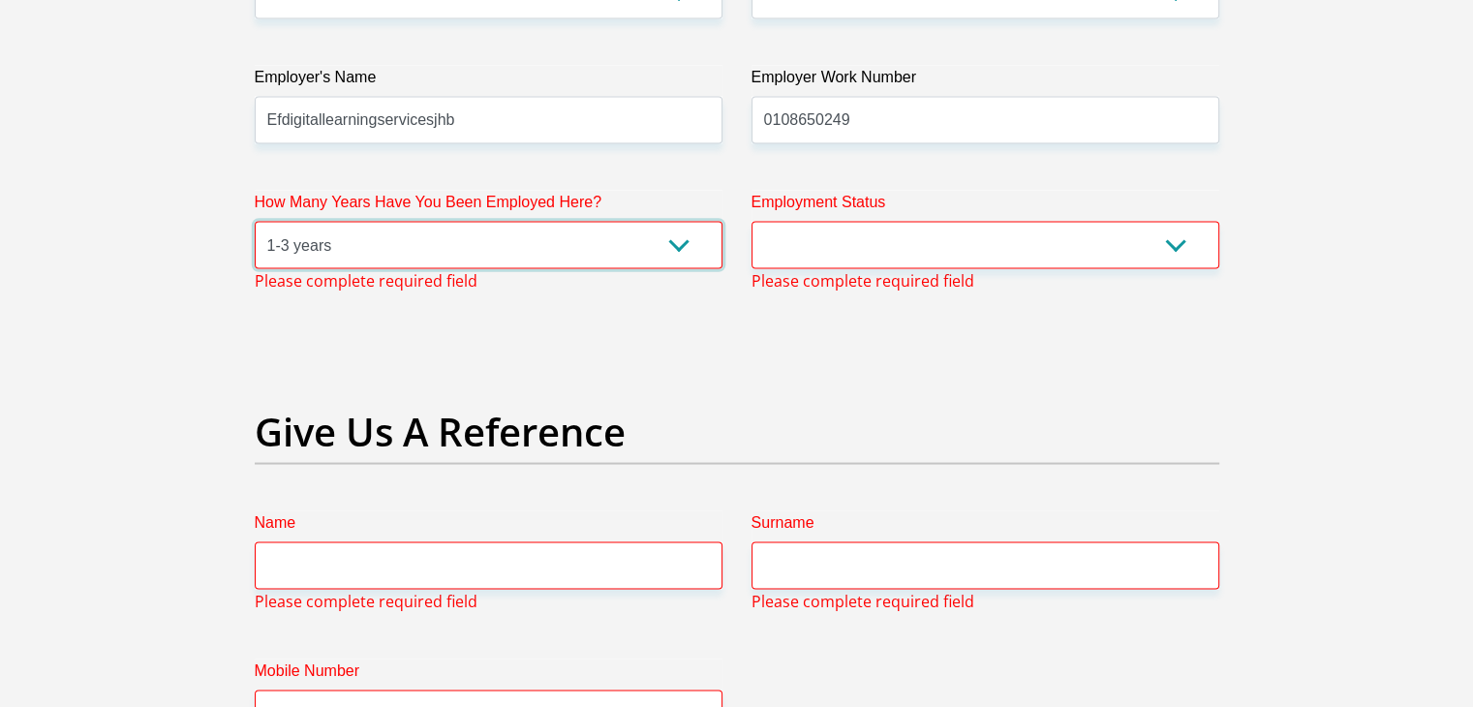
click at [255, 222] on select "less than 1 year 1-3 years 3-5 years 5+ years" at bounding box center [489, 245] width 468 height 47
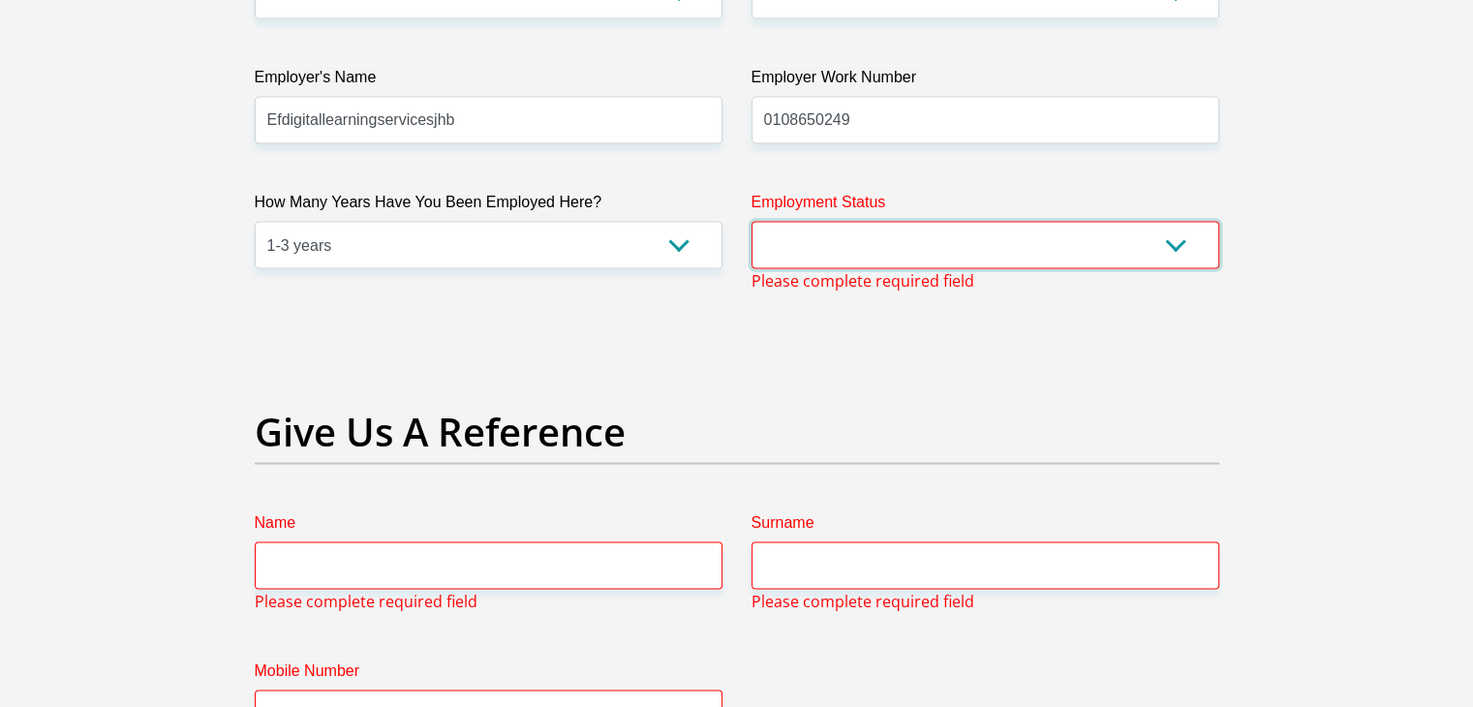
click at [856, 245] on select "Permanent/Full-time Part-time/Casual [DEMOGRAPHIC_DATA] Worker Self-Employed Ho…" at bounding box center [985, 245] width 468 height 47
select select "1"
click at [751, 222] on select "Permanent/Full-time Part-time/Casual [DEMOGRAPHIC_DATA] Worker Self-Employed Ho…" at bounding box center [985, 245] width 468 height 47
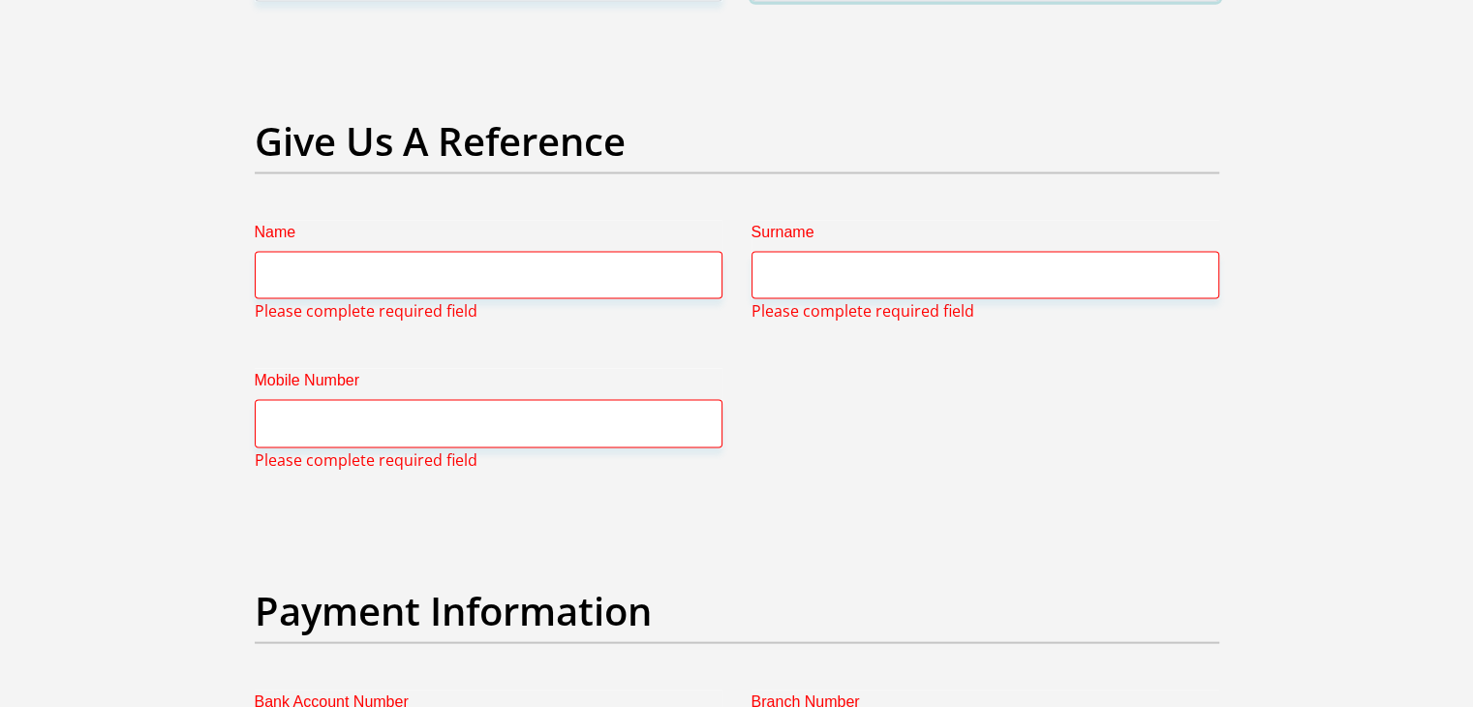
scroll to position [3986, 0]
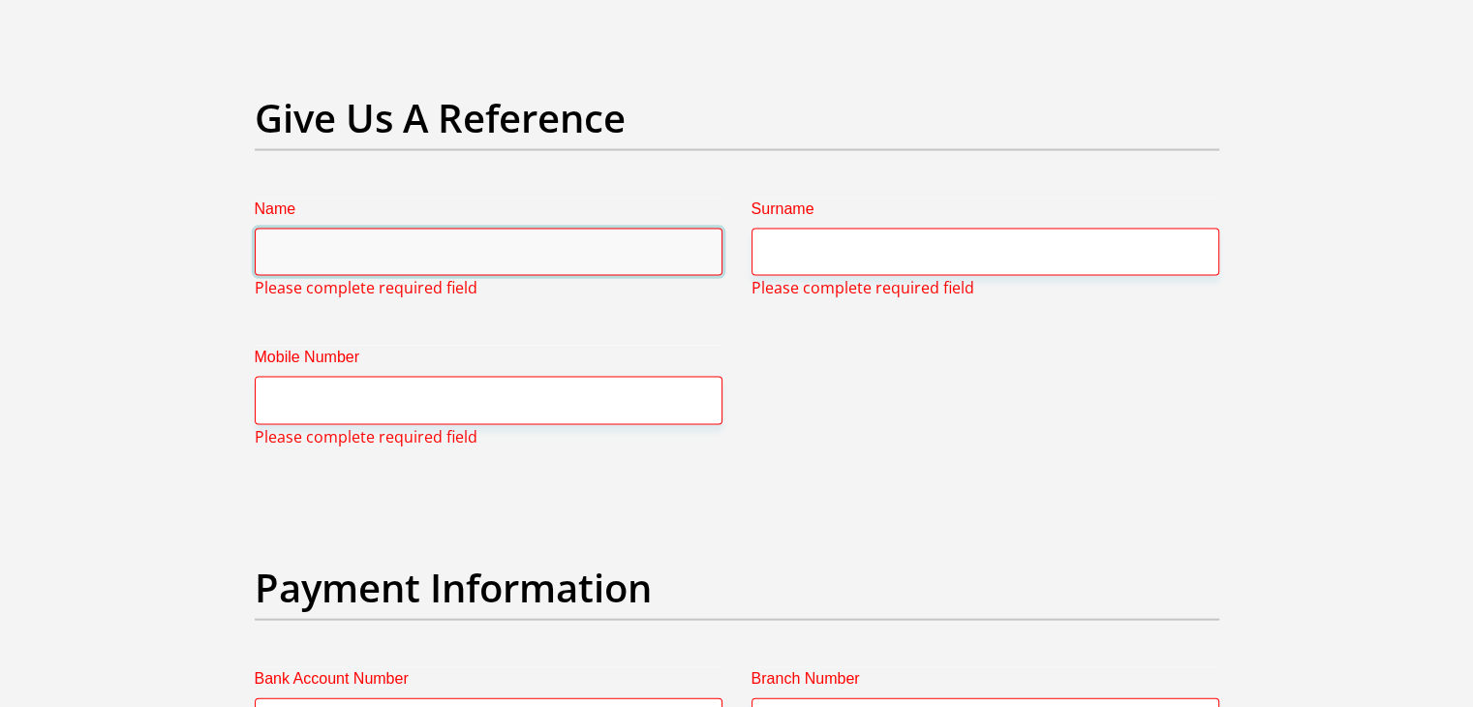
click at [525, 241] on input "Name" at bounding box center [489, 252] width 468 height 47
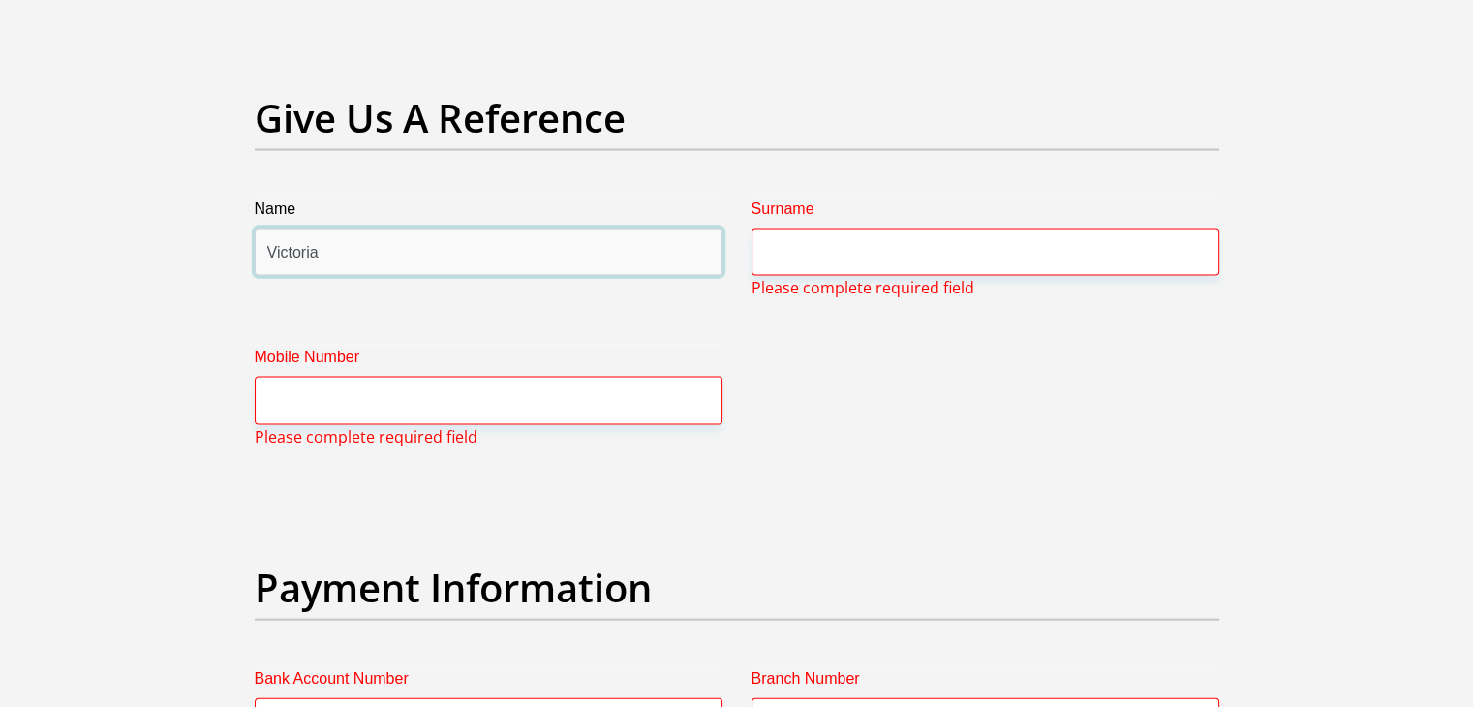
type input "Victoria"
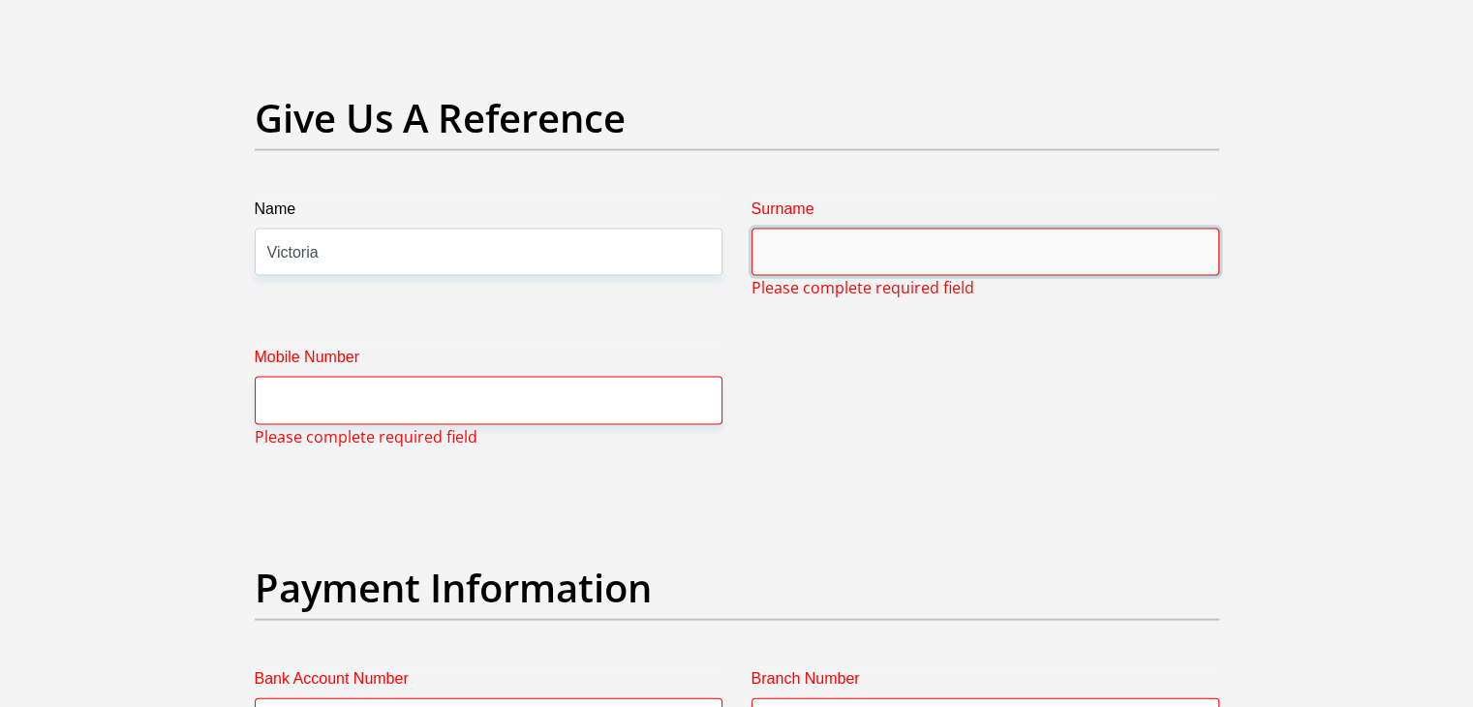
click at [895, 255] on input "Surname" at bounding box center [985, 252] width 468 height 47
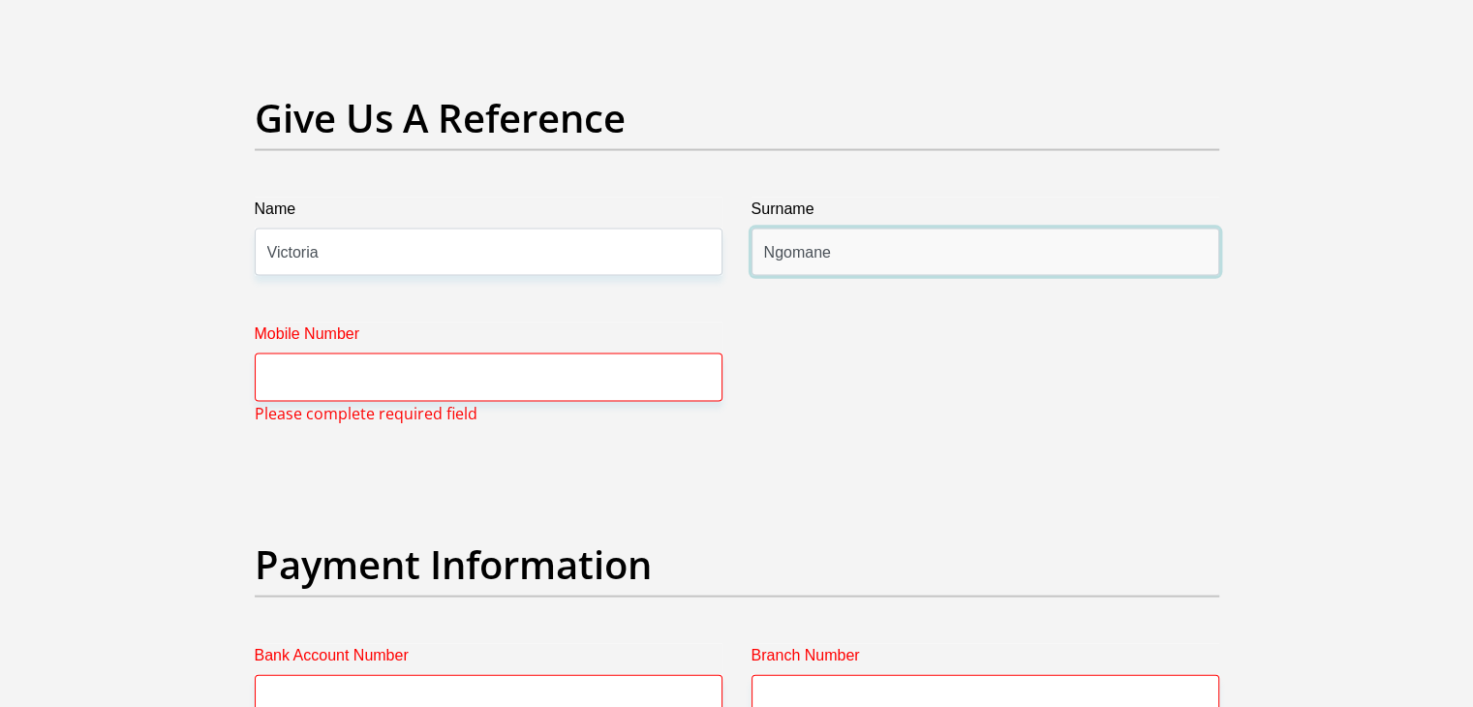
type input "Ngomane"
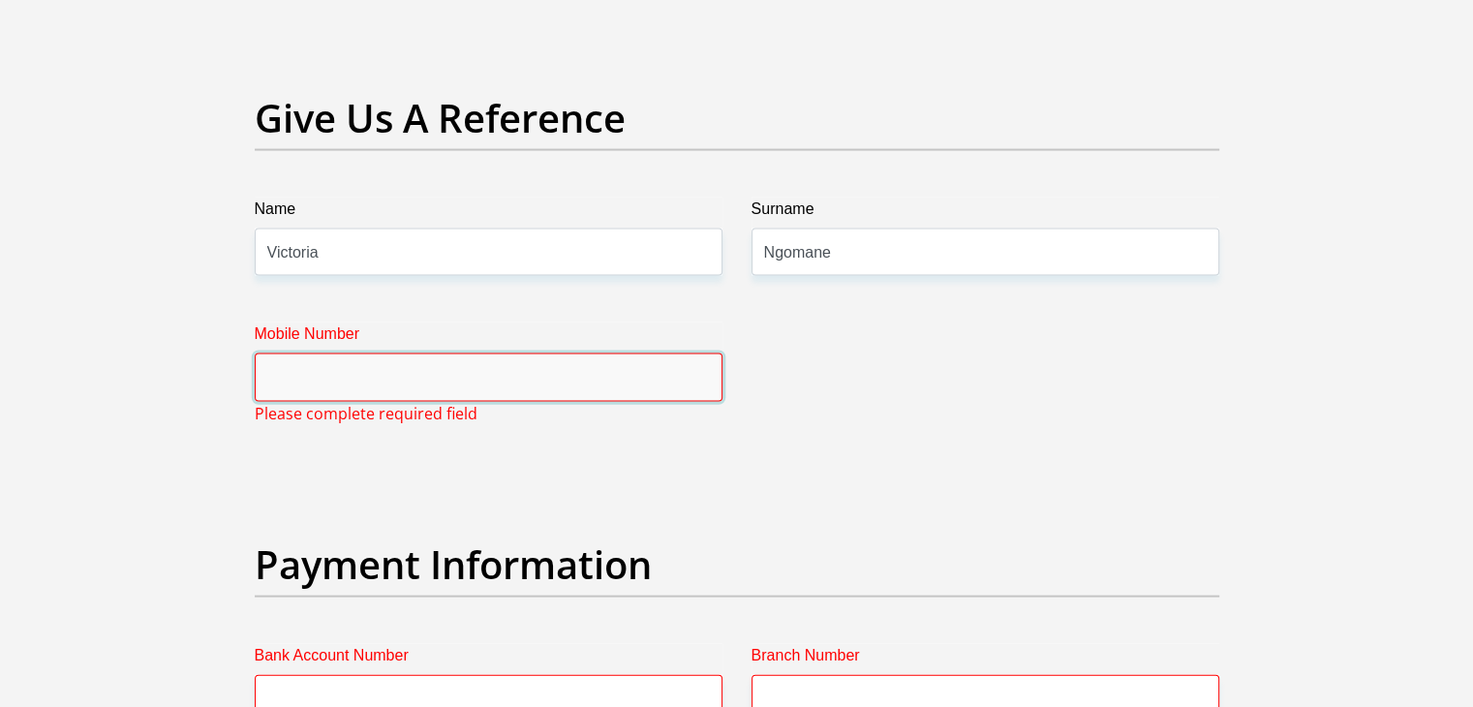
click at [486, 357] on input "Mobile Number" at bounding box center [489, 376] width 468 height 47
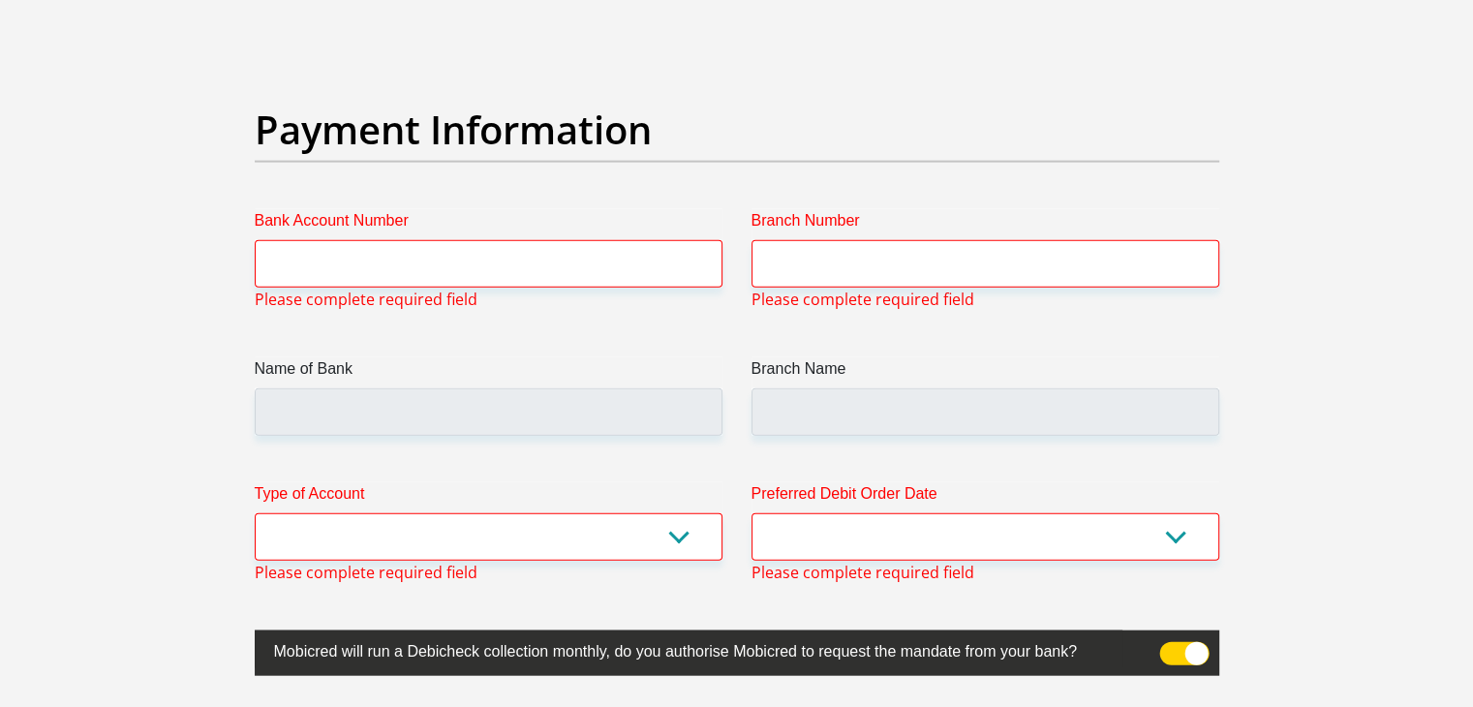
scroll to position [4470, 0]
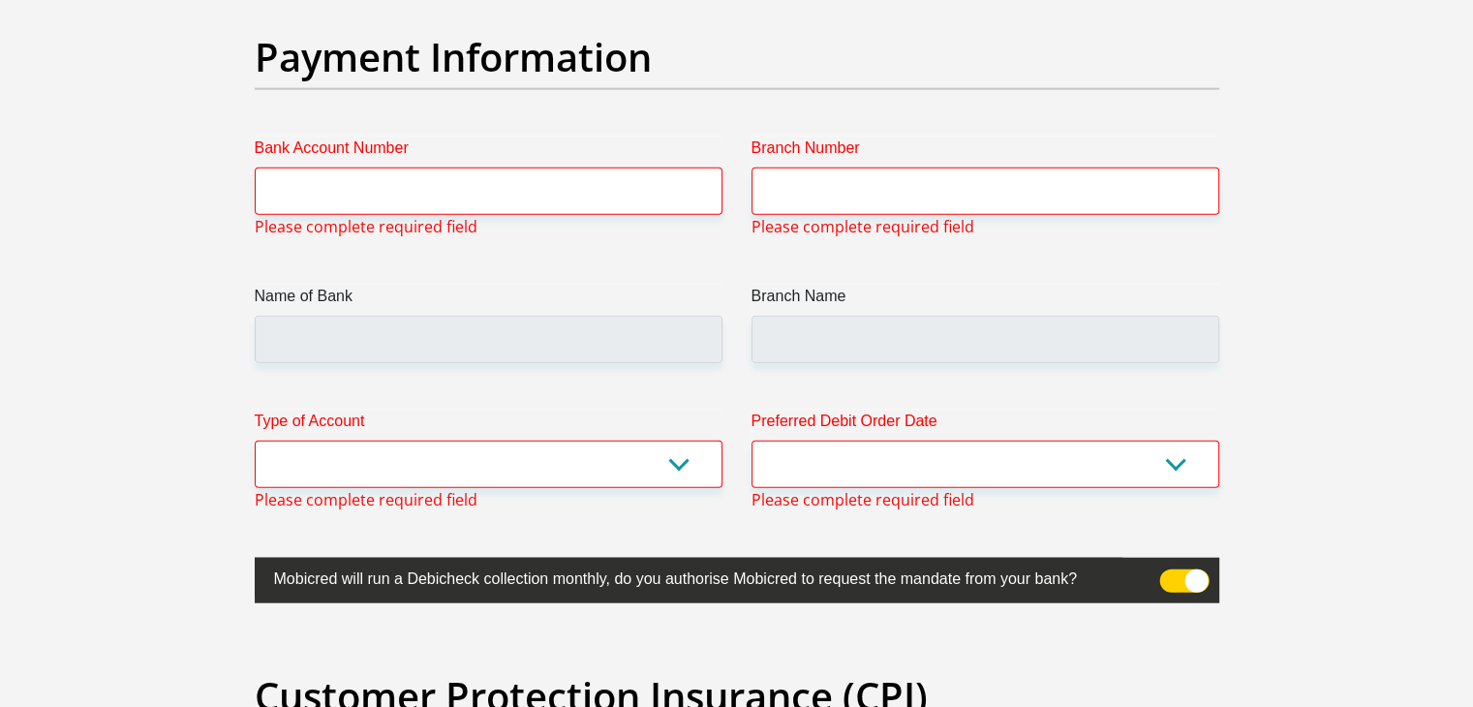
type input "0734622468"
click at [542, 171] on input "Bank Account Number" at bounding box center [489, 191] width 468 height 47
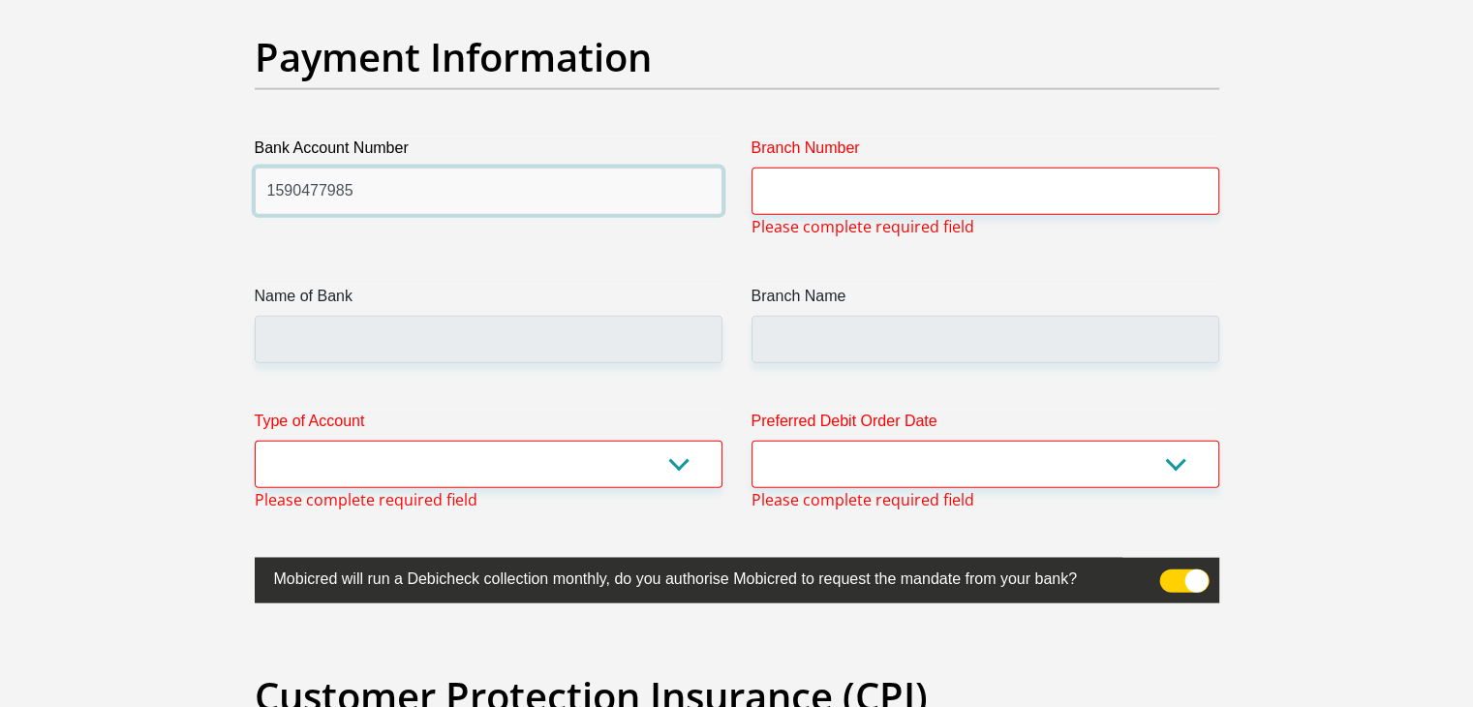
type input "1590477985"
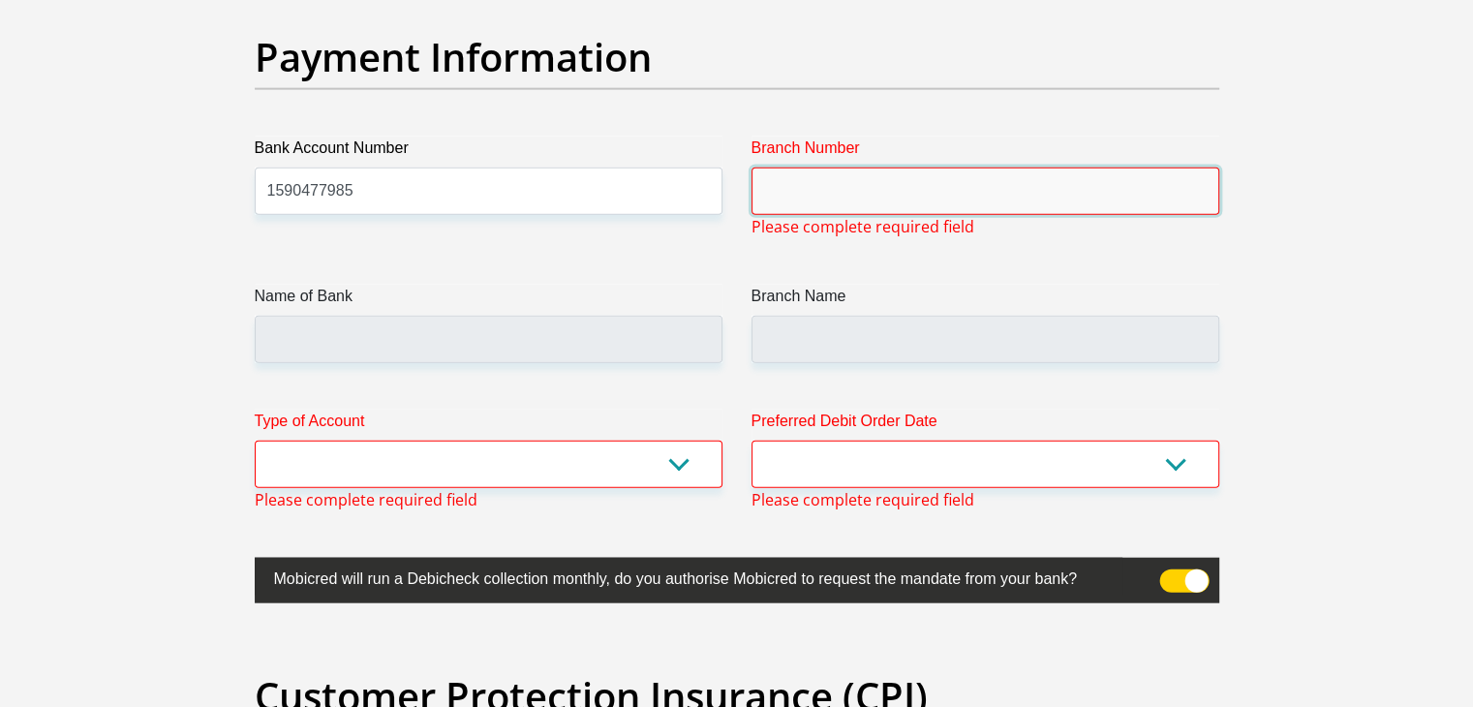
click at [943, 195] on input "Branch Number" at bounding box center [985, 191] width 468 height 47
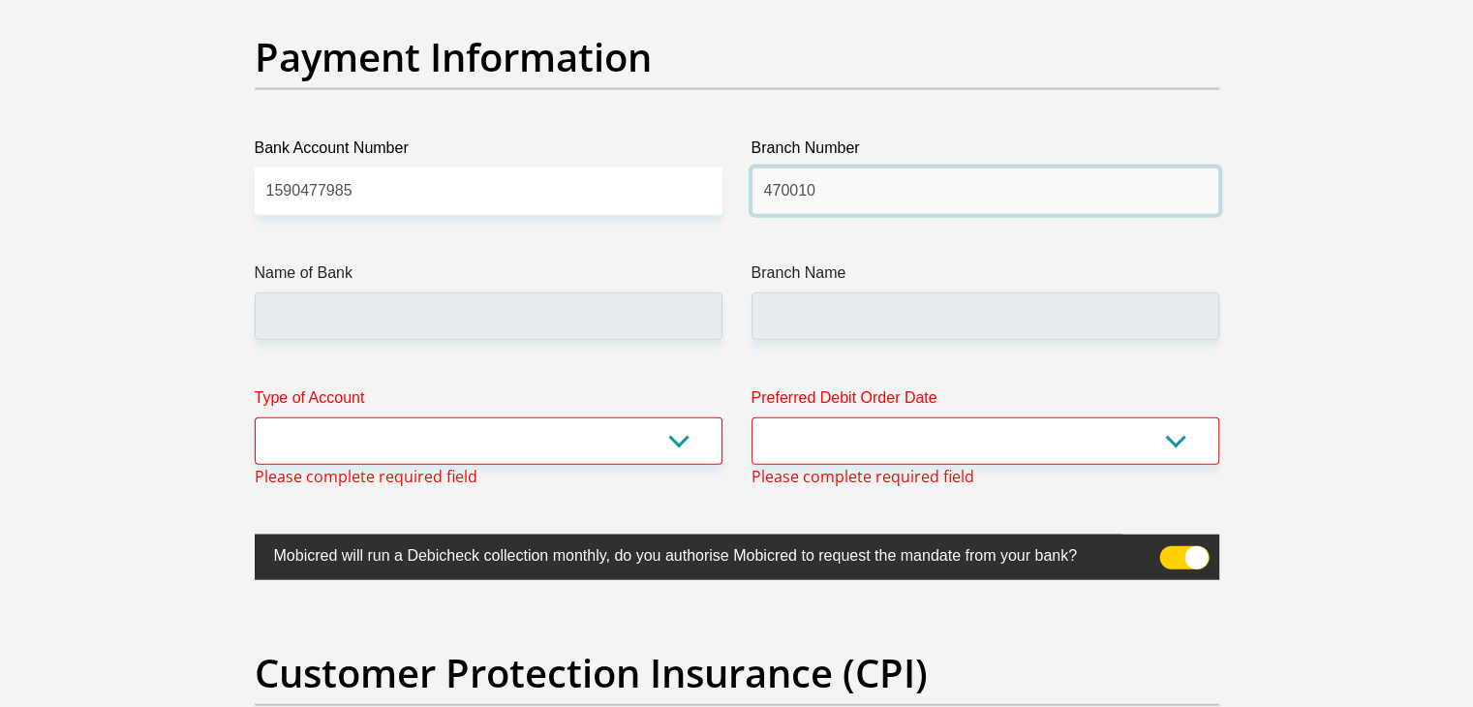
type input "470010"
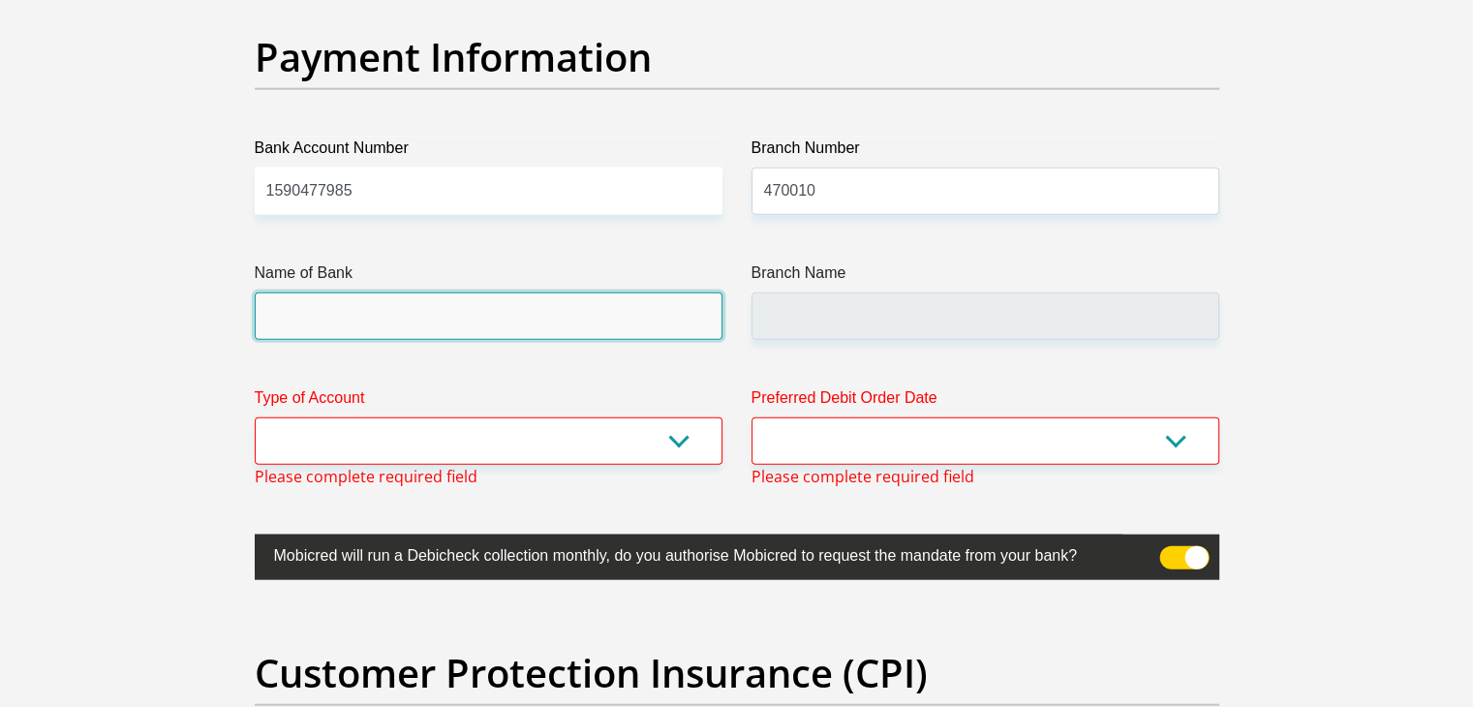
click at [532, 322] on input "Name of Bank" at bounding box center [489, 315] width 468 height 47
type input "CAPITEC BANK LIMITED"
type input "CAPITEC BANK CPC"
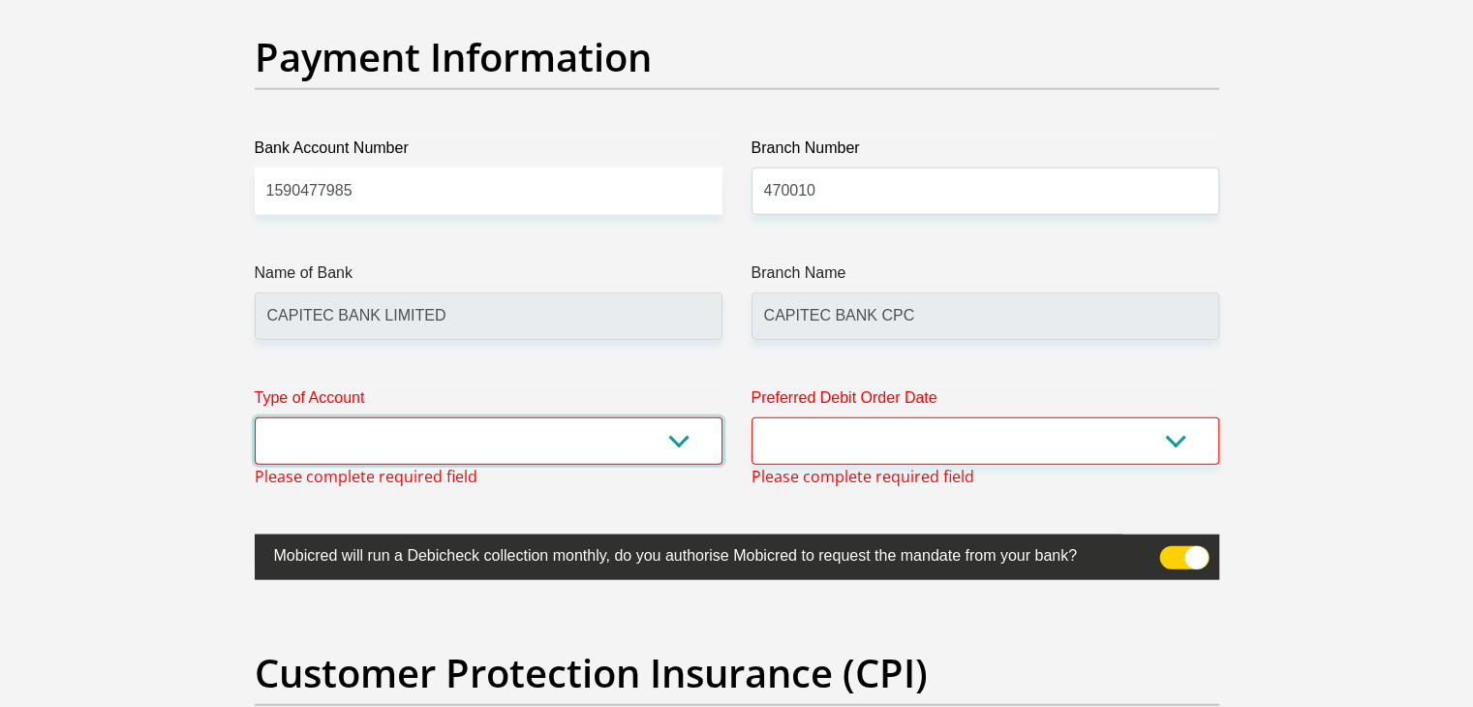
click at [454, 446] on select "Cheque Savings" at bounding box center [489, 440] width 468 height 47
select select "SAV"
click at [255, 417] on select "Cheque Savings" at bounding box center [489, 440] width 468 height 47
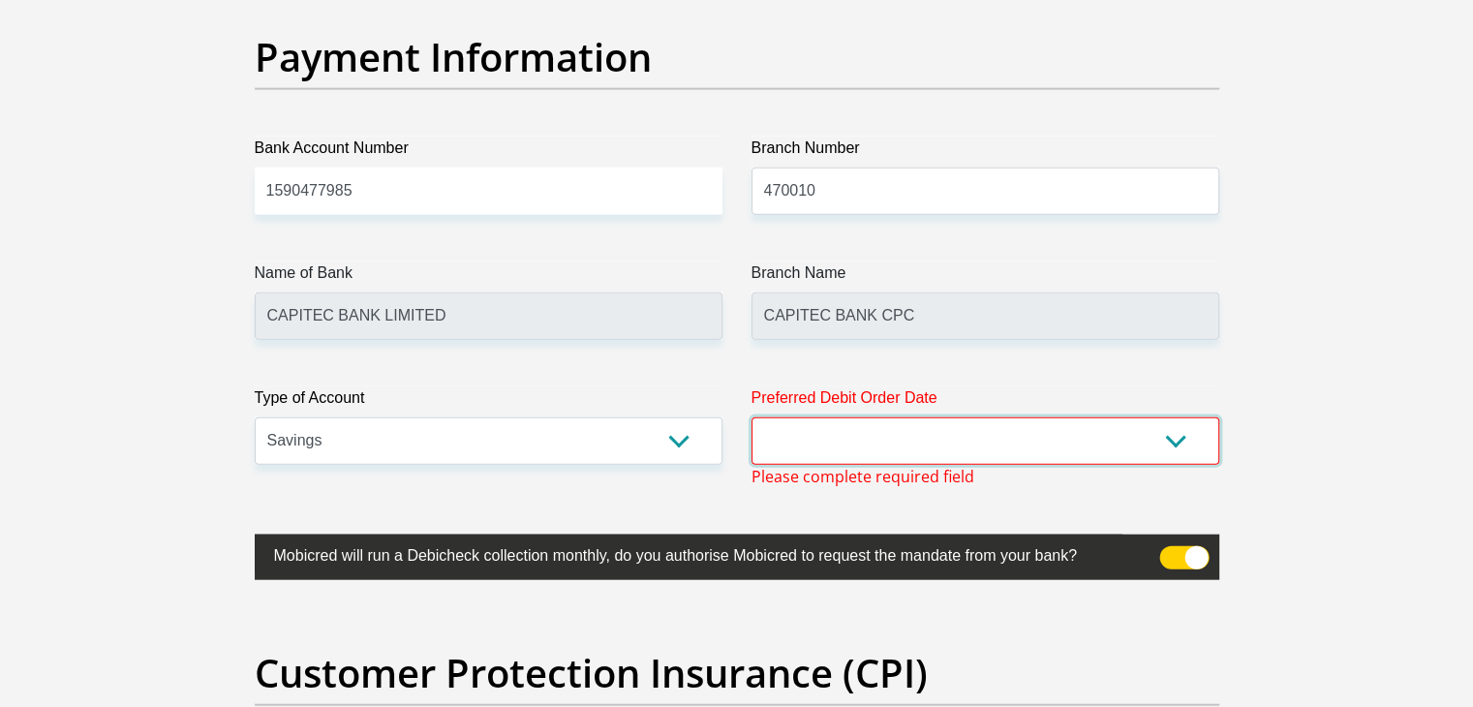
click at [836, 458] on select "1st 2nd 3rd 4th 5th 7th 18th 19th 20th 21st 22nd 23rd 24th 25th 26th 27th 28th …" at bounding box center [985, 440] width 468 height 47
select select "25"
click at [751, 417] on select "1st 2nd 3rd 4th 5th 7th 18th 19th 20th 21st 22nd 23rd 24th 25th 26th 27th 28th …" at bounding box center [985, 440] width 468 height 47
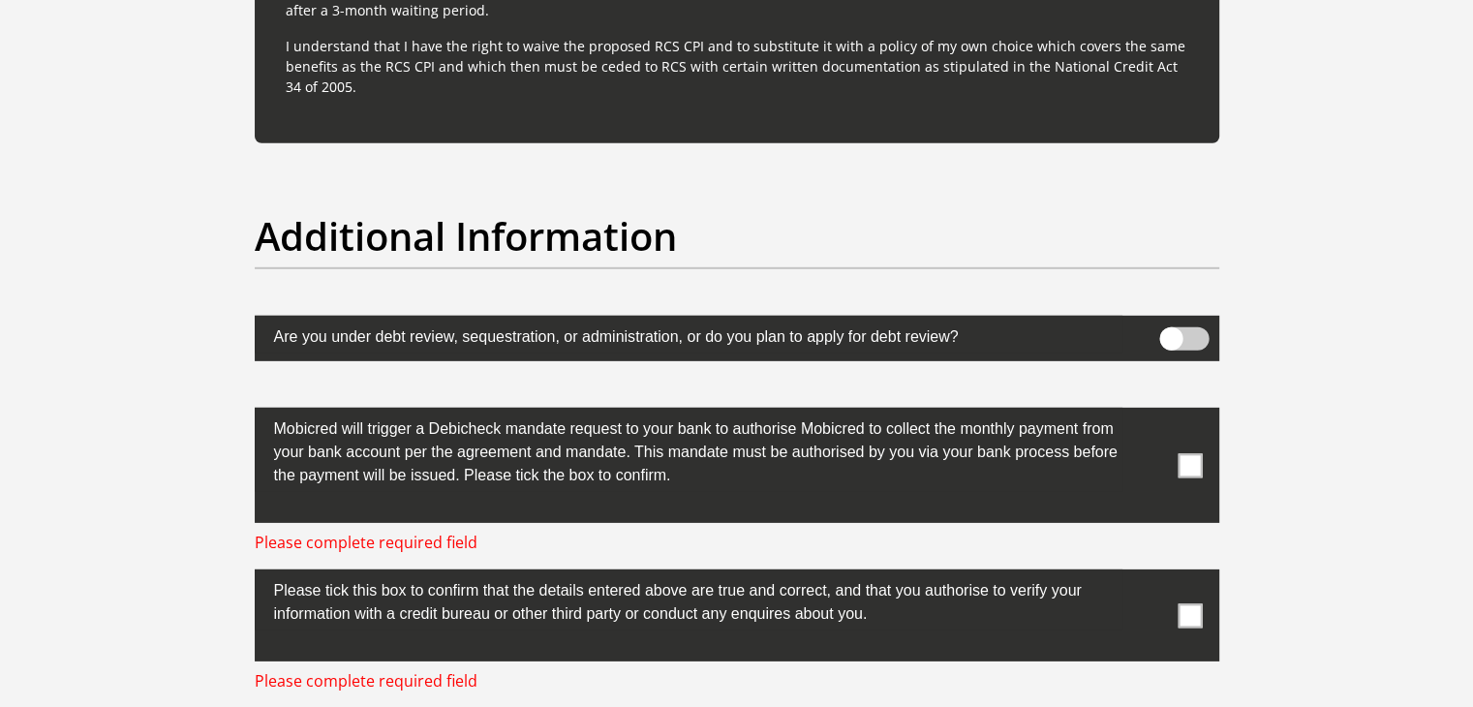
scroll to position [5922, 0]
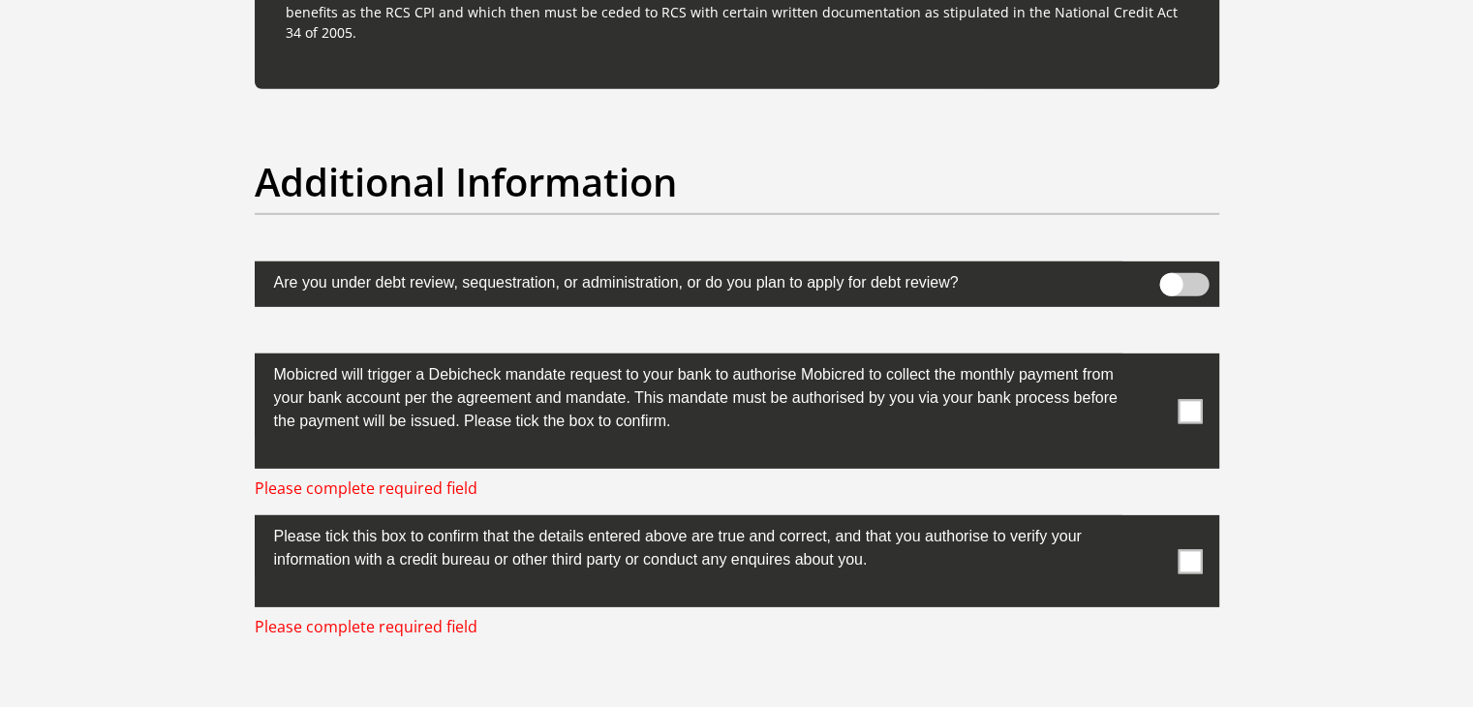
click at [1189, 405] on span at bounding box center [1189, 411] width 24 height 24
click at [1151, 358] on input "checkbox" at bounding box center [1151, 358] width 0 height 0
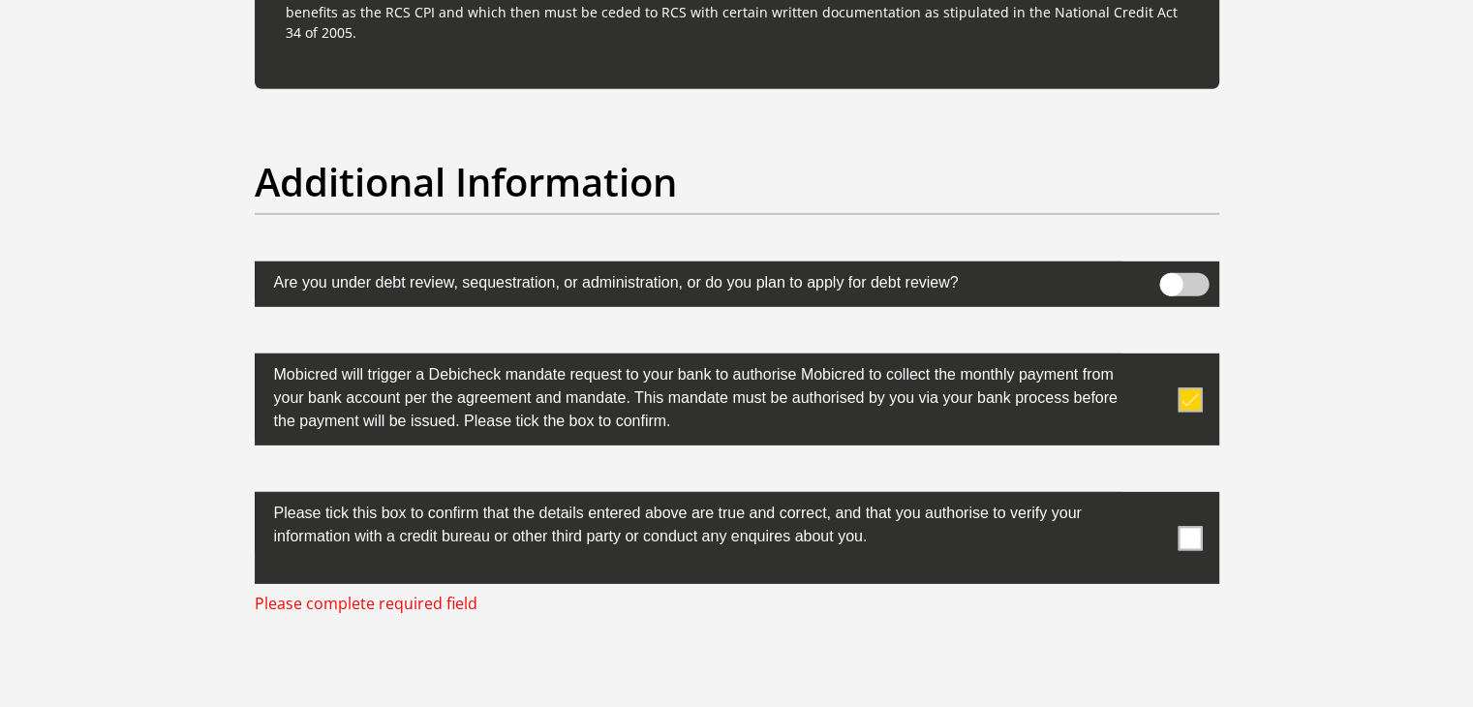
drag, startPoint x: 1191, startPoint y: 525, endPoint x: 1061, endPoint y: 479, distance: 137.5
click at [1185, 526] on span at bounding box center [1189, 538] width 24 height 24
click at [1151, 497] on input "checkbox" at bounding box center [1151, 497] width 0 height 0
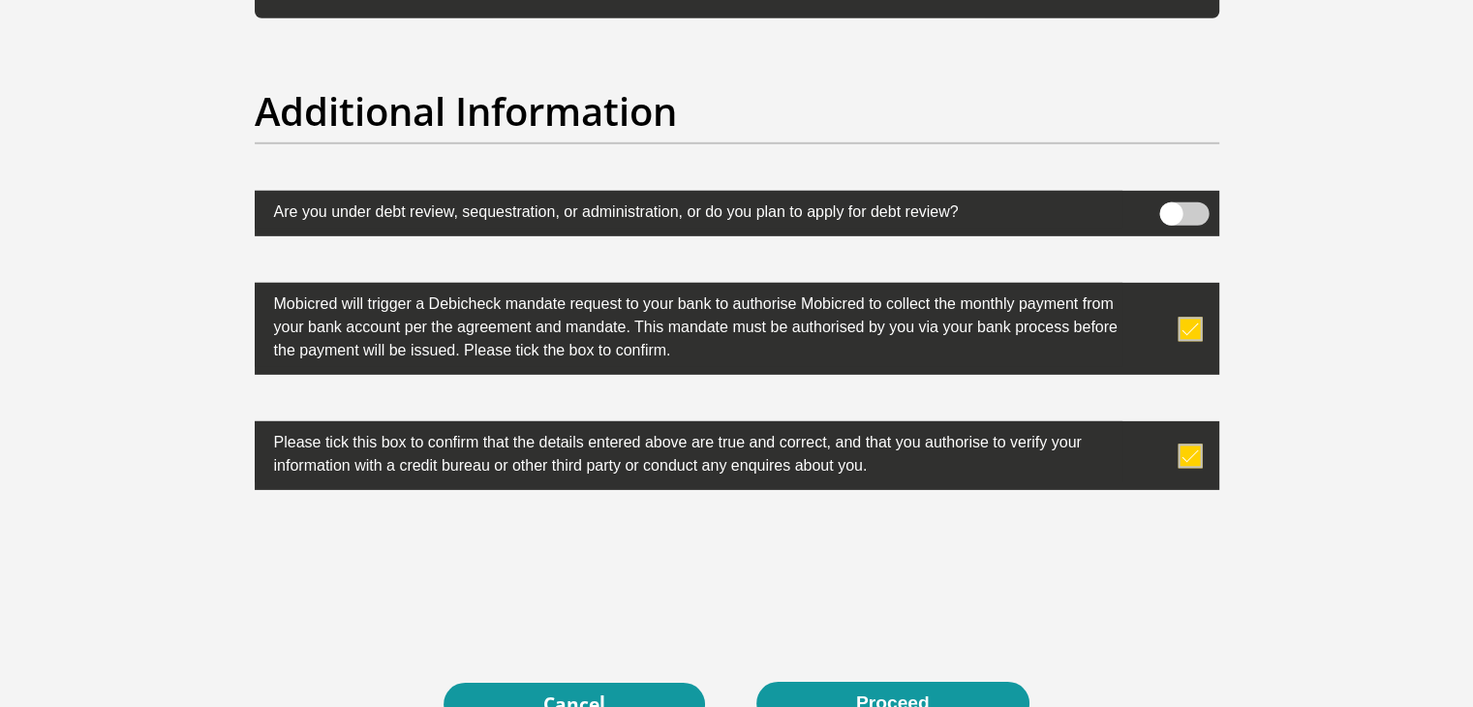
scroll to position [6237, 0]
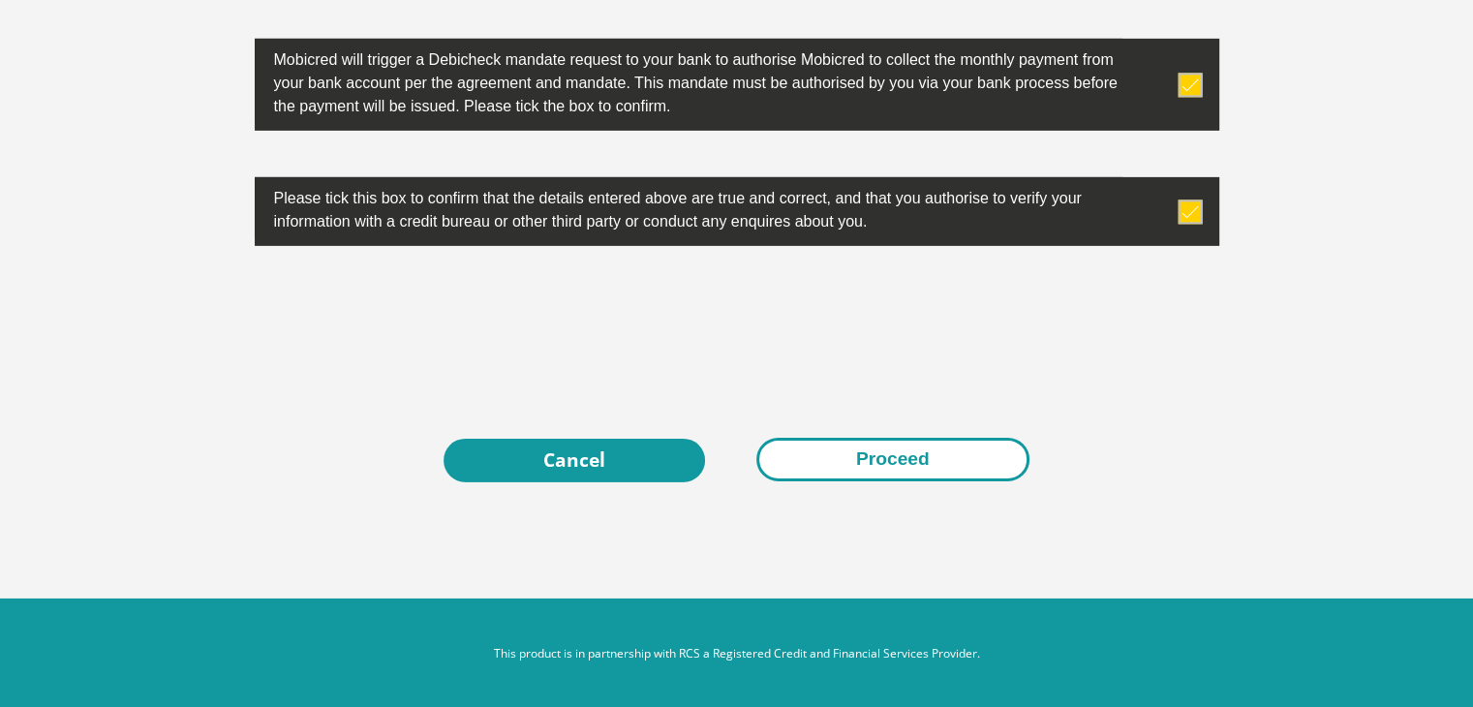
click at [865, 457] on button "Proceed" at bounding box center [892, 460] width 273 height 44
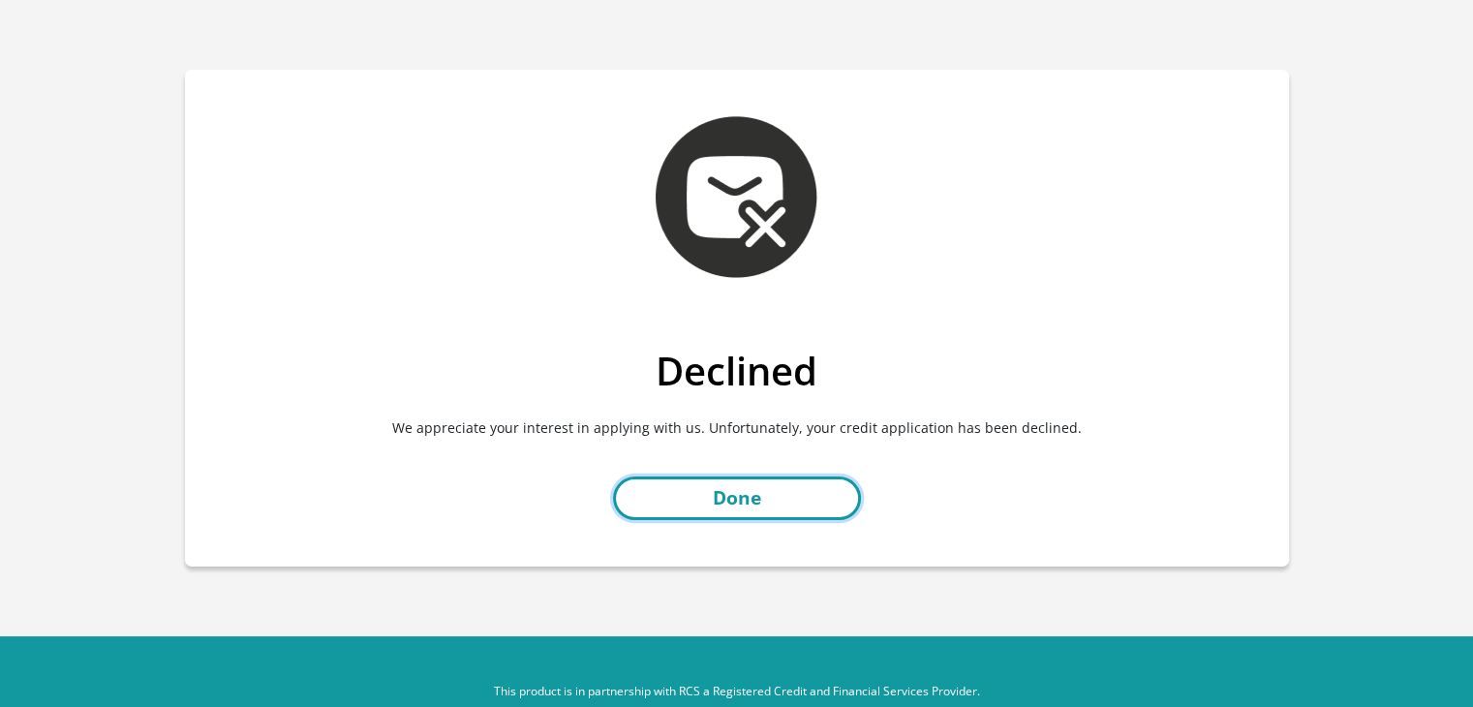
click at [771, 505] on link "Done" at bounding box center [737, 498] width 248 height 44
